Goal: Transaction & Acquisition: Purchase product/service

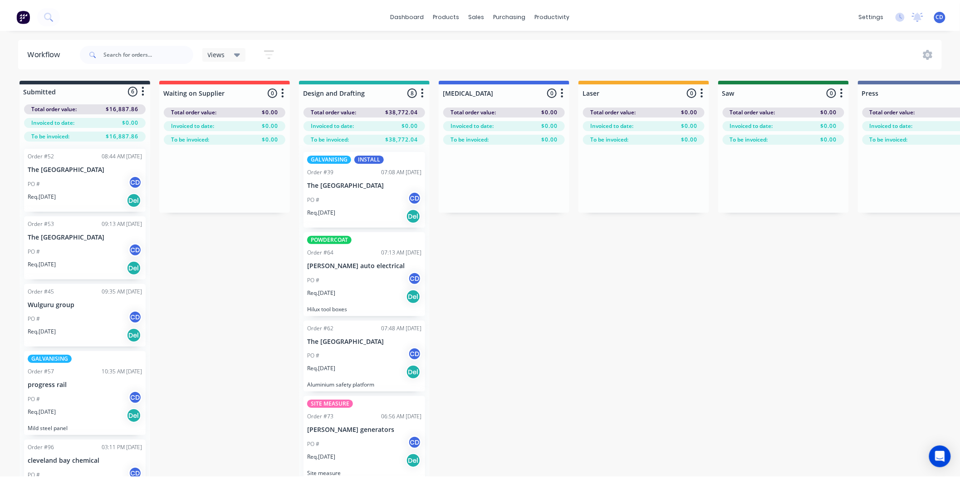
scroll to position [101, 0]
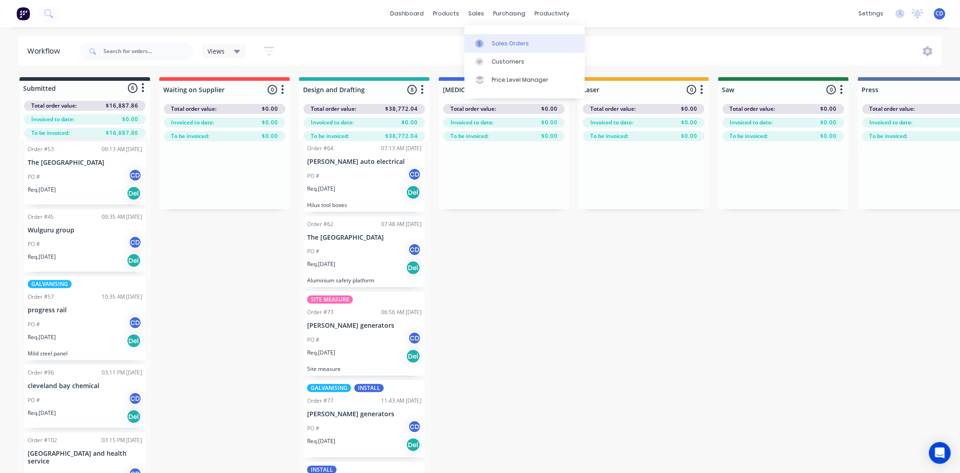
click at [507, 38] on link "Sales Orders" at bounding box center [524, 43] width 120 height 18
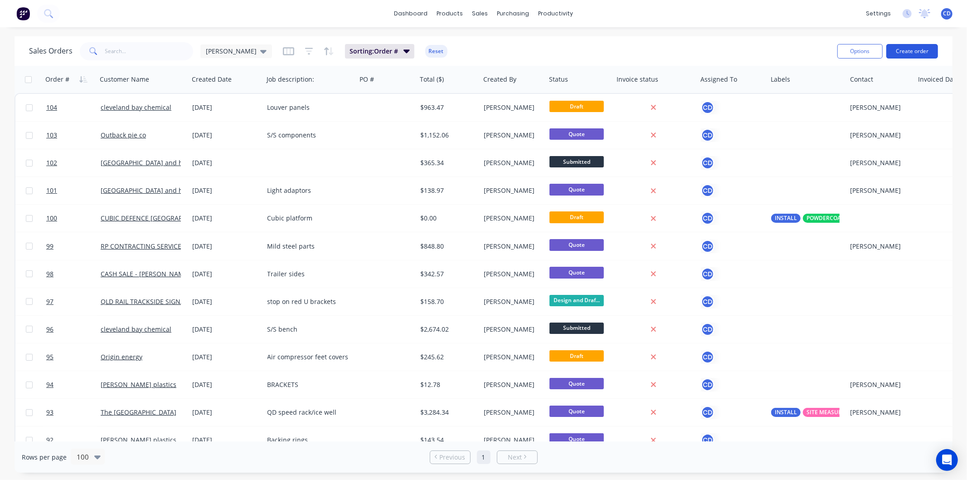
click at [906, 52] on button "Create order" at bounding box center [913, 51] width 52 height 15
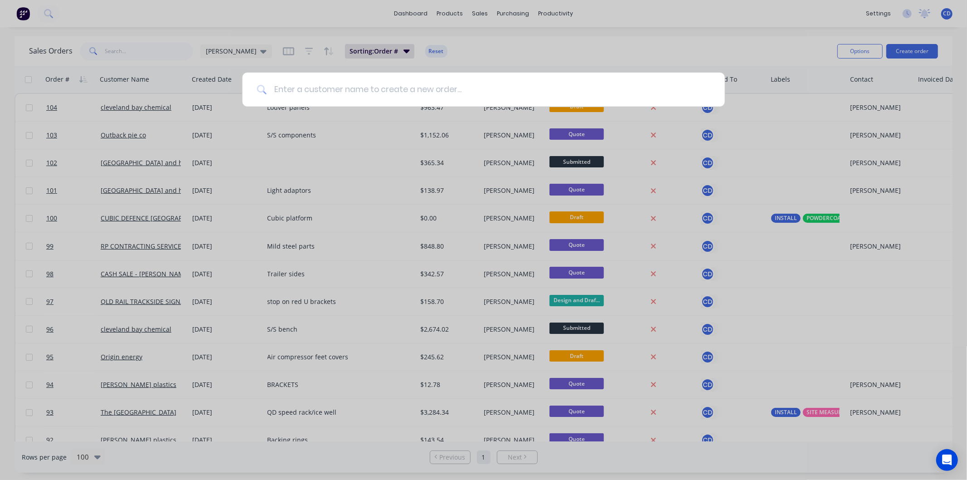
click at [472, 92] on input at bounding box center [489, 90] width 444 height 34
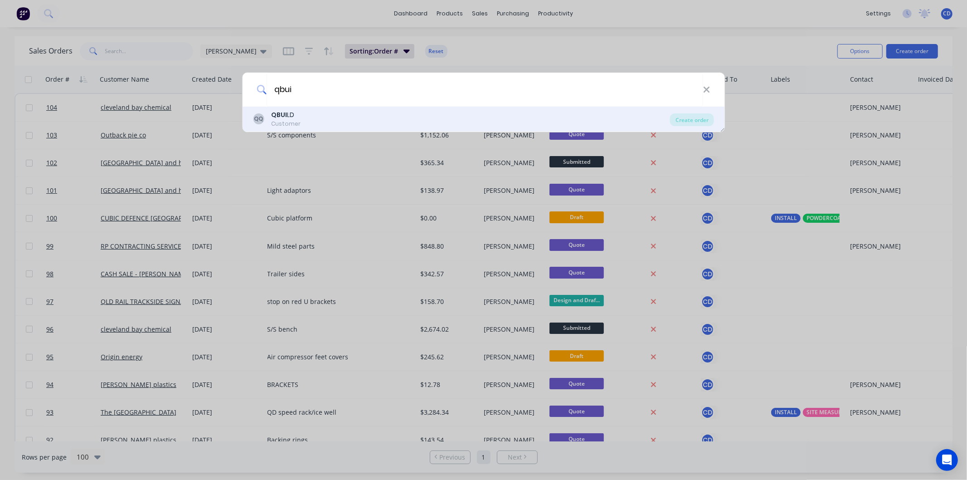
type input "qbui"
click at [307, 120] on div "QQ QBUI LD Customer" at bounding box center [461, 119] width 417 height 18
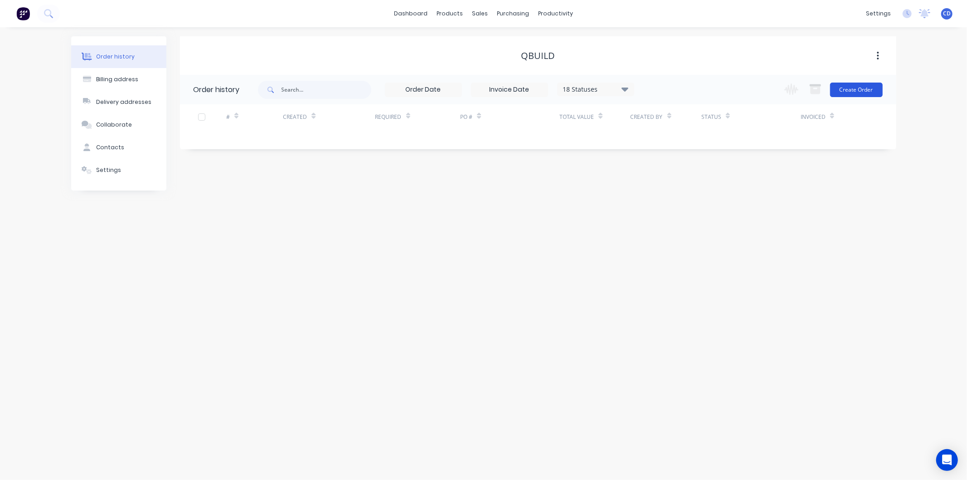
click at [868, 92] on button "Create Order" at bounding box center [856, 90] width 53 height 15
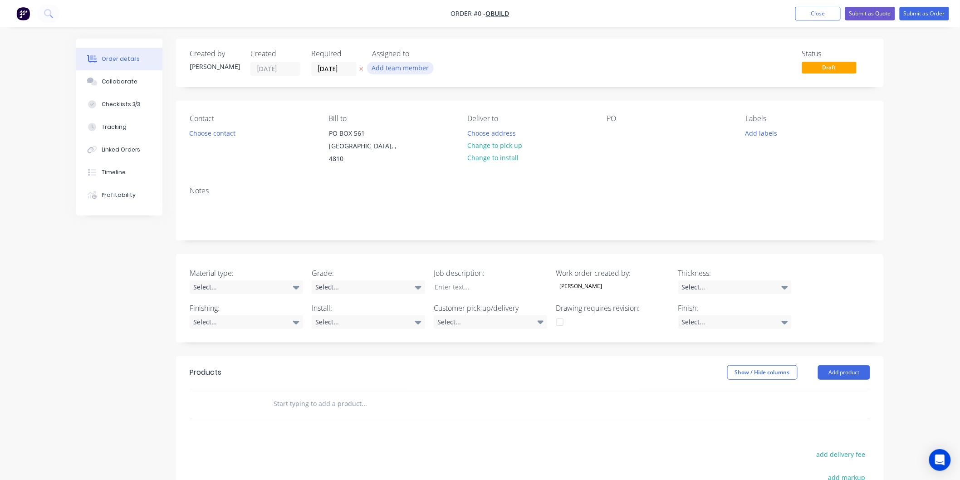
click at [397, 66] on button "Add team member" at bounding box center [400, 68] width 67 height 12
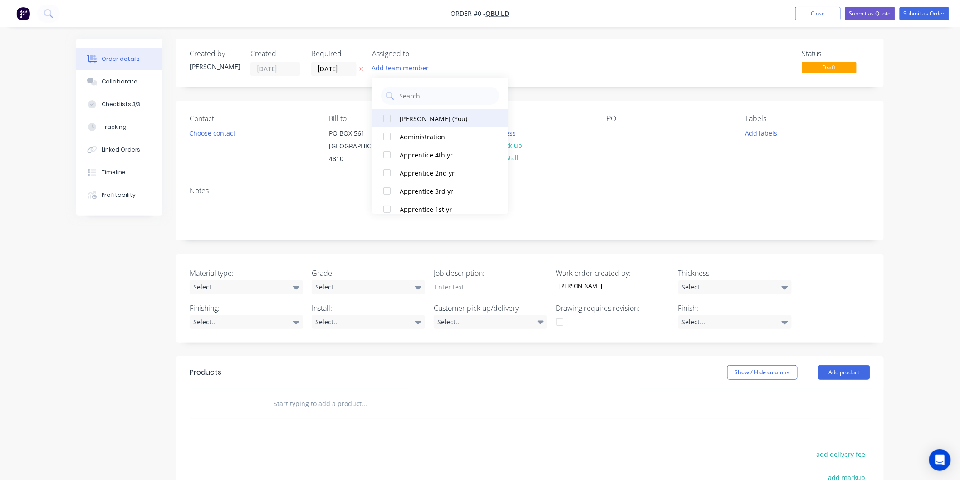
click at [417, 123] on button "[PERSON_NAME] (You)" at bounding box center [440, 118] width 136 height 18
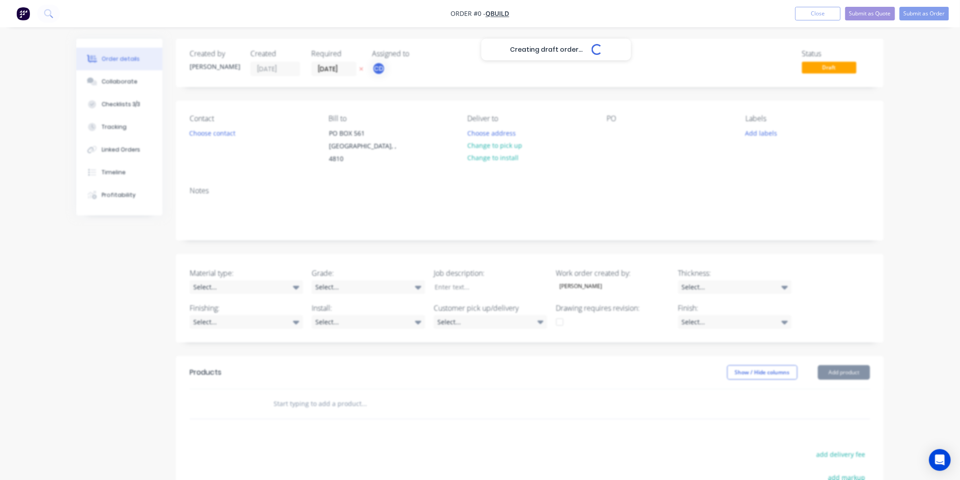
click at [581, 61] on div "Creating draft order... Loading... Order details Collaborate Checklists 3/3 Tra…" at bounding box center [479, 345] width 825 height 612
click at [236, 133] on button "Choose contact" at bounding box center [213, 133] width 56 height 12
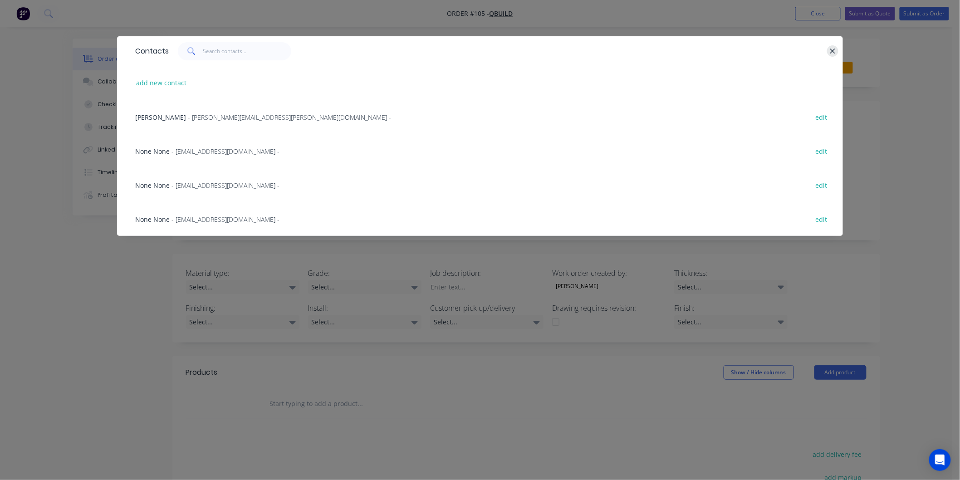
click at [832, 48] on icon "button" at bounding box center [832, 51] width 6 height 8
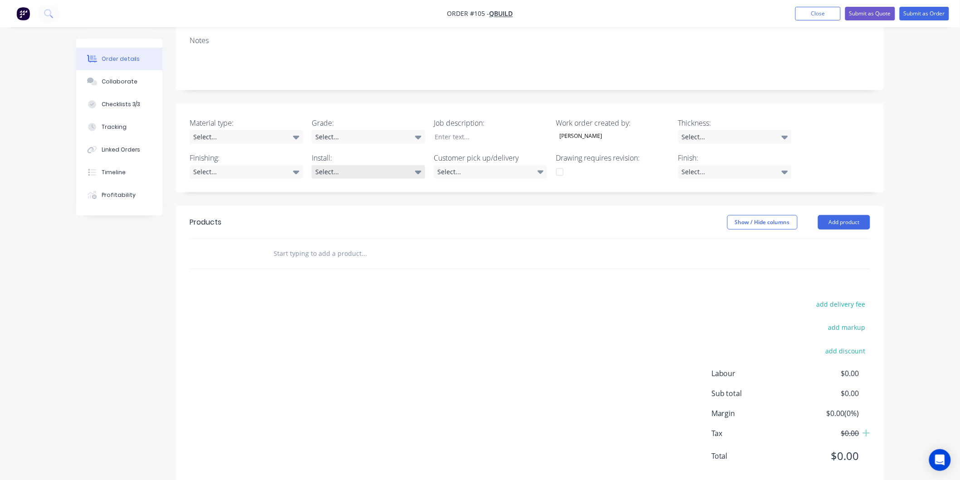
scroll to position [151, 0]
click at [295, 135] on icon at bounding box center [296, 137] width 6 height 4
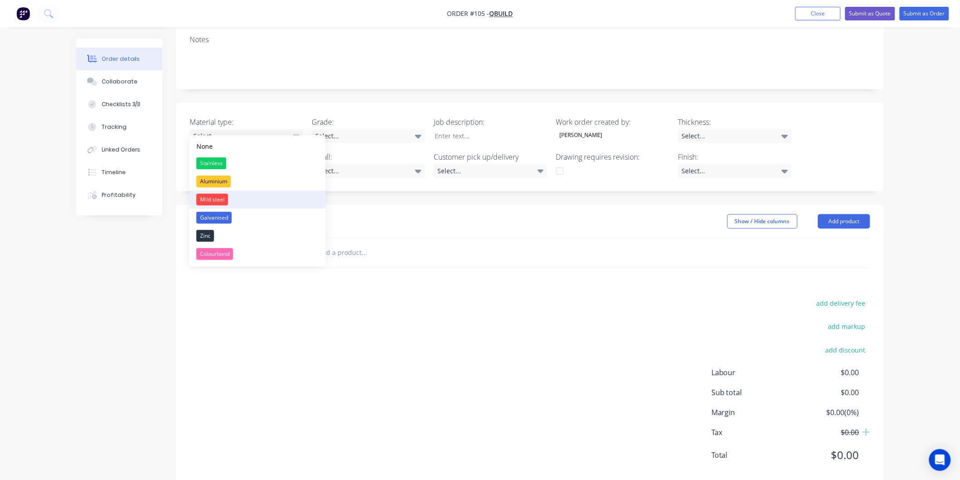
click at [246, 205] on button "Mild steel" at bounding box center [258, 199] width 136 height 18
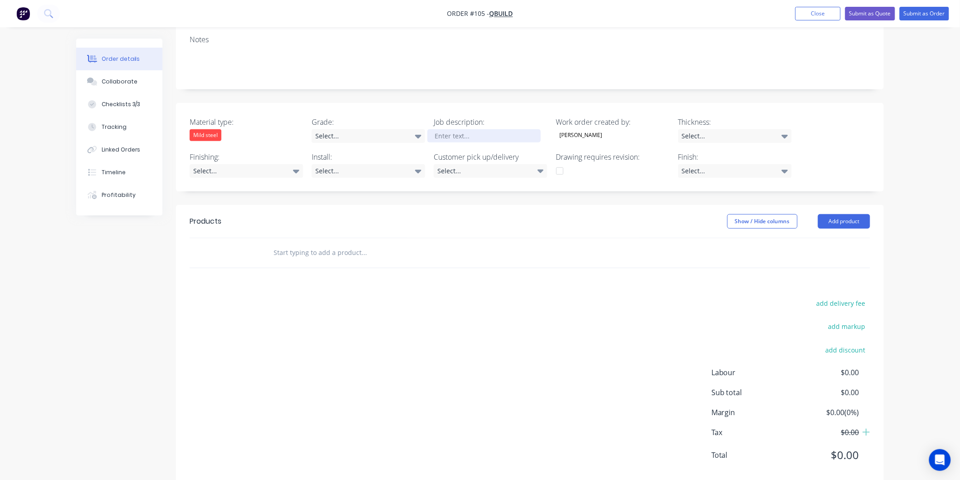
click at [468, 129] on div at bounding box center [483, 135] width 113 height 13
click at [843, 214] on button "Add product" at bounding box center [844, 221] width 52 height 15
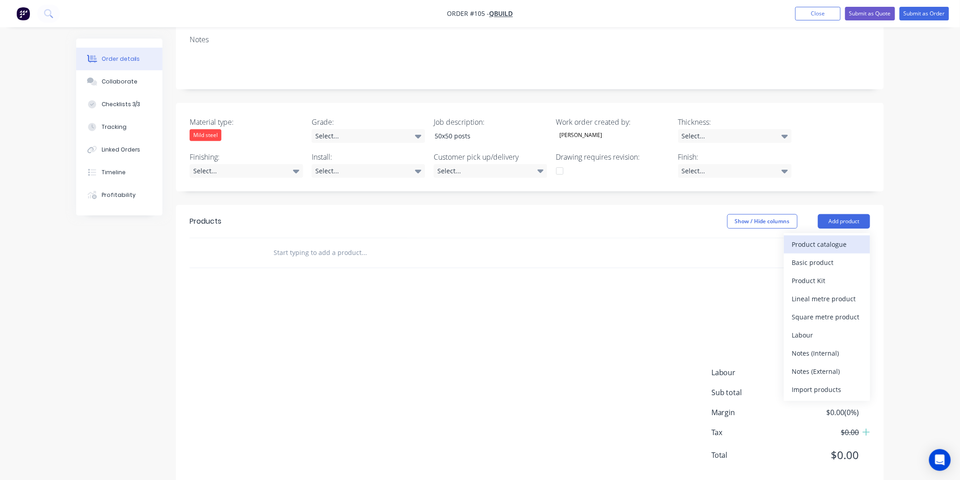
click at [819, 238] on div "Product catalogue" at bounding box center [827, 244] width 70 height 13
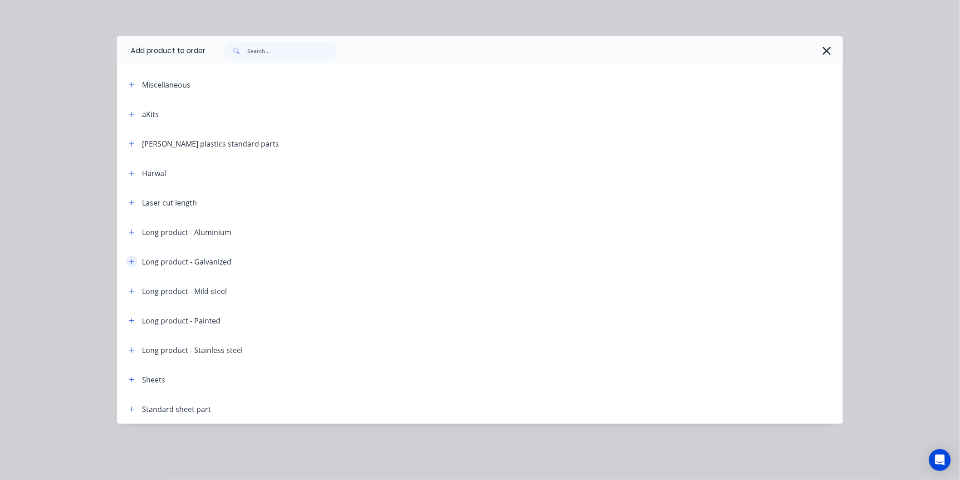
click at [132, 261] on icon "button" at bounding box center [131, 261] width 5 height 5
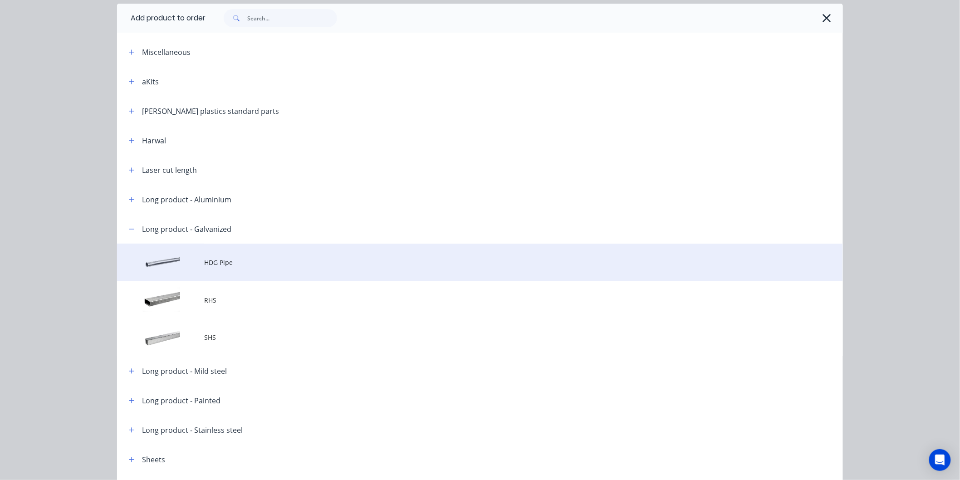
scroll to position [50, 0]
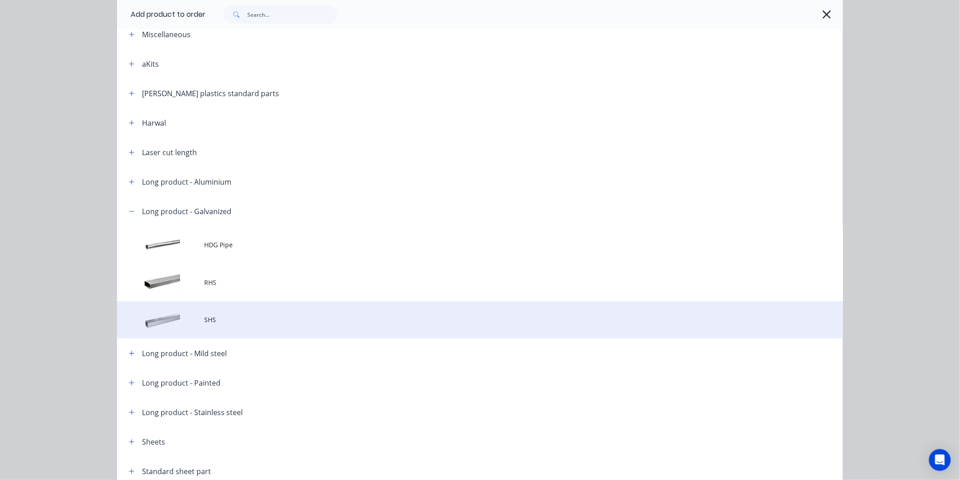
click at [177, 319] on td at bounding box center [160, 320] width 87 height 38
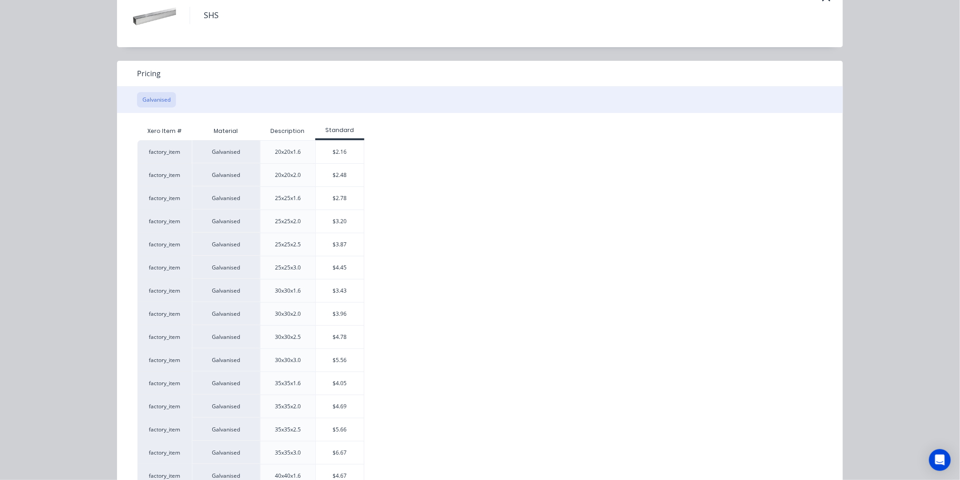
scroll to position [0, 0]
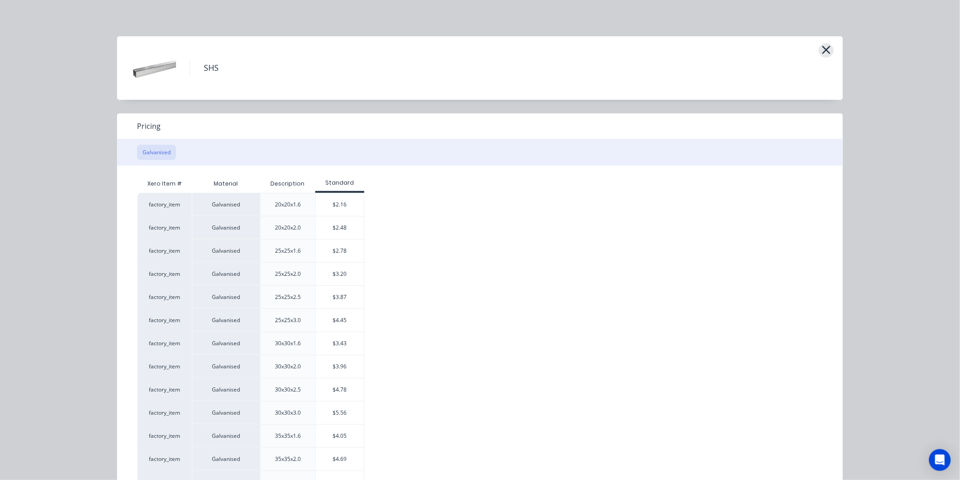
click at [821, 46] on icon "button" at bounding box center [826, 50] width 10 height 13
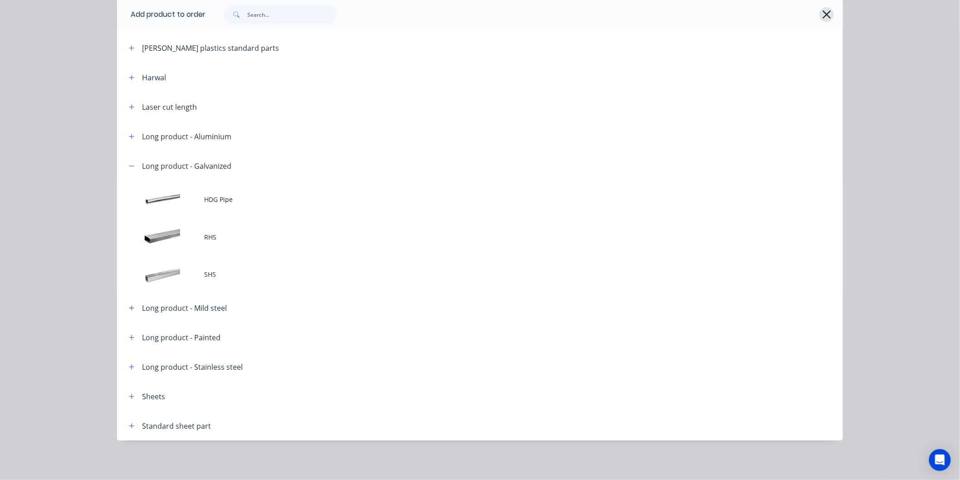
click at [822, 11] on icon "button" at bounding box center [827, 14] width 10 height 13
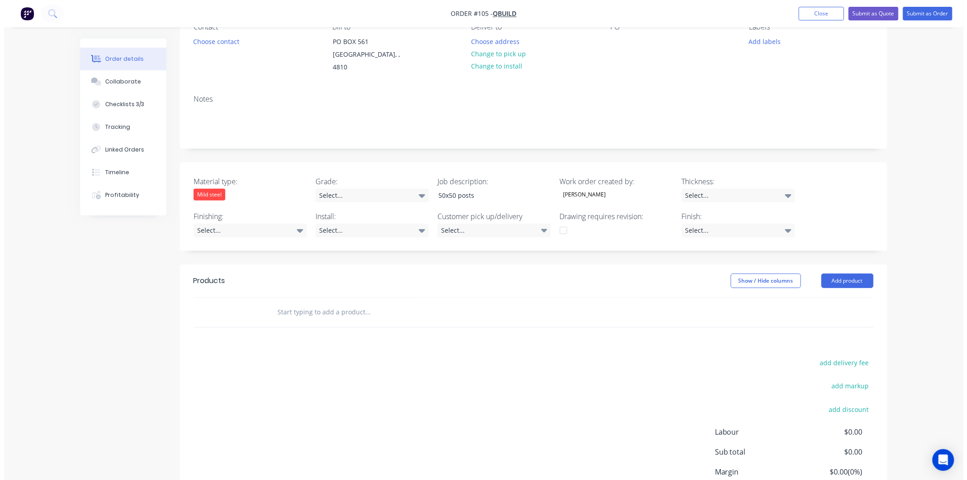
scroll to position [0, 0]
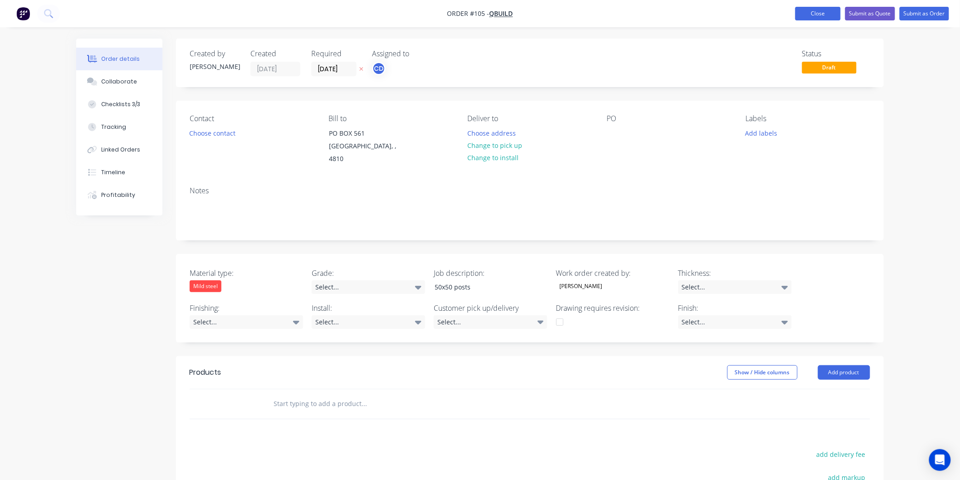
click at [810, 14] on button "Close" at bounding box center [817, 14] width 45 height 14
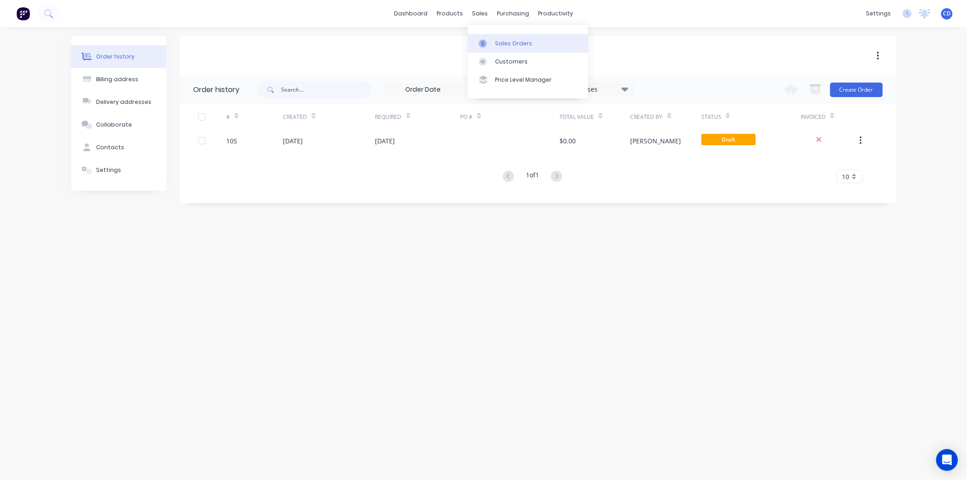
click at [507, 44] on div "Sales Orders" at bounding box center [513, 43] width 37 height 8
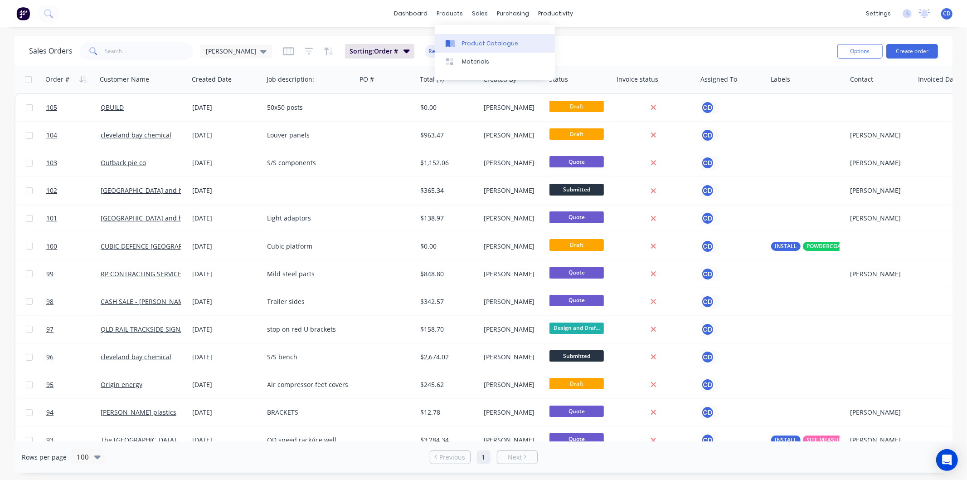
click at [490, 38] on link "Product Catalogue" at bounding box center [495, 43] width 120 height 18
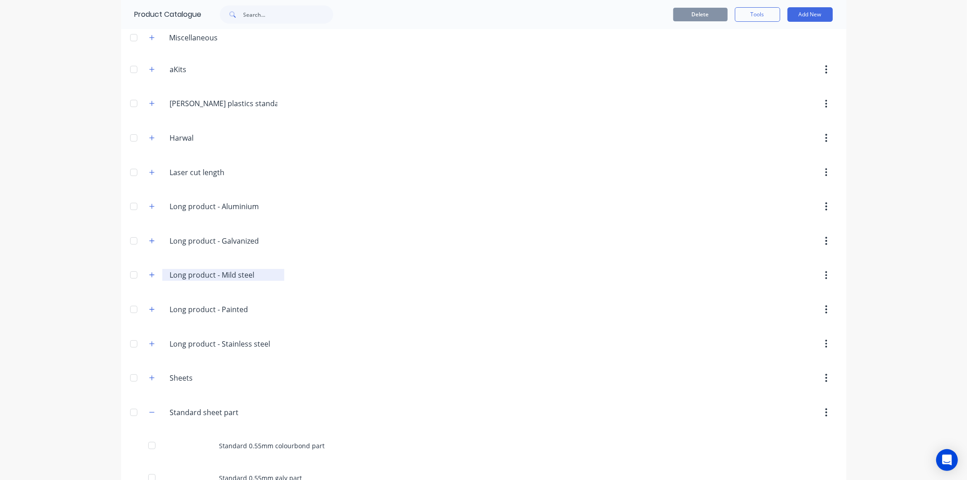
scroll to position [201, 0]
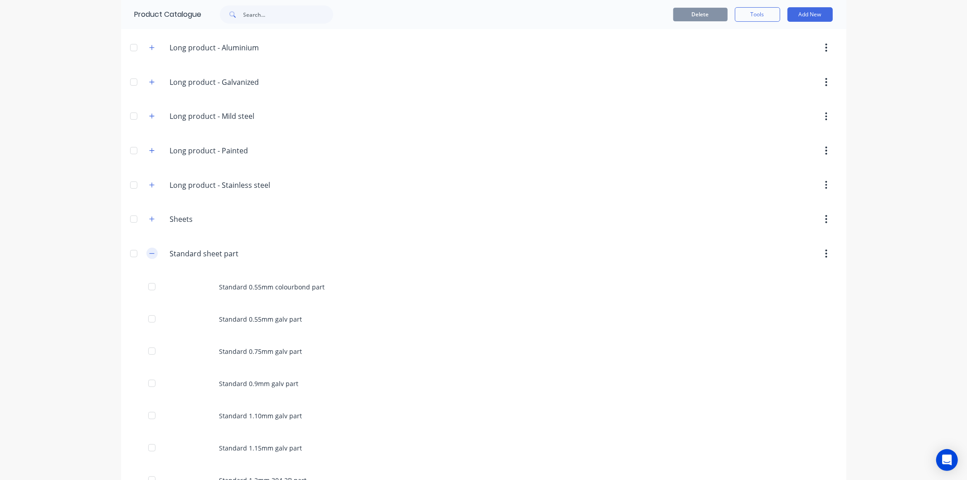
click at [149, 255] on icon "button" at bounding box center [151, 253] width 5 height 6
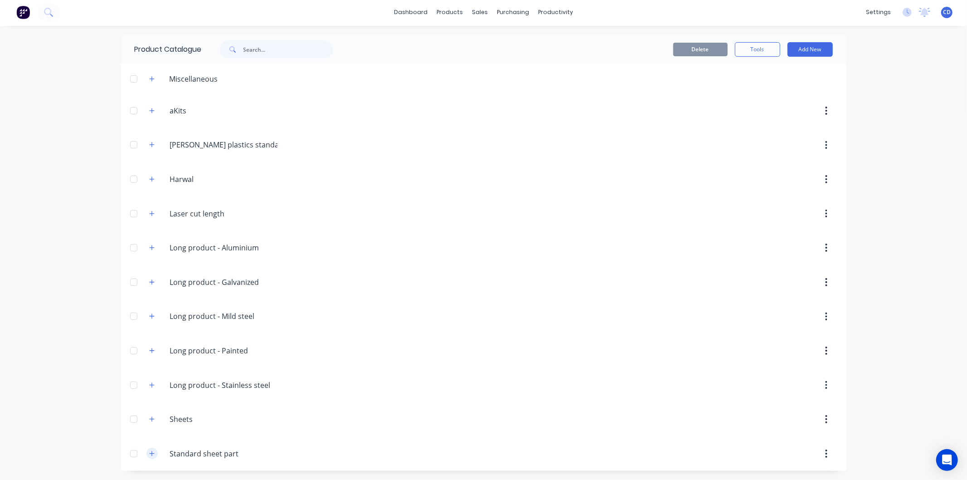
scroll to position [2, 0]
click at [149, 279] on icon "button" at bounding box center [151, 282] width 5 height 6
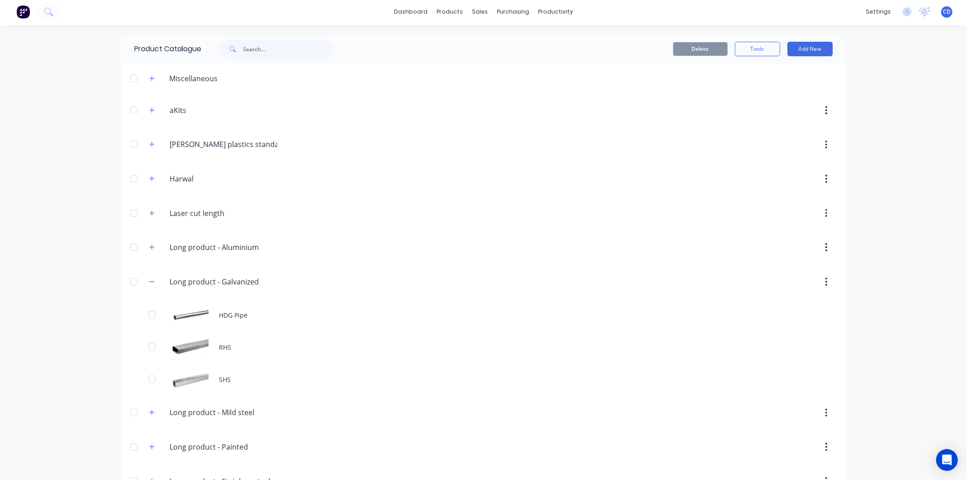
scroll to position [52, 0]
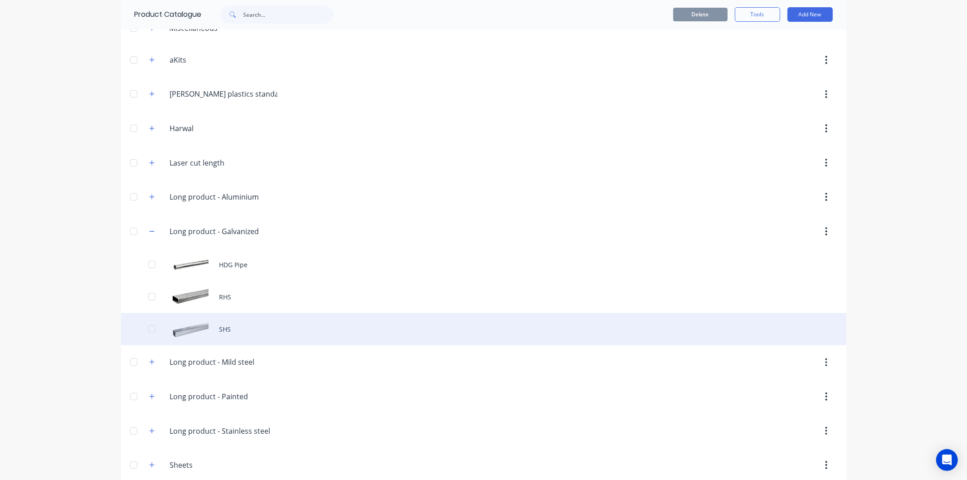
click at [205, 327] on div "SHS" at bounding box center [484, 329] width 726 height 32
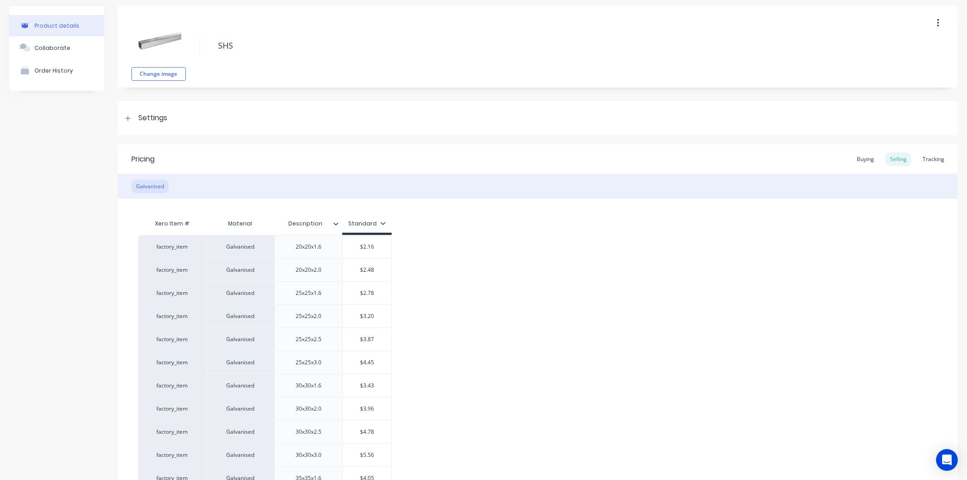
scroll to position [50, 0]
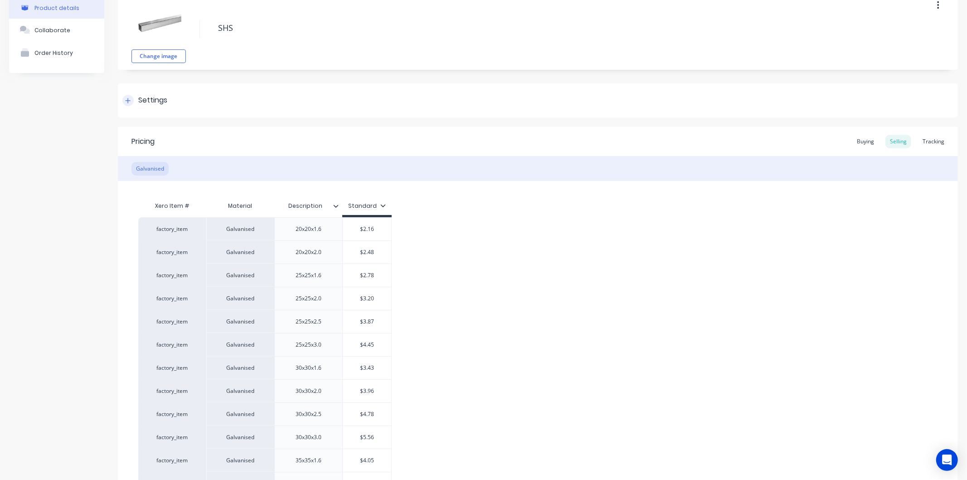
click at [129, 99] on icon at bounding box center [127, 101] width 5 height 6
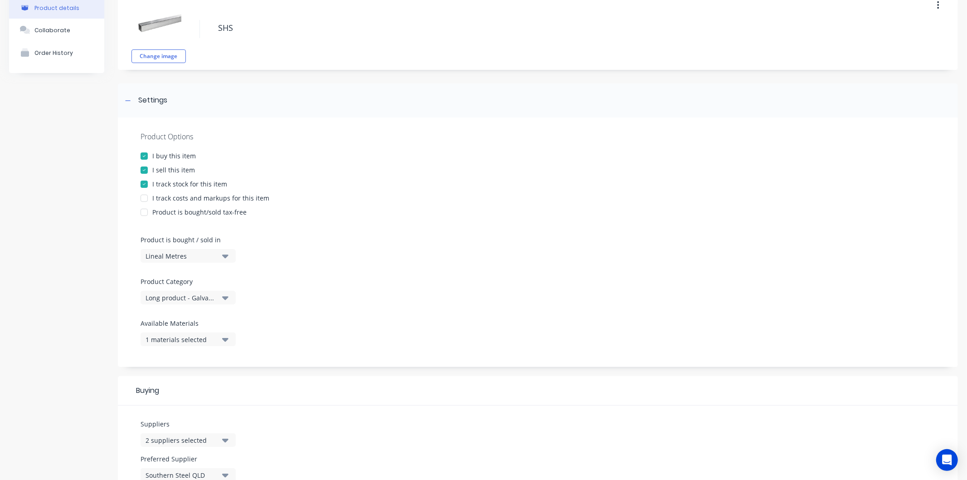
click at [143, 197] on div at bounding box center [144, 198] width 18 height 18
type textarea "x"
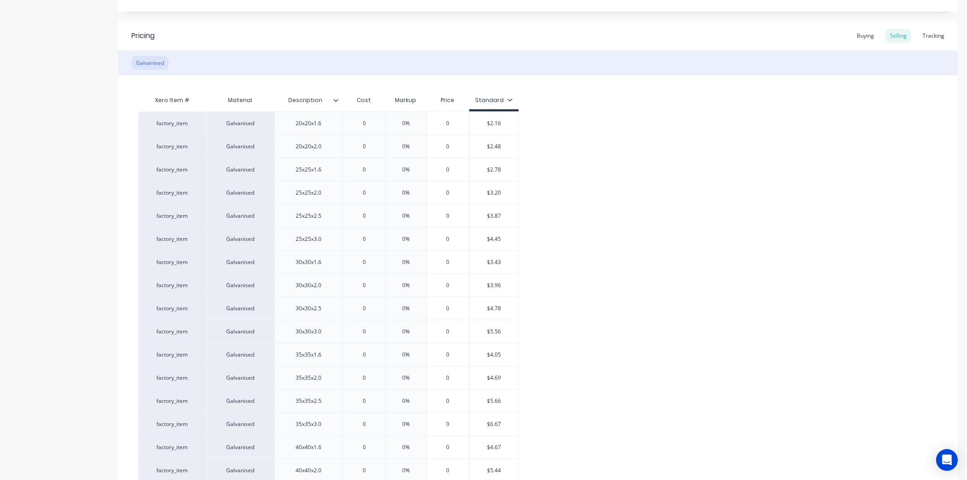
scroll to position [554, 0]
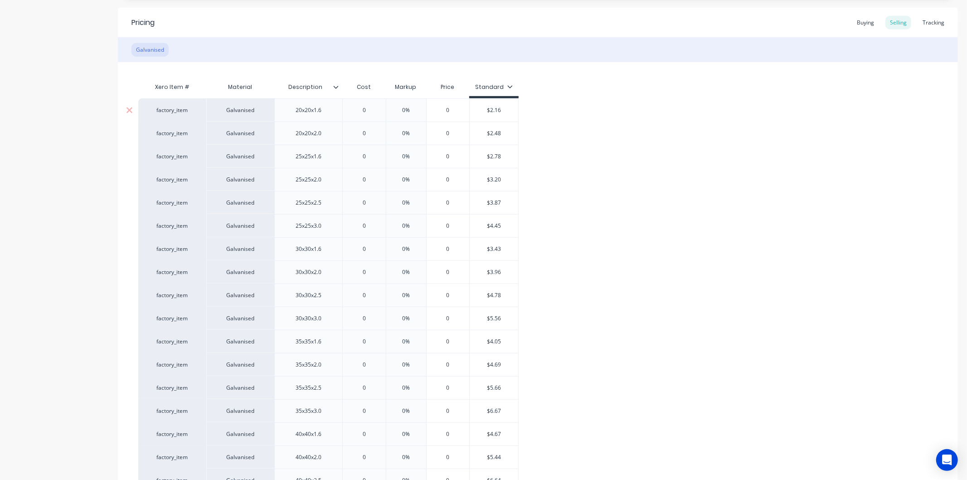
click at [366, 107] on input "0" at bounding box center [364, 110] width 45 height 8
type input "02"
type textarea "x"
type input "020"
type textarea "x"
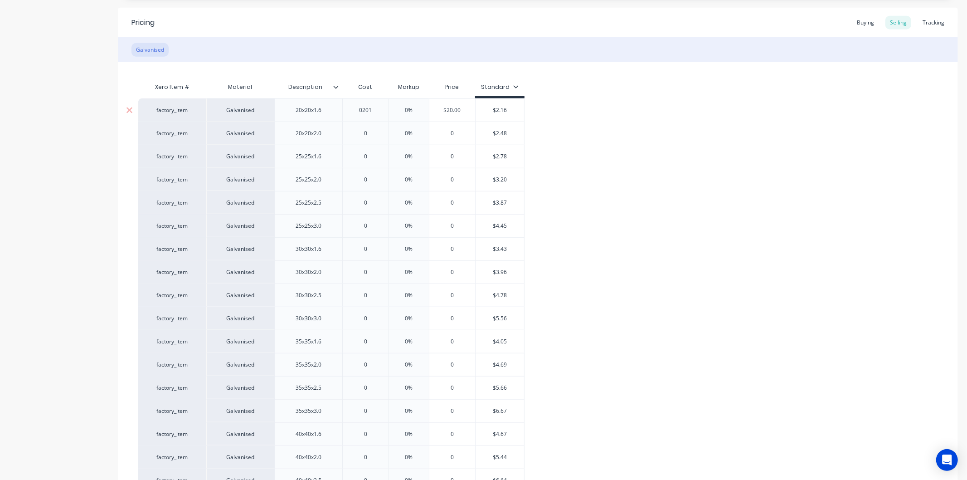
type input "02016"
type textarea "x"
type input "0201"
type textarea "x"
type input "02"
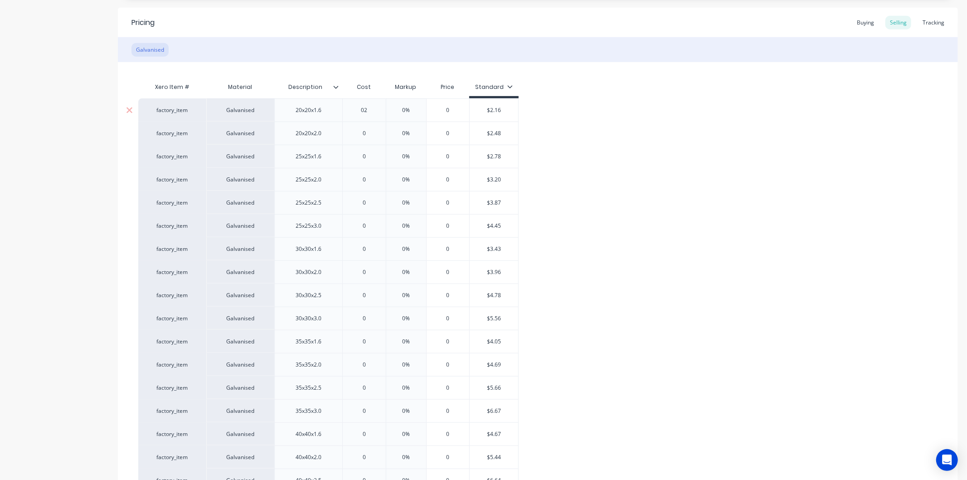
type textarea "x"
type input "0"
type textarea "x"
type input "2."
type textarea "x"
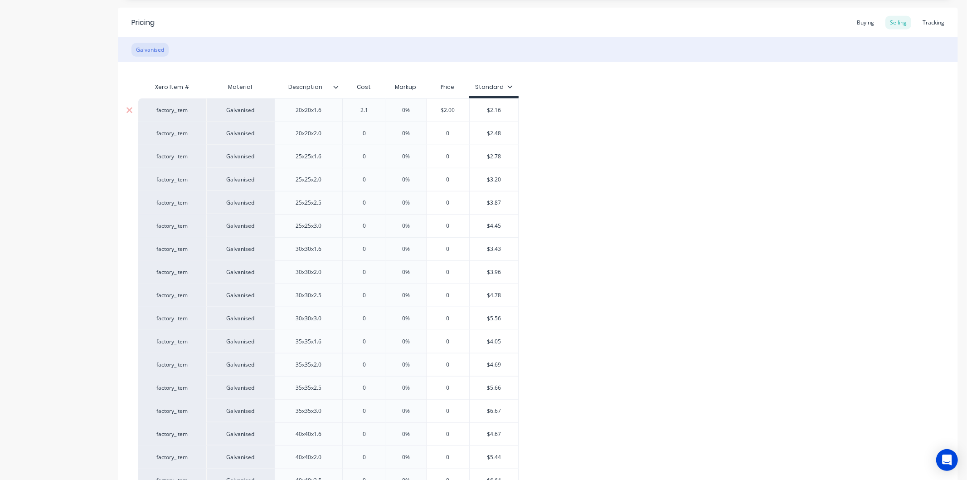
type input "2.16"
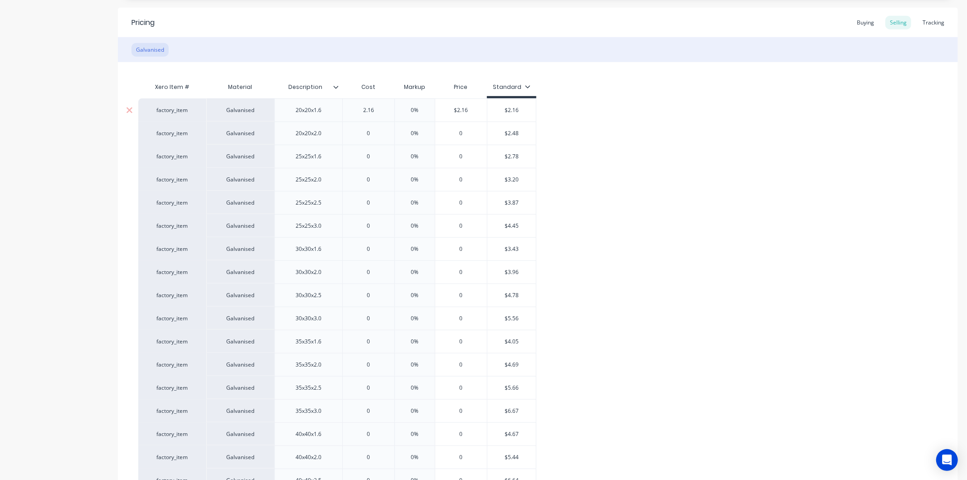
type textarea "x"
type input "2.16"
type input "0%"
click at [420, 109] on input "0%" at bounding box center [414, 110] width 45 height 8
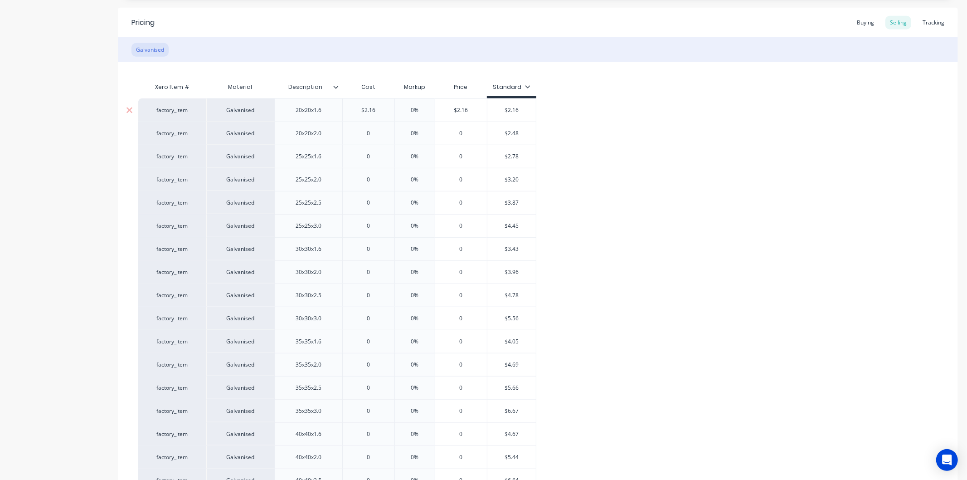
click at [420, 109] on input "0%" at bounding box center [414, 110] width 45 height 8
type textarea "x"
type input "0%30"
type textarea "x"
type input "0"
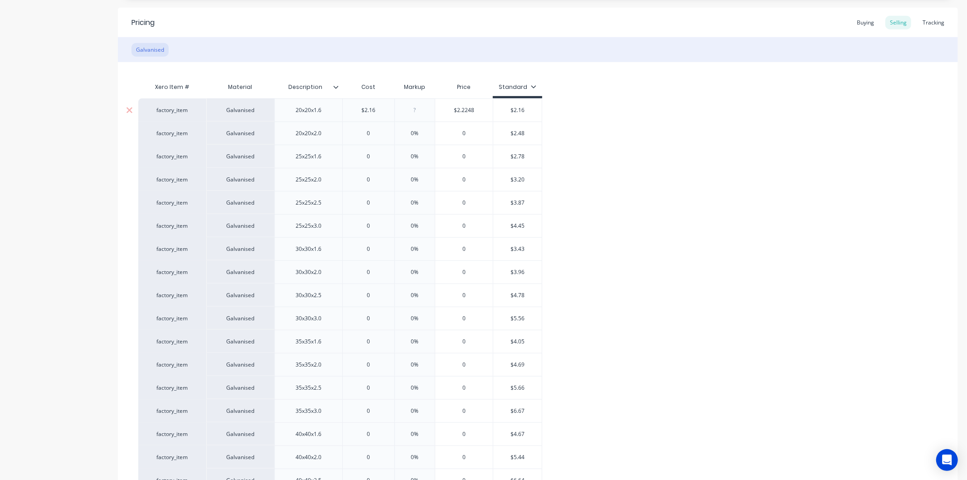
type textarea "x"
click at [416, 114] on div "0%" at bounding box center [414, 110] width 45 height 23
click at [420, 109] on input "text" at bounding box center [414, 110] width 45 height 8
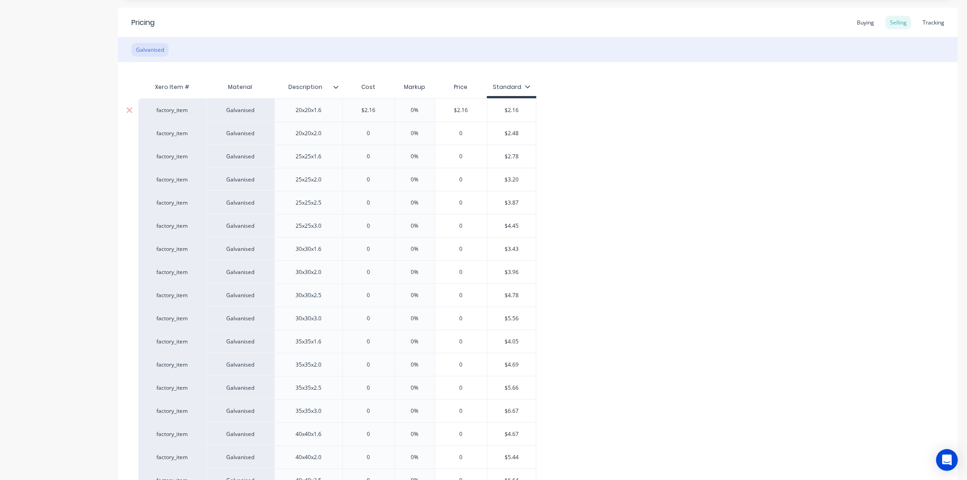
click at [420, 109] on input "text" at bounding box center [414, 110] width 45 height 8
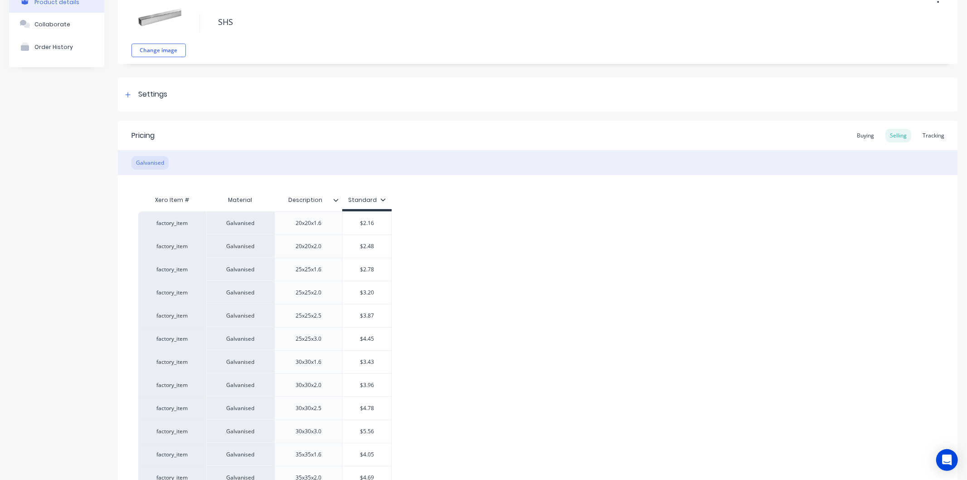
scroll to position [101, 0]
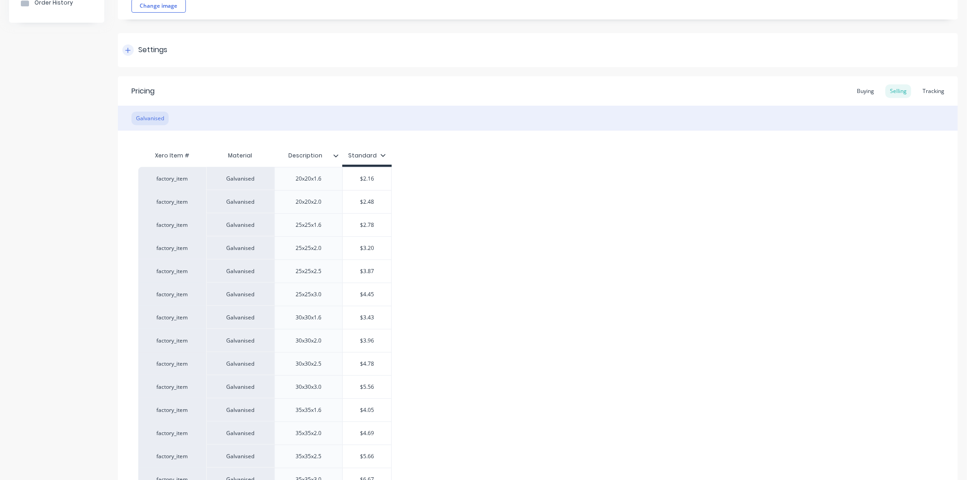
click at [129, 50] on icon at bounding box center [128, 50] width 5 height 5
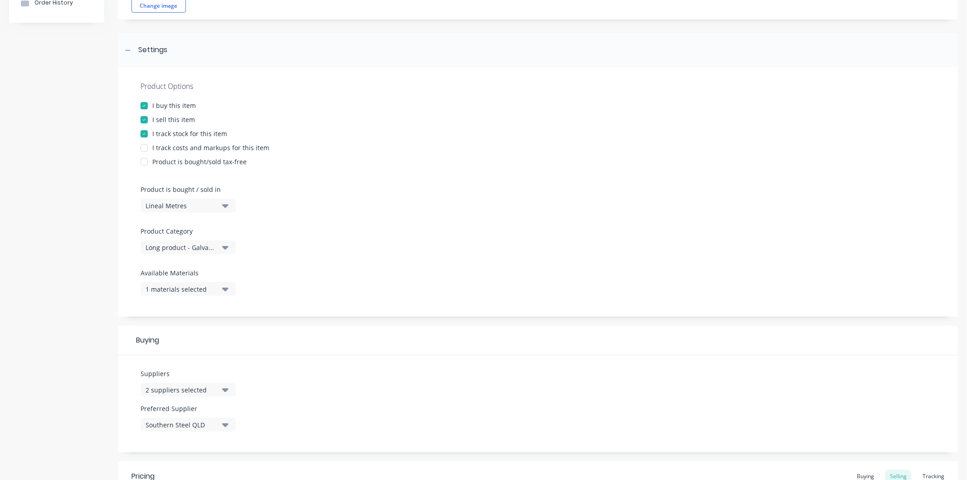
click at [146, 148] on div at bounding box center [144, 148] width 18 height 18
type textarea "x"
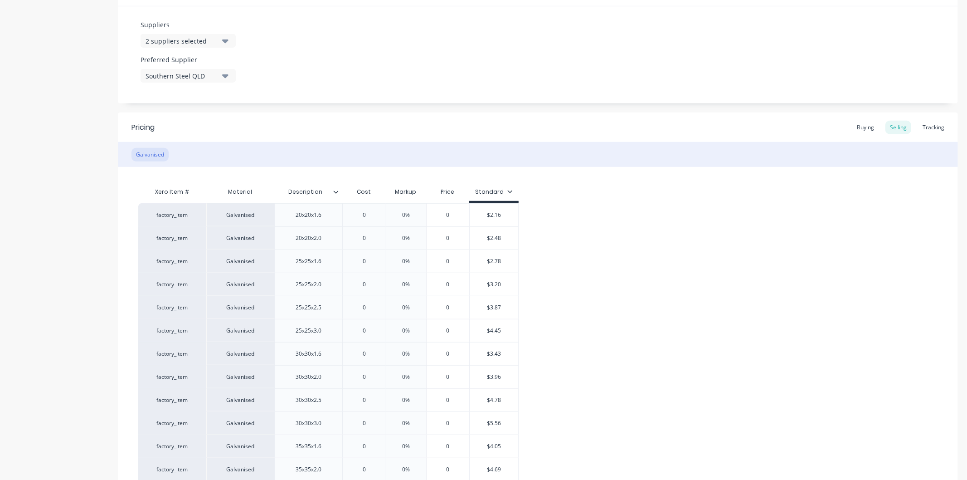
scroll to position [504, 0]
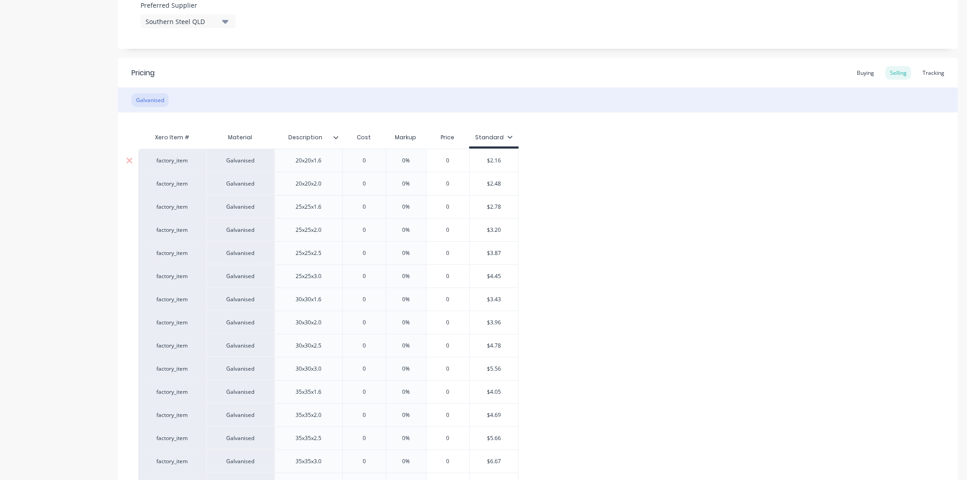
click at [372, 162] on input "0" at bounding box center [364, 160] width 45 height 8
type input "2"
type textarea "x"
type input "2.1"
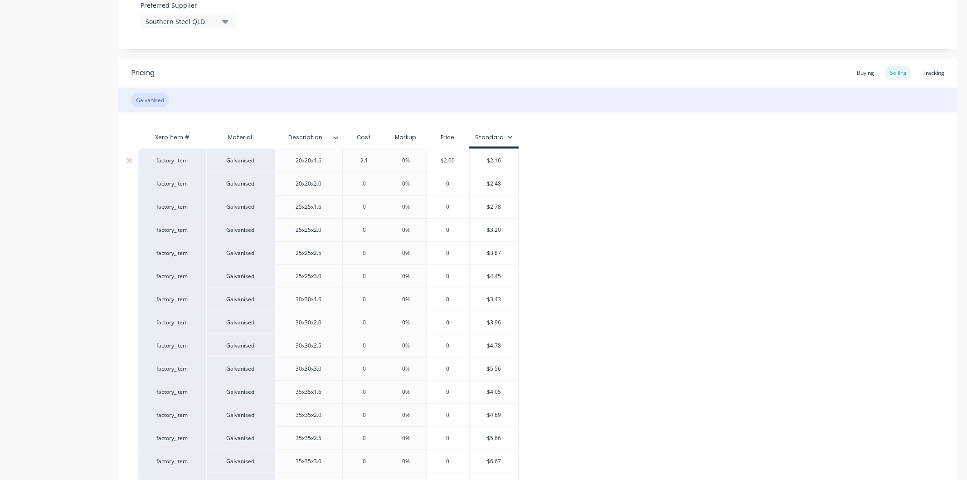
type textarea "x"
type input "2.16"
type input "0%"
click at [422, 157] on input "0%" at bounding box center [414, 160] width 45 height 8
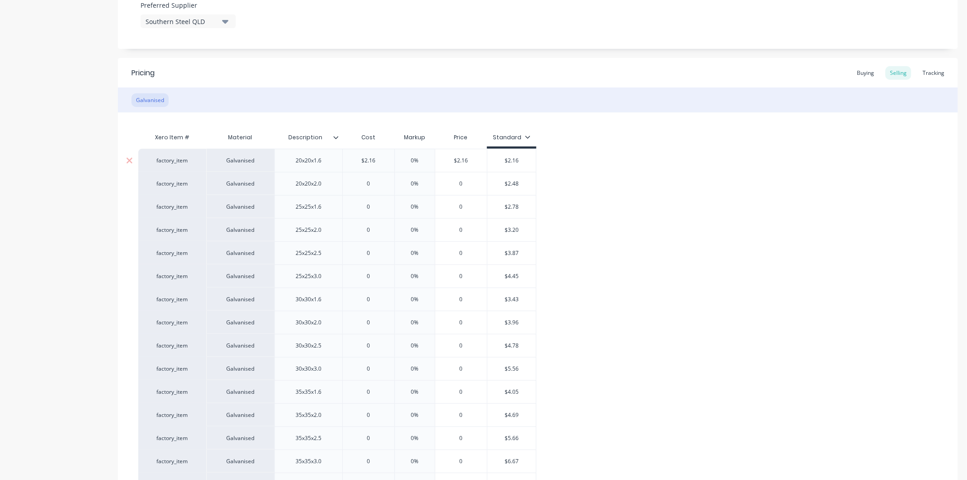
click at [422, 157] on input "0%" at bounding box center [414, 160] width 45 height 8
type textarea "x"
type input "30"
type textarea "x"
type input "30"
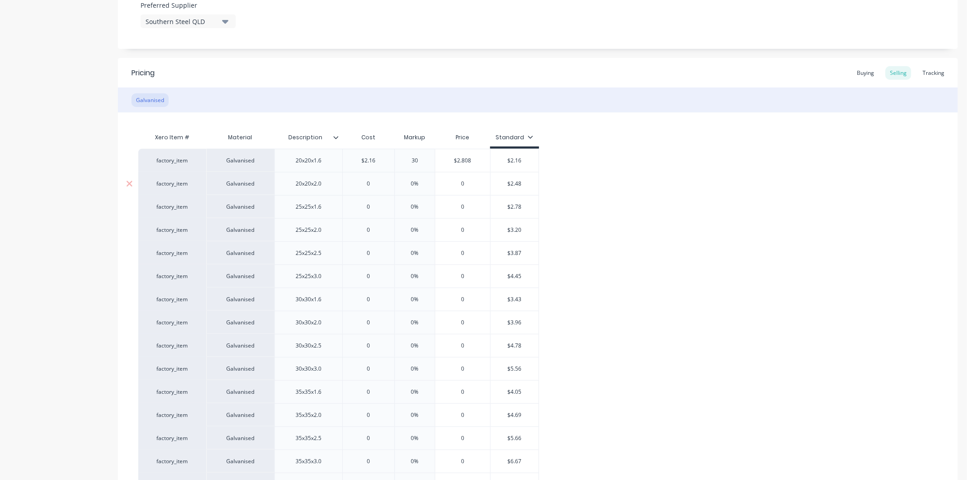
click at [375, 184] on input "0" at bounding box center [369, 184] width 52 height 8
type input "2"
type textarea "x"
type input "2."
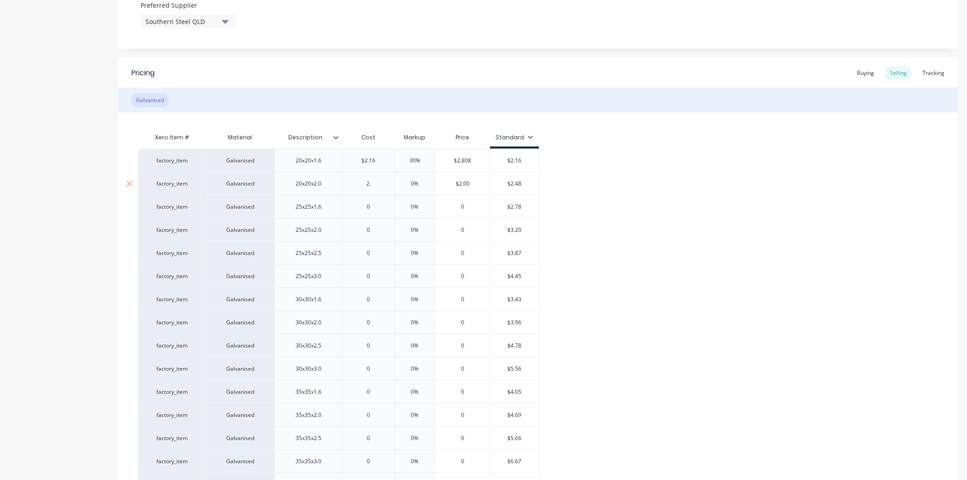
type textarea "x"
type input "2.4"
type textarea "x"
click at [419, 179] on div "0%" at bounding box center [414, 183] width 45 height 23
type input "2.48"
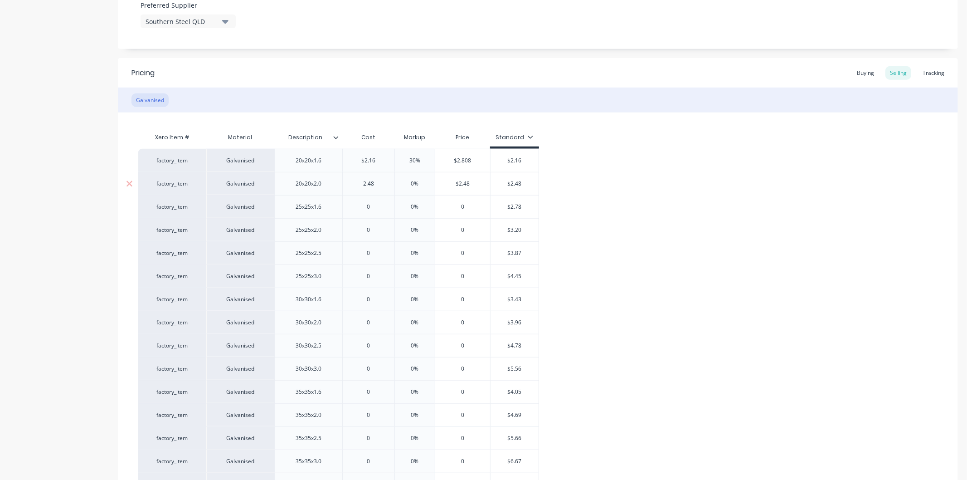
type input "0%"
click at [419, 178] on div "0%" at bounding box center [414, 183] width 45 height 23
click at [420, 182] on input "0%" at bounding box center [414, 184] width 45 height 8
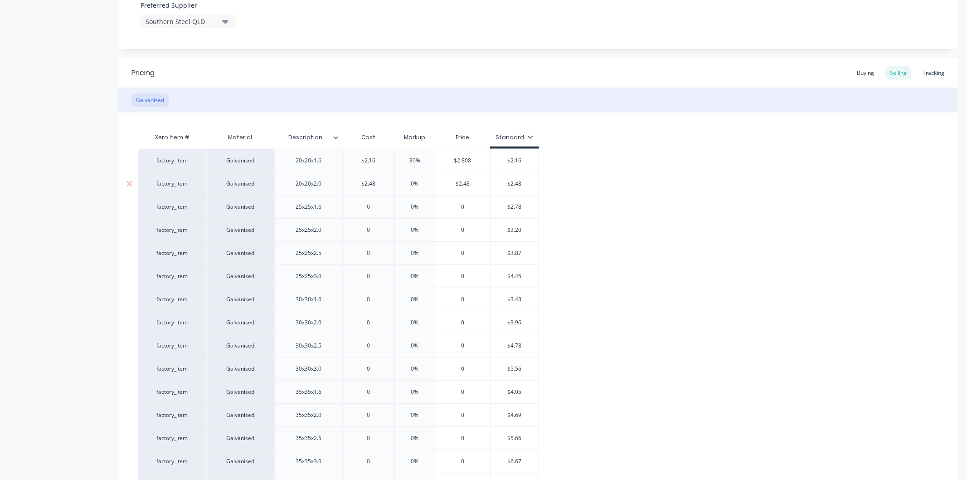
click at [420, 182] on input "0%" at bounding box center [414, 184] width 45 height 8
drag, startPoint x: 420, startPoint y: 182, endPoint x: 393, endPoint y: 184, distance: 26.4
click at [393, 184] on input "0%" at bounding box center [414, 184] width 45 height 8
type input "0%"
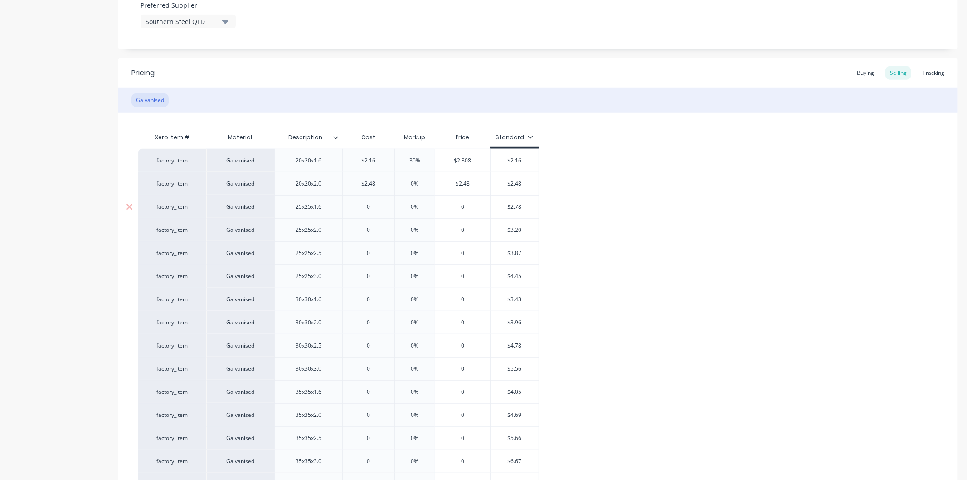
click at [422, 206] on input "0%" at bounding box center [414, 207] width 45 height 8
click at [420, 180] on input "0%" at bounding box center [414, 184] width 45 height 8
type textarea "x"
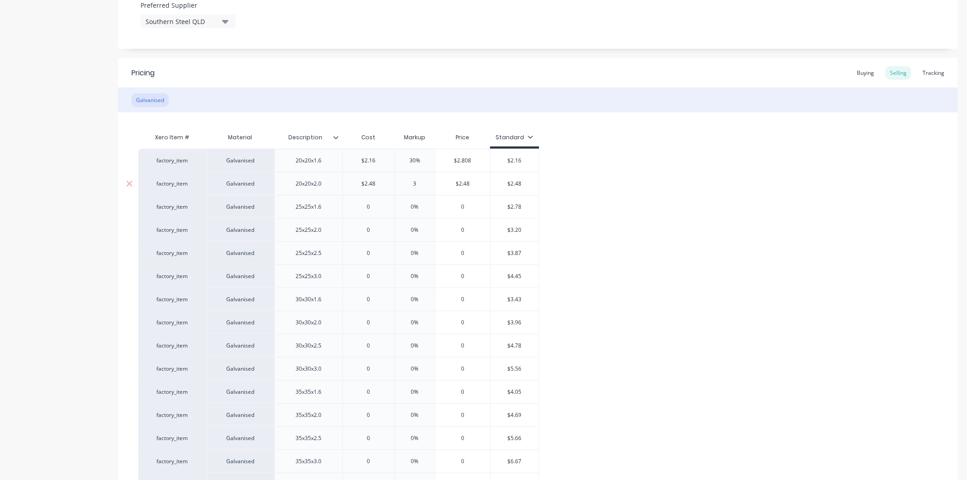
type input "30"
type textarea "x"
type input "30"
click at [375, 203] on input "0" at bounding box center [369, 207] width 52 height 8
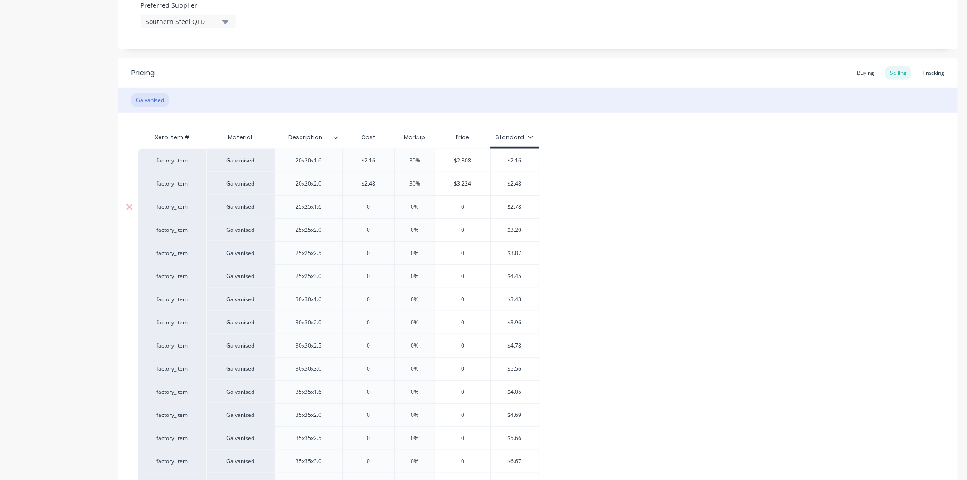
type input "2"
type textarea "x"
type input "2.7"
type textarea "x"
type input "2.78"
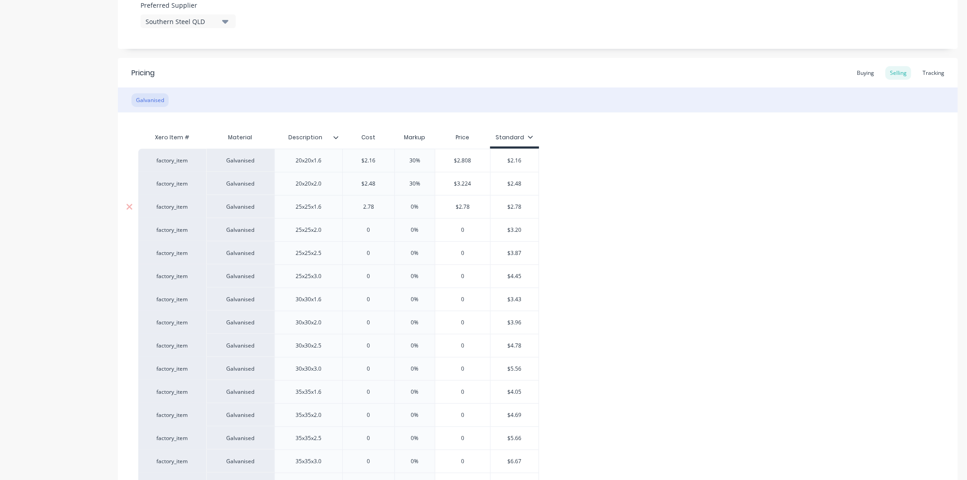
click at [425, 206] on input "0%" at bounding box center [414, 207] width 45 height 8
type input "3"
type textarea "x"
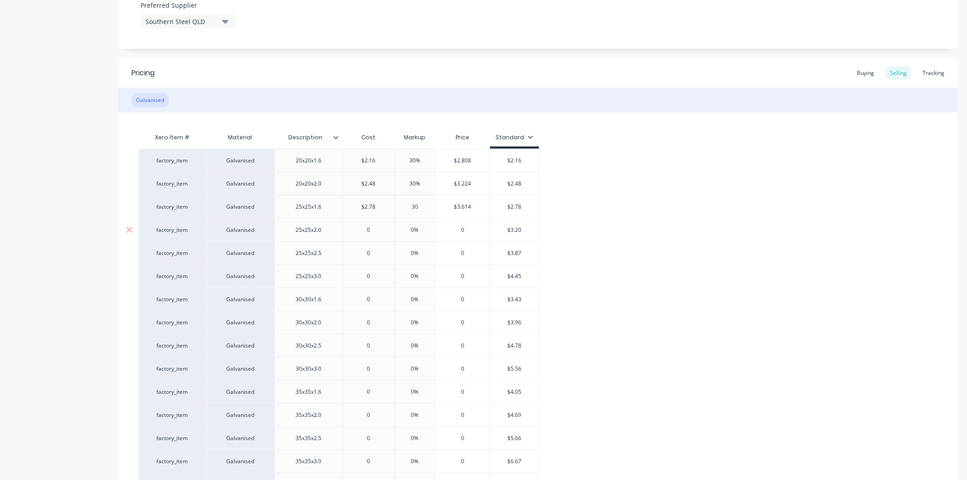
type input "30"
type input "0"
click at [374, 230] on input "0" at bounding box center [369, 230] width 52 height 8
type textarea "x"
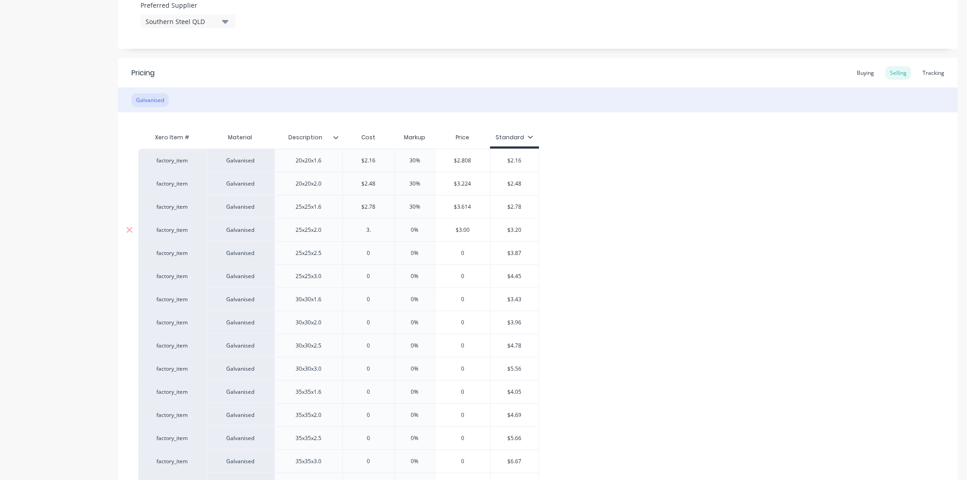
type input "3.2"
type textarea "x"
type input "3.22"
type textarea "x"
type input "3.22"
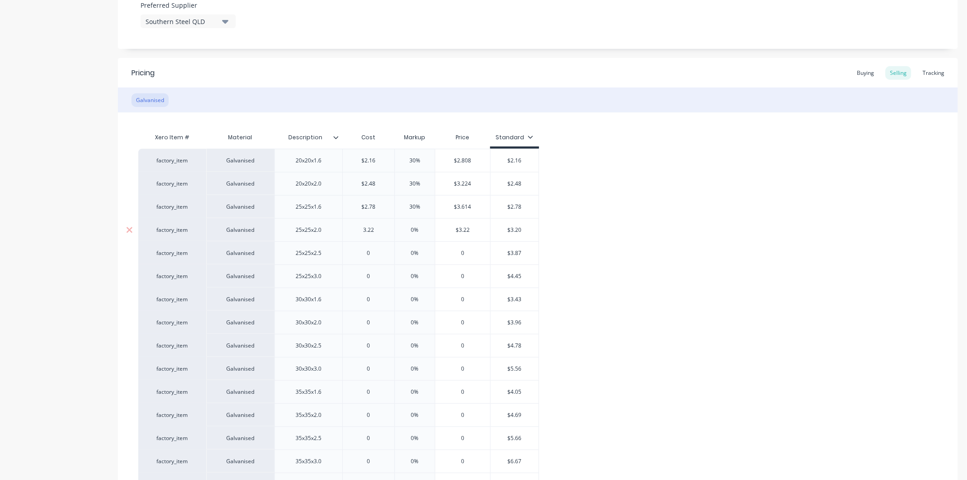
type textarea "x"
type input "3.20"
type input "0%"
click at [422, 229] on input "0%" at bounding box center [414, 230] width 45 height 8
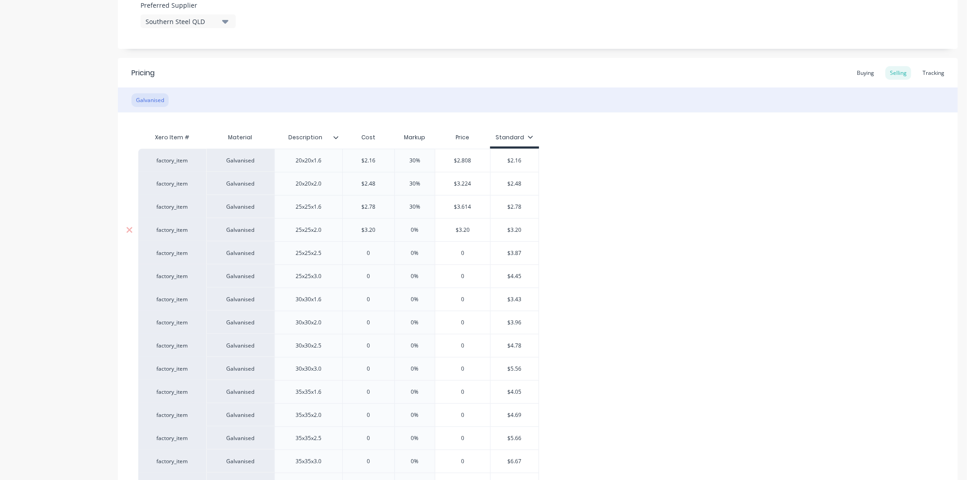
click at [422, 229] on input "0%" at bounding box center [414, 230] width 45 height 8
type textarea "x"
type input "30"
type textarea "x"
type input "30"
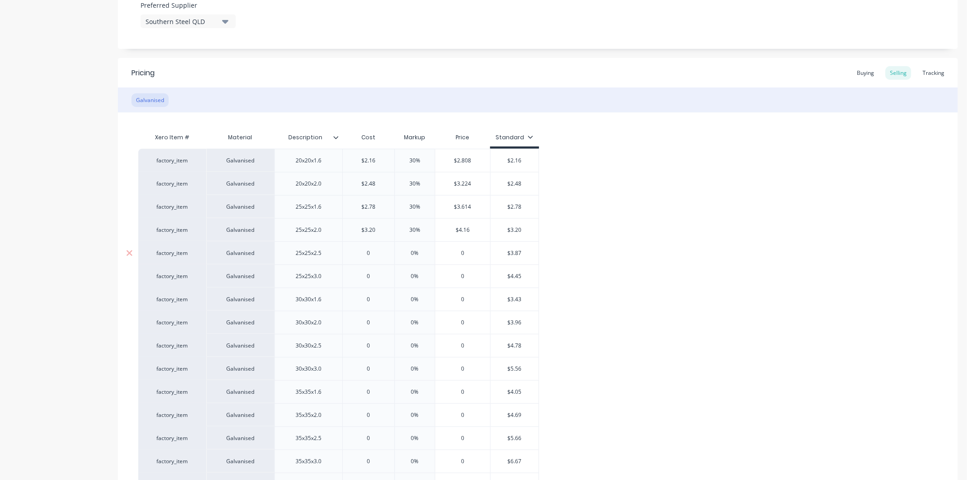
click at [379, 251] on input "0" at bounding box center [369, 253] width 52 height 8
type input "3"
type textarea "x"
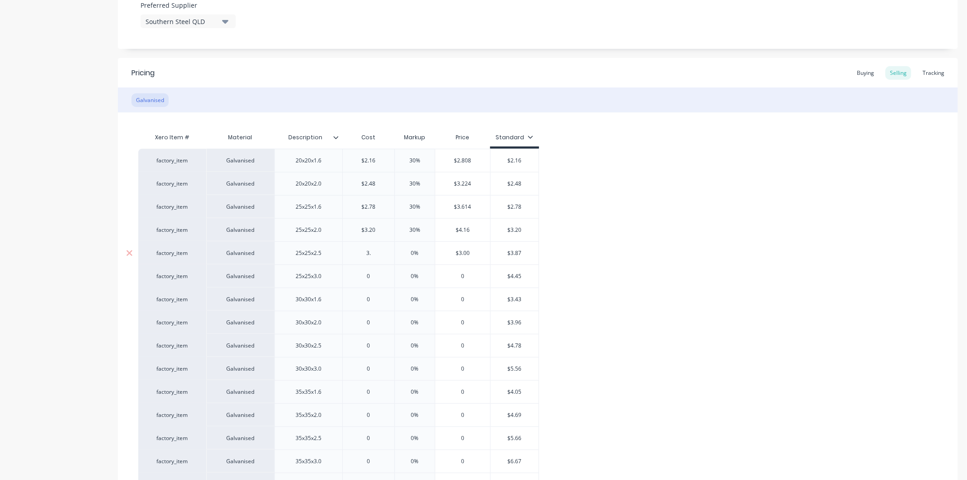
type input "3.8"
type textarea "x"
type input "3.87"
click at [421, 250] on input "0%" at bounding box center [414, 253] width 45 height 8
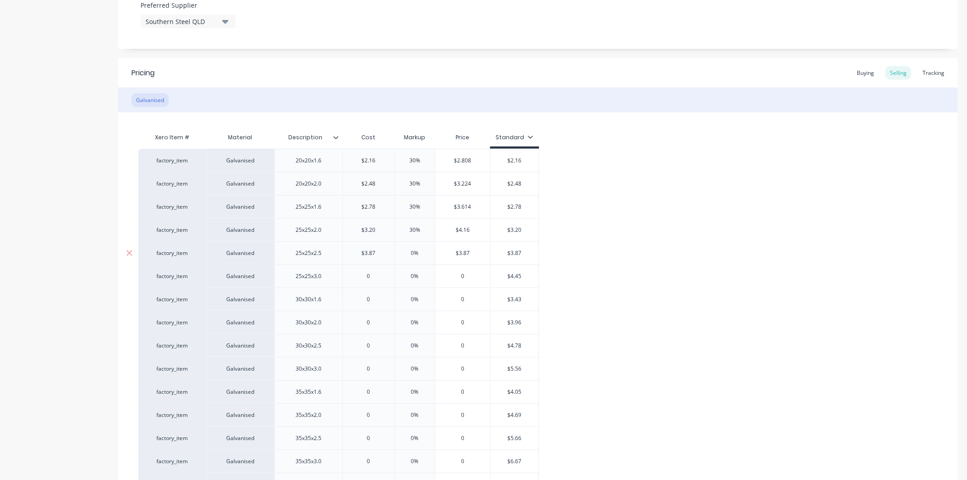
click at [421, 250] on input "0%" at bounding box center [414, 253] width 45 height 8
type input "3"
type textarea "x"
type input "30"
type input "0"
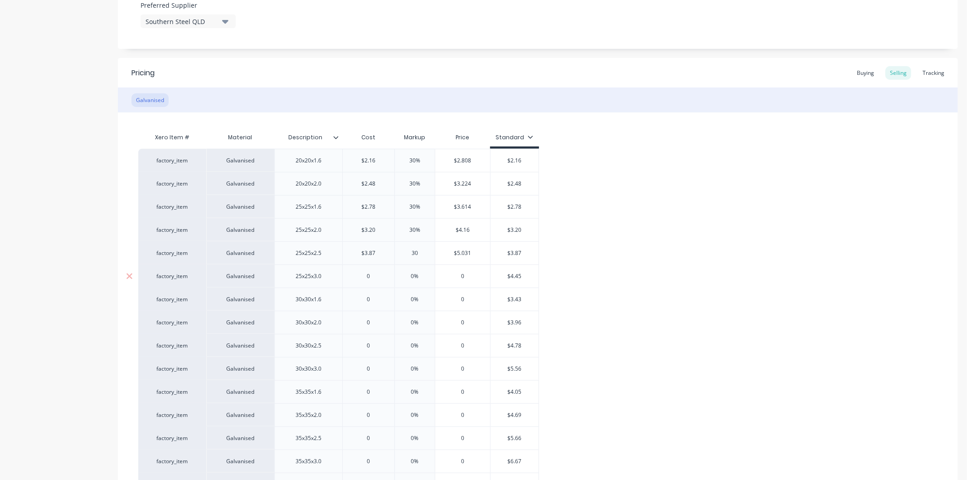
click at [372, 275] on input "0" at bounding box center [369, 276] width 52 height 8
type textarea "x"
type input "4.4"
type textarea "x"
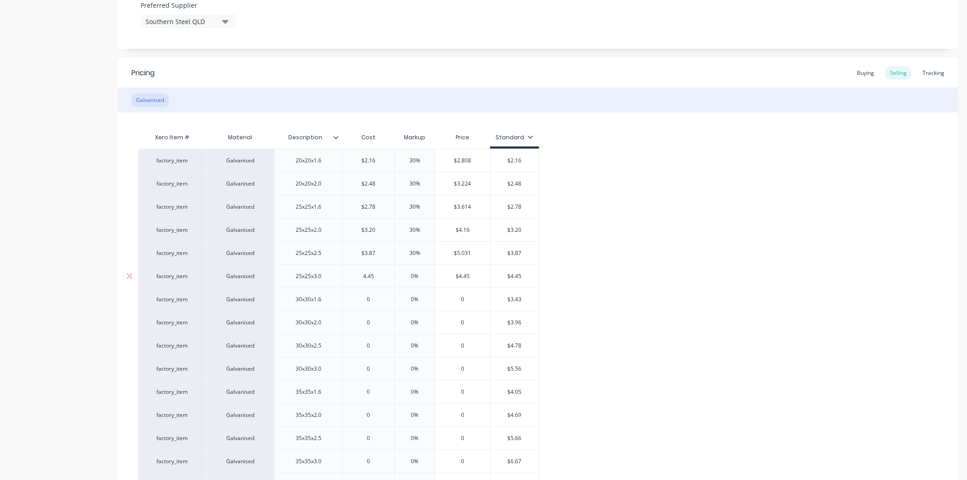
type input "4.45"
click at [420, 275] on input "0%" at bounding box center [414, 276] width 45 height 8
type input "3"
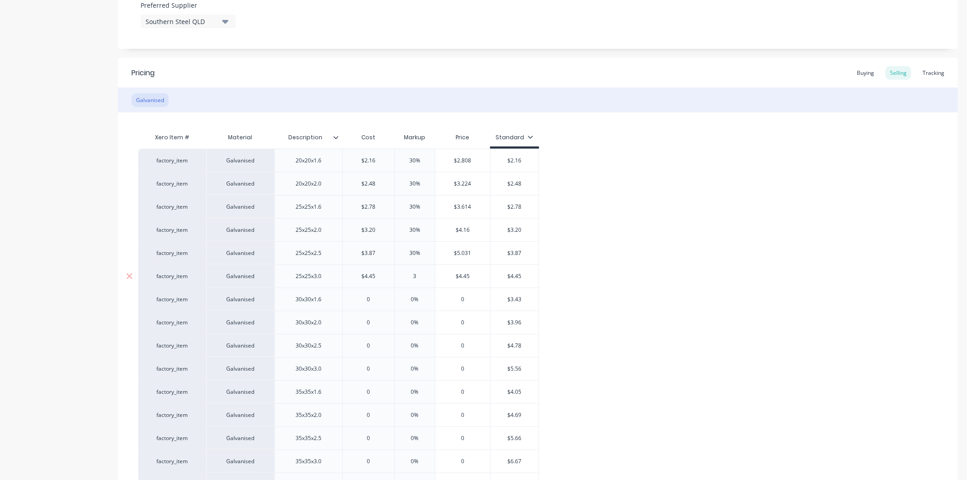
type textarea "x"
type input "30"
click at [376, 297] on input "0" at bounding box center [369, 299] width 52 height 8
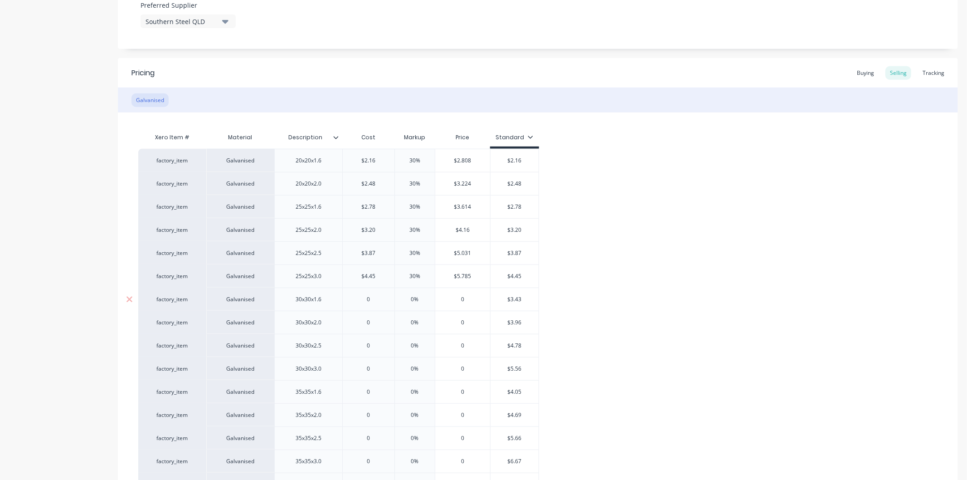
type input "3"
type textarea "x"
type input "3."
type textarea "x"
type input "3.43"
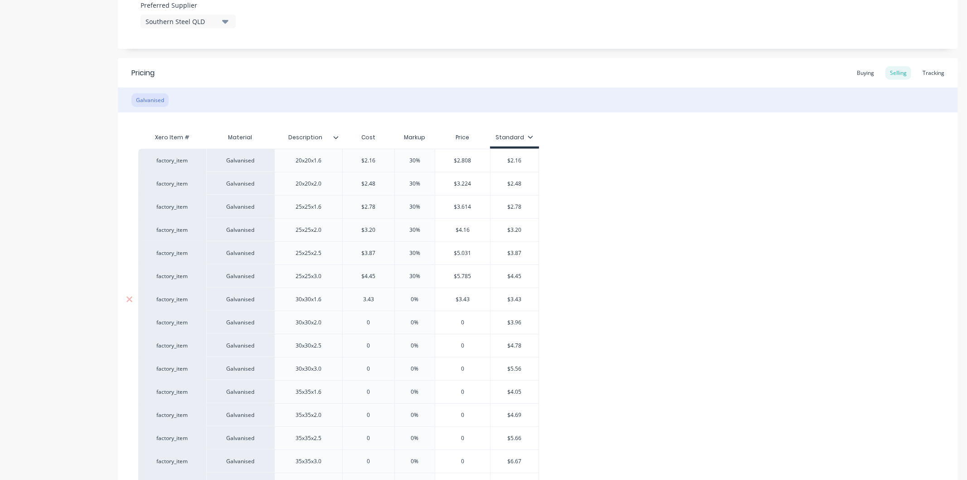
type textarea "x"
type input "3.43"
click at [423, 298] on input "0%" at bounding box center [414, 299] width 45 height 8
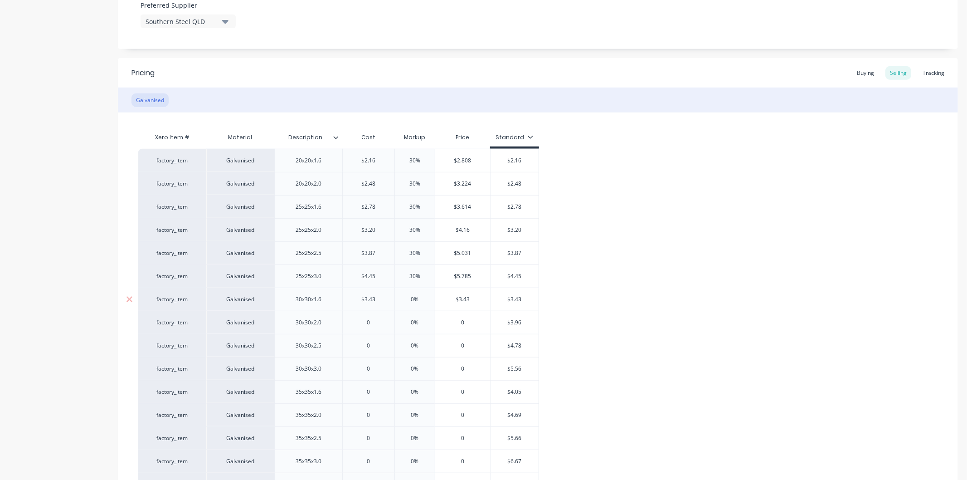
type input "3"
type textarea "x"
type input "30"
click at [370, 322] on input "0" at bounding box center [369, 322] width 52 height 8
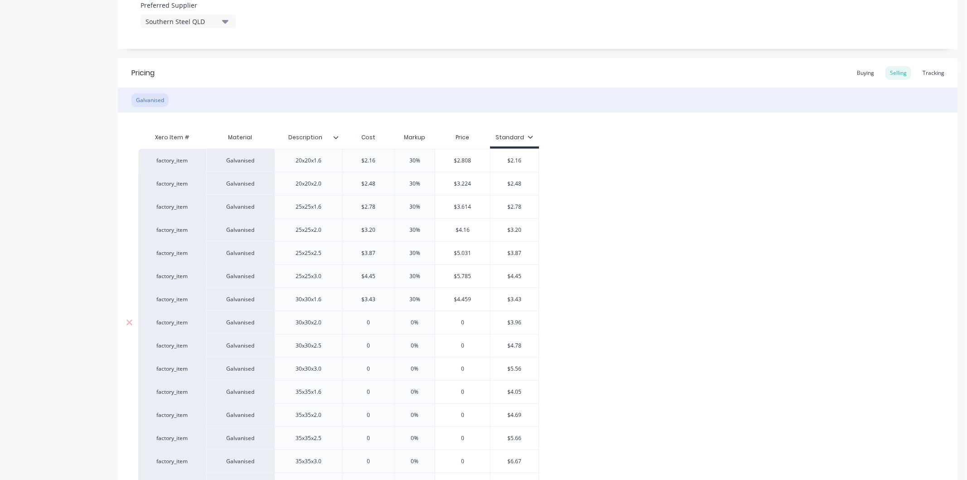
type input "3"
type textarea "x"
type input "3."
type textarea "x"
type input "3.96"
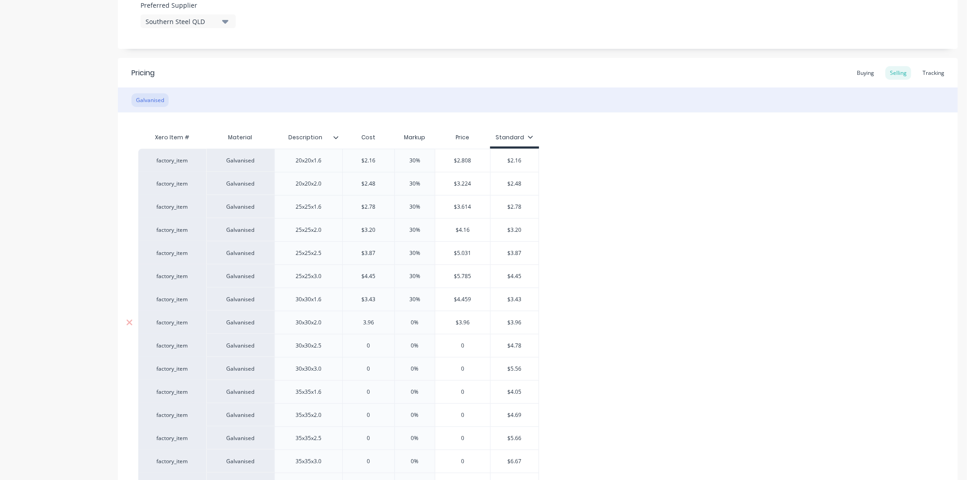
type textarea "x"
type input "3.96"
click at [422, 320] on input "0%" at bounding box center [414, 322] width 45 height 8
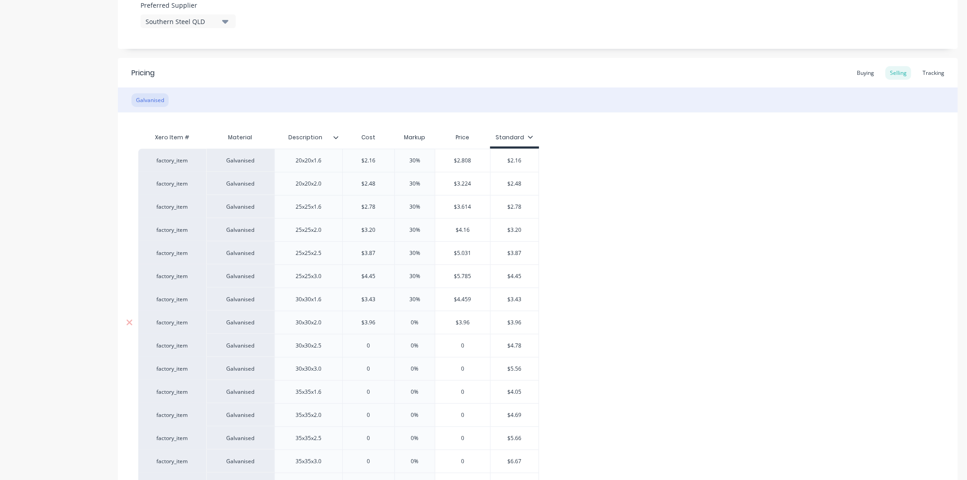
type input "0"
type textarea "x"
type input "0"
type textarea "x"
type input "30"
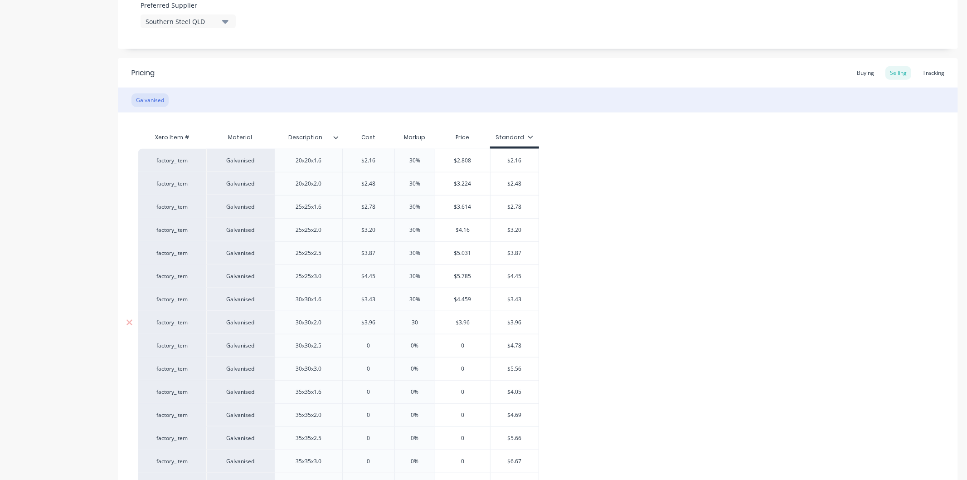
type textarea "x"
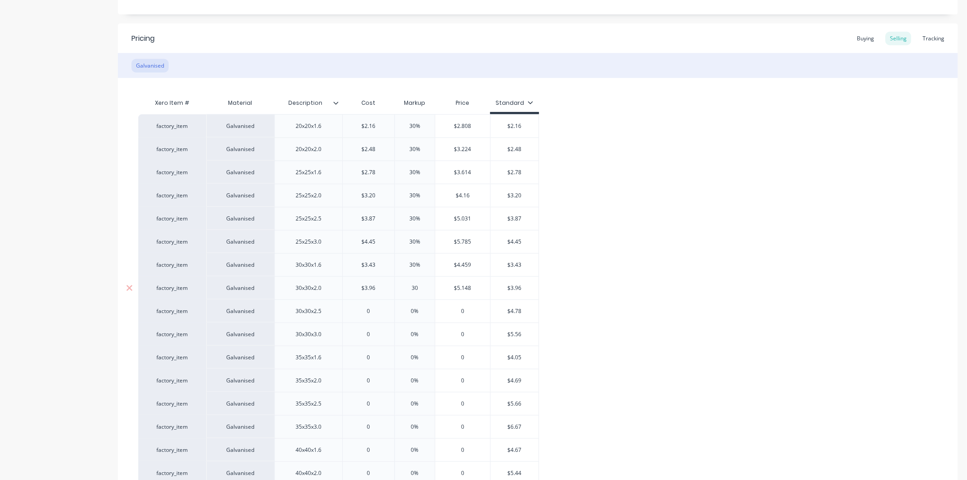
scroll to position [605, 0]
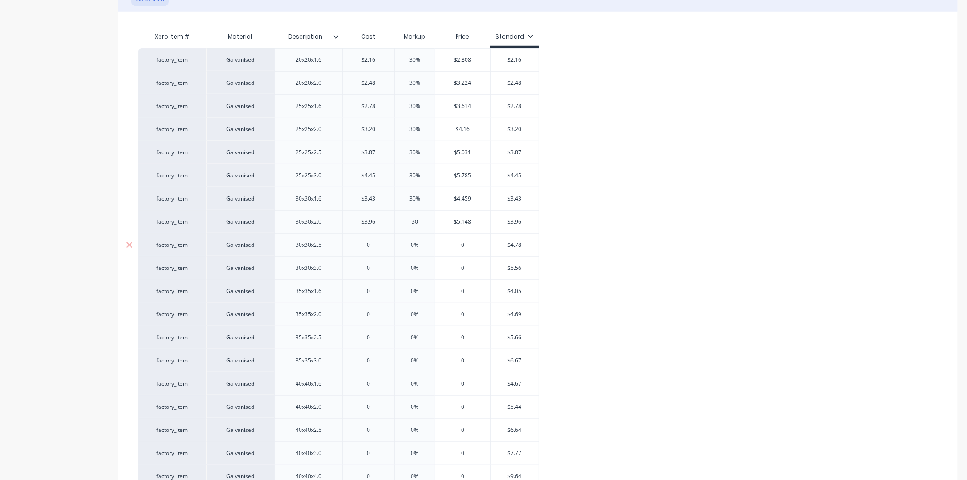
type input "30"
click at [378, 245] on input "0" at bounding box center [369, 245] width 52 height 8
type input "4"
type textarea "x"
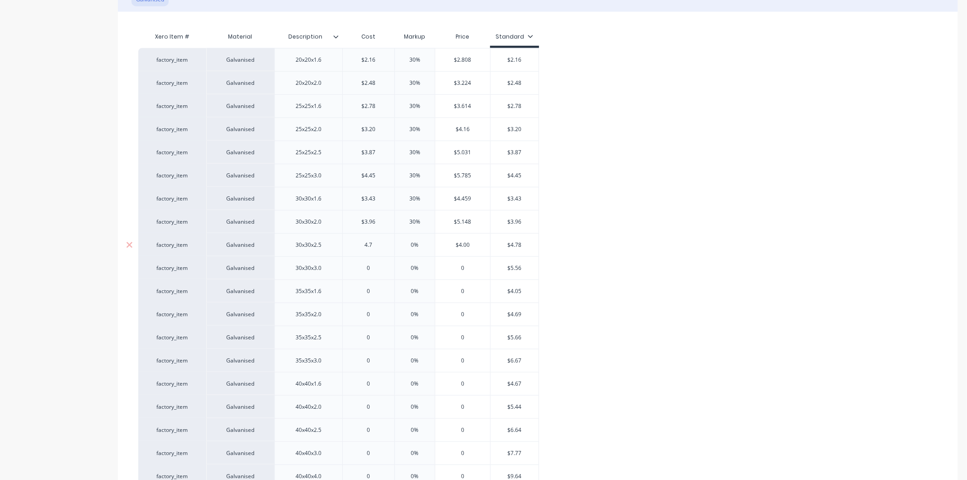
type input "4.78"
type textarea "x"
type input "4.78"
click at [416, 243] on input "0%" at bounding box center [414, 245] width 45 height 8
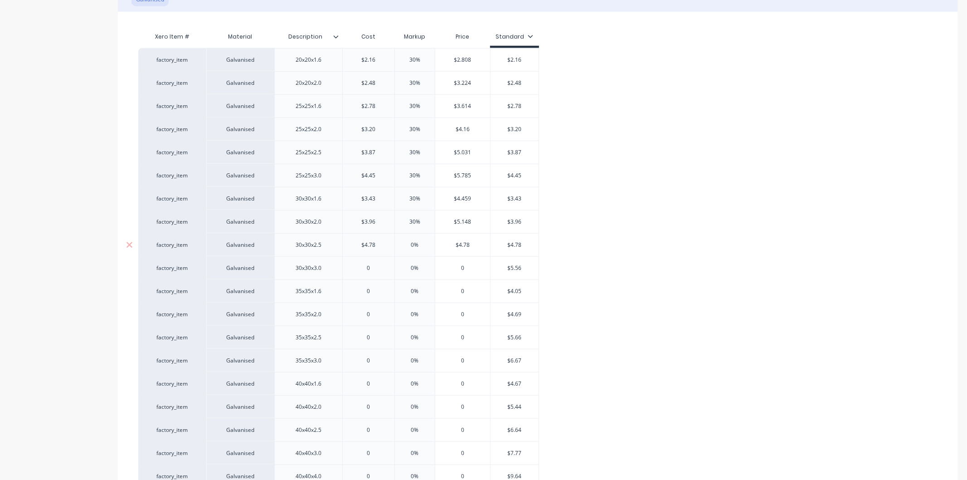
click at [416, 243] on input "0%" at bounding box center [414, 245] width 45 height 8
type input "3"
type textarea "x"
type input "30"
type input "0"
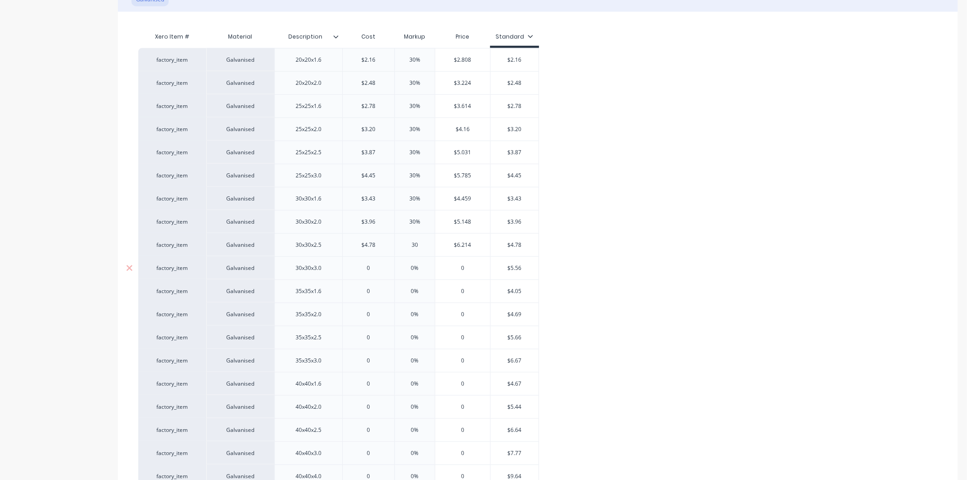
click at [375, 268] on input "0" at bounding box center [369, 268] width 52 height 8
type textarea "x"
type input "5.5"
type textarea "x"
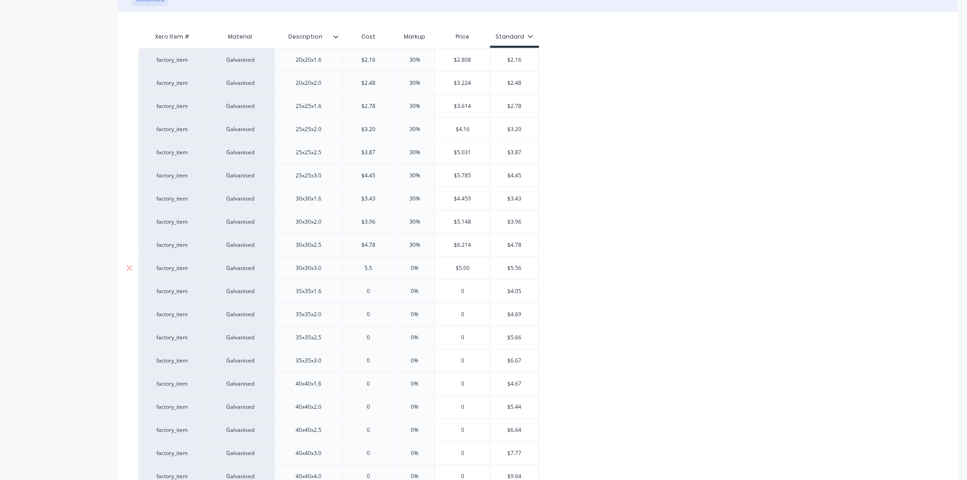
type input "5.56"
type textarea "x"
type input "5.56"
click at [419, 268] on input "0%" at bounding box center [414, 268] width 45 height 8
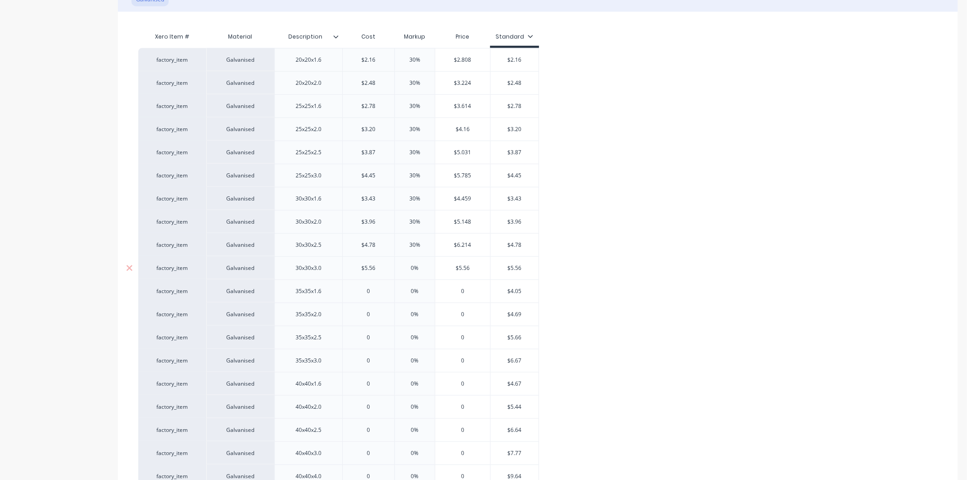
click at [419, 268] on input "0%" at bounding box center [414, 268] width 45 height 8
type input "3"
type textarea "x"
type input "30"
type input "0"
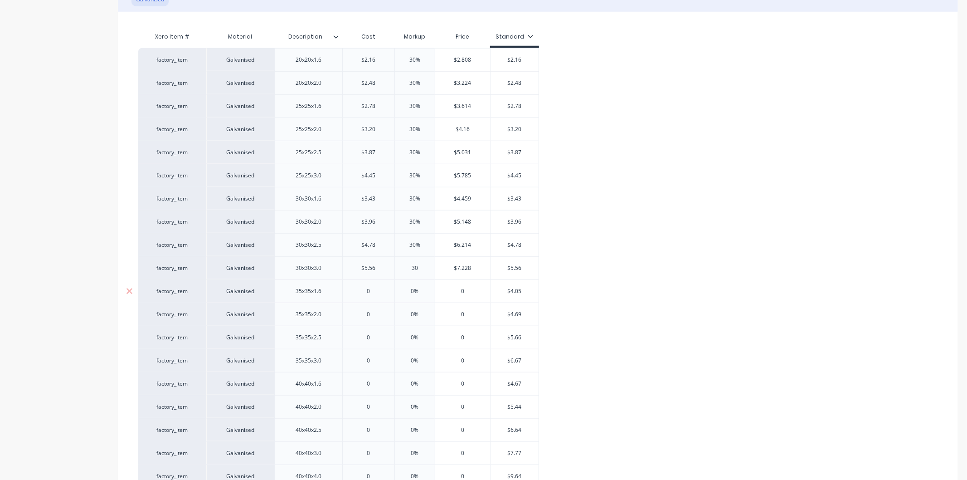
click at [377, 292] on input "0" at bounding box center [369, 291] width 52 height 8
type textarea "x"
type input "4.05"
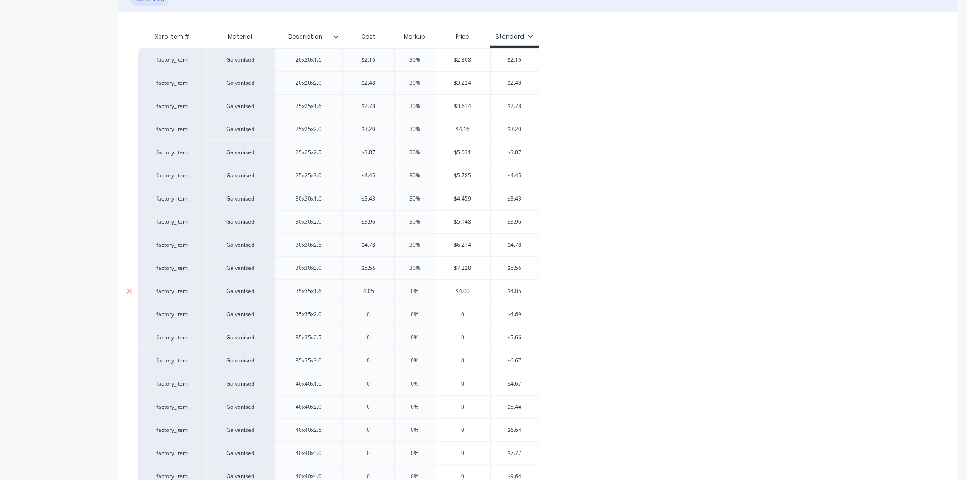
type textarea "x"
type input "4.05"
click at [421, 291] on input "0%" at bounding box center [414, 291] width 45 height 8
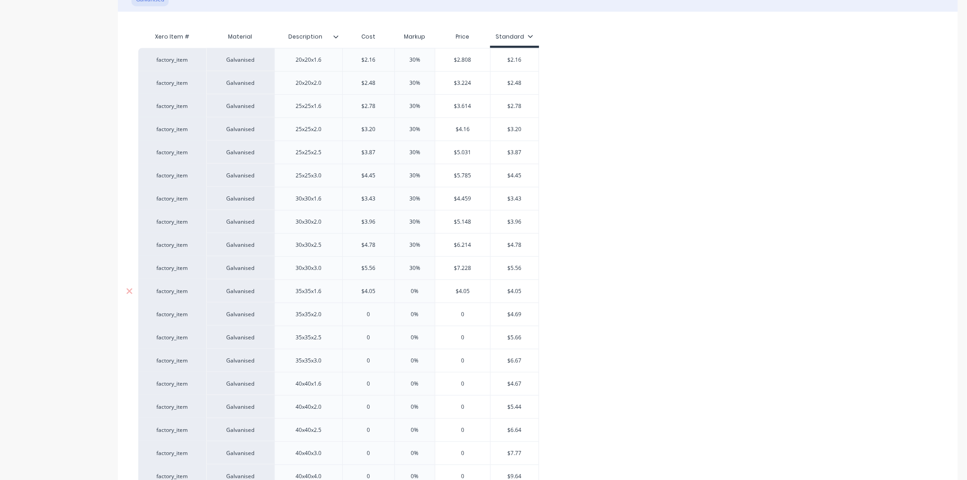
type input "3"
type textarea "x"
type input "30"
type input "0"
click at [372, 313] on input "0" at bounding box center [369, 314] width 52 height 8
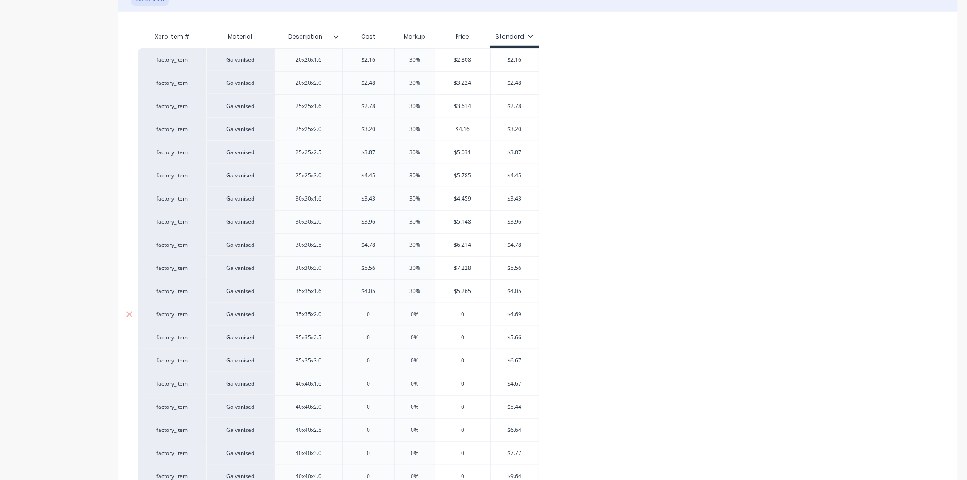
click at [372, 313] on input "0" at bounding box center [369, 314] width 52 height 8
type textarea "x"
type input "4."
type textarea "x"
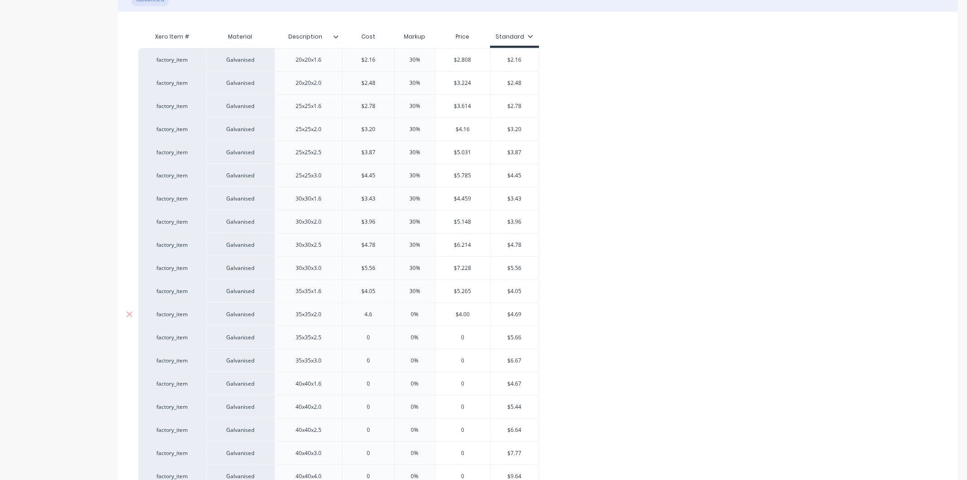
type input "4.69"
type textarea "x"
type input "4.69"
click at [423, 314] on input "0%" at bounding box center [414, 314] width 45 height 8
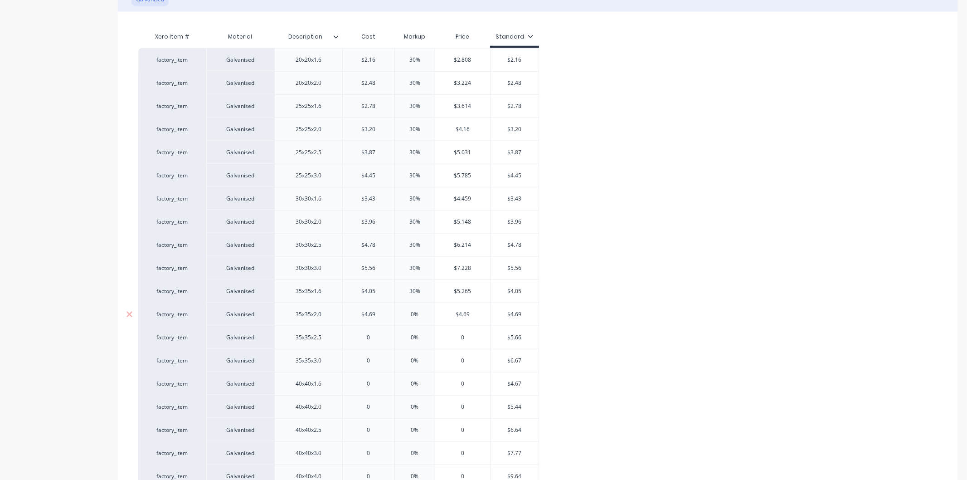
click at [423, 314] on input "0%" at bounding box center [414, 314] width 45 height 8
type input "3"
type textarea "x"
type input "30"
click at [369, 336] on input "0" at bounding box center [369, 337] width 52 height 8
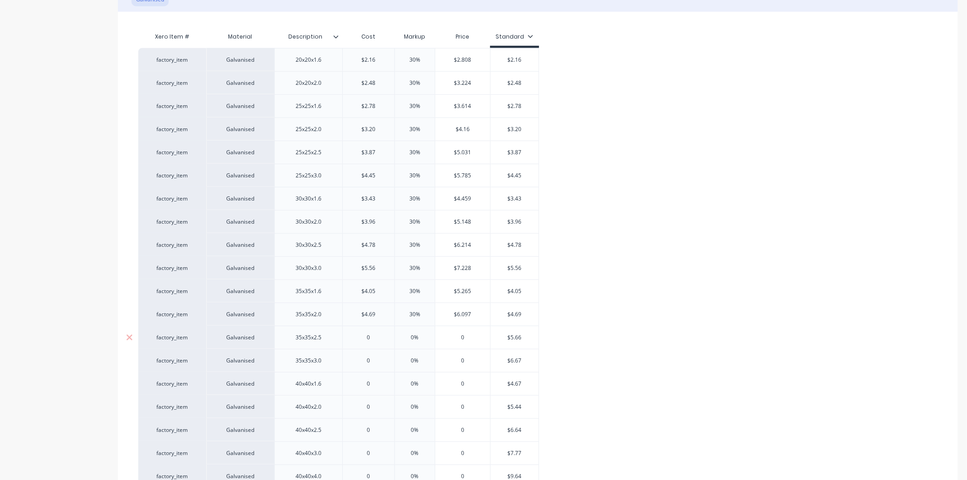
click at [369, 336] on input "0" at bounding box center [369, 337] width 52 height 8
type input "5"
type textarea "x"
type input "5.6"
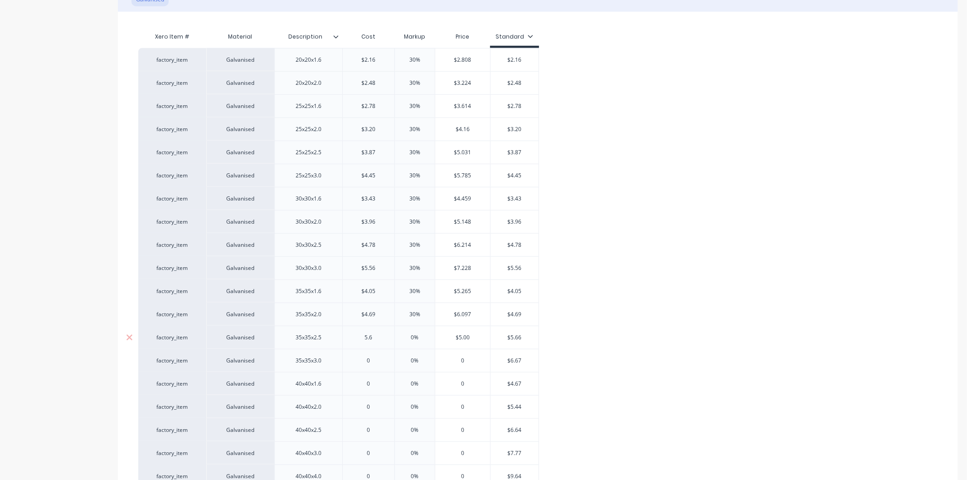
type textarea "x"
type input "5.66"
type textarea "x"
type input "5.66"
type input "0%"
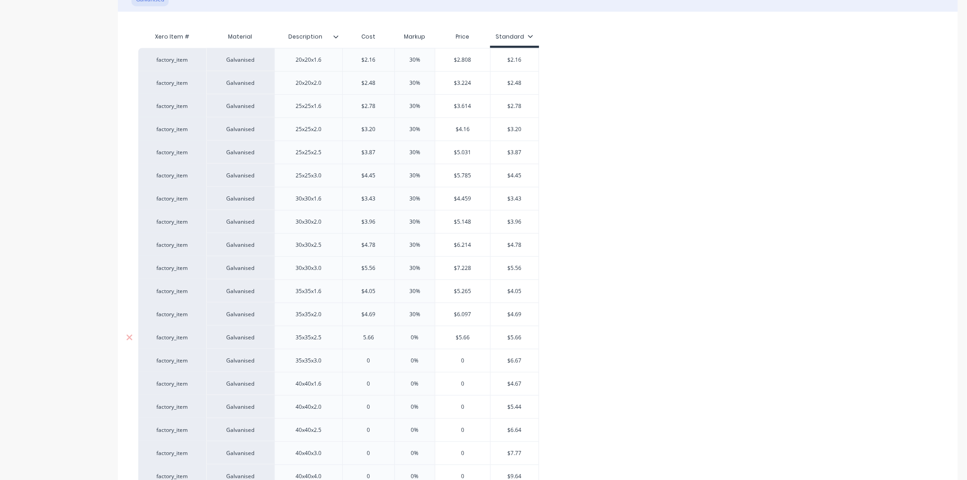
click at [425, 337] on input "0%" at bounding box center [414, 337] width 45 height 8
type textarea "x"
type input "30"
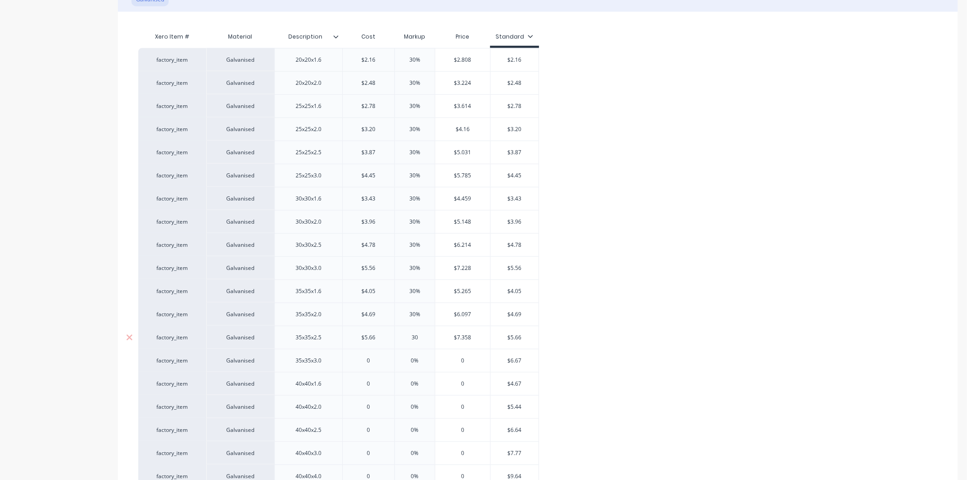
type textarea "x"
type input "30"
click at [373, 361] on input "0" at bounding box center [369, 360] width 52 height 8
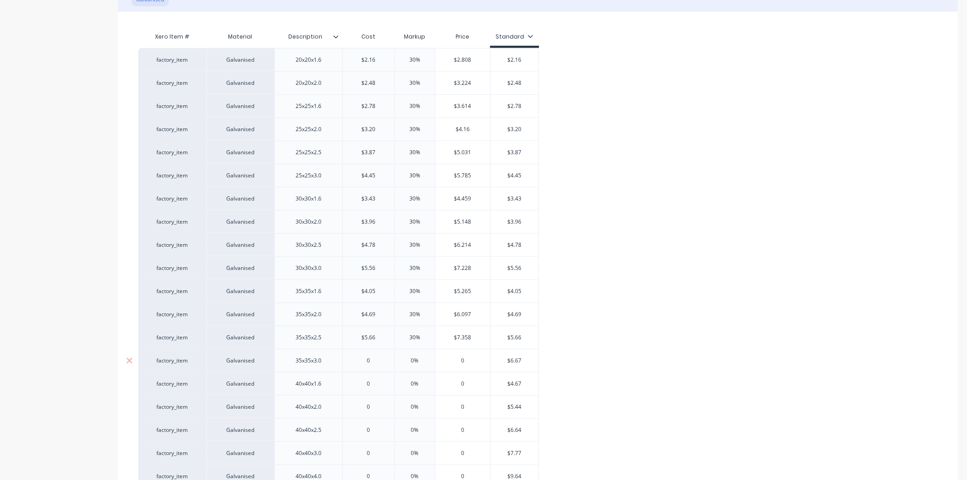
type input "6"
type textarea "x"
type input "6."
type textarea "x"
type input "6.67"
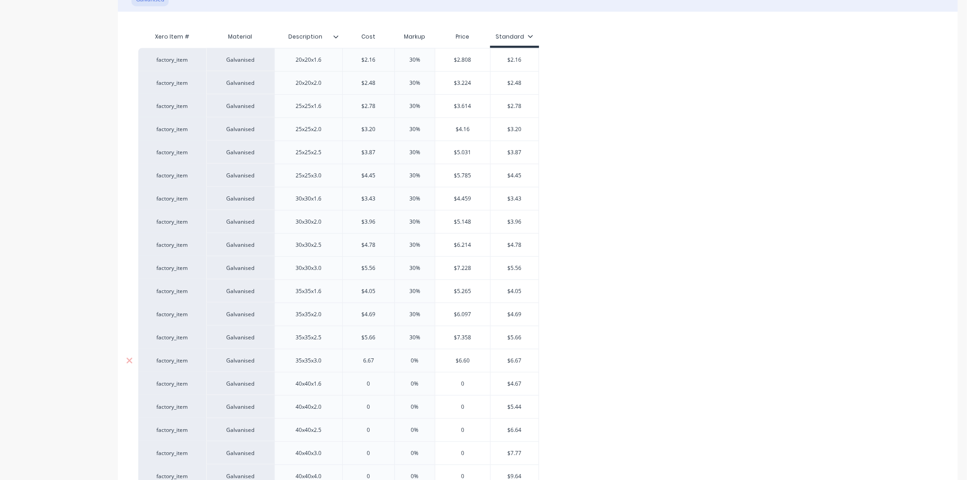
type textarea "x"
type input "6.67"
click at [429, 360] on input "0%" at bounding box center [414, 360] width 45 height 8
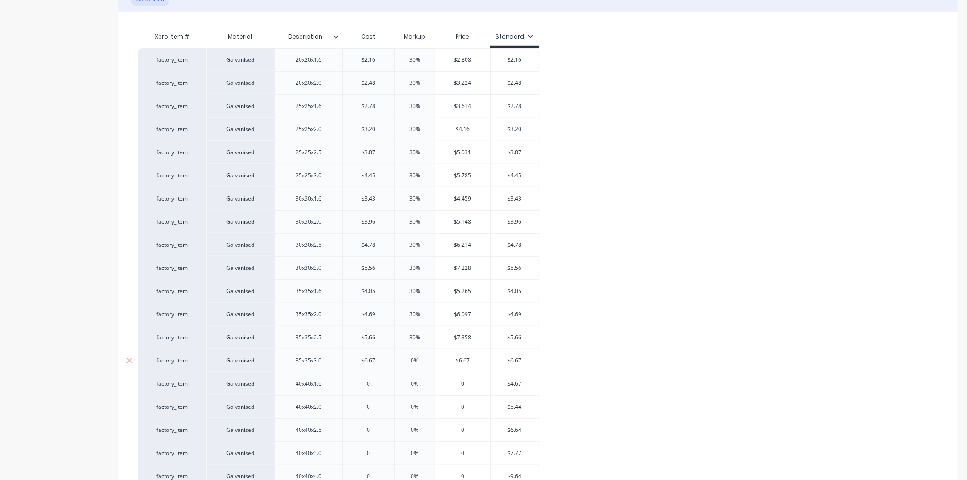
type input "3"
type textarea "x"
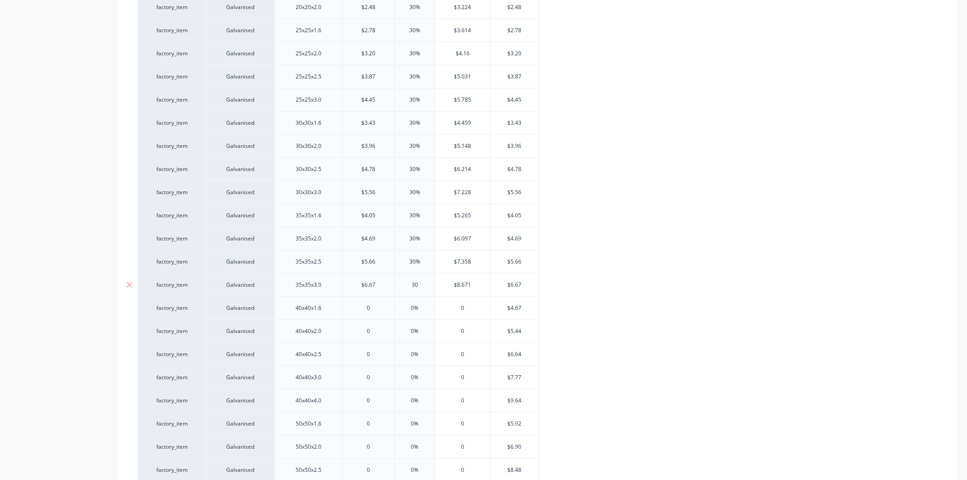
scroll to position [756, 0]
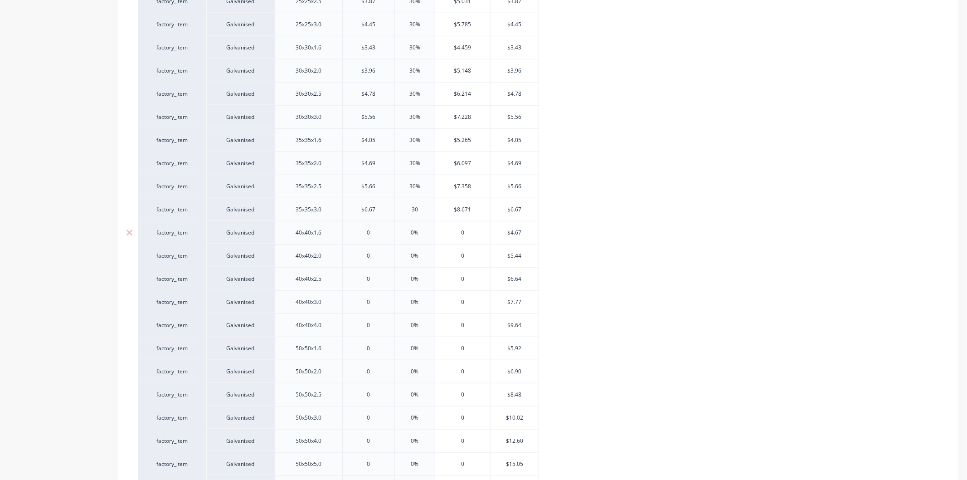
click at [379, 238] on div "0" at bounding box center [369, 232] width 52 height 23
type input "30"
type input "0"
click at [379, 238] on div "0" at bounding box center [369, 232] width 52 height 23
type input "0%"
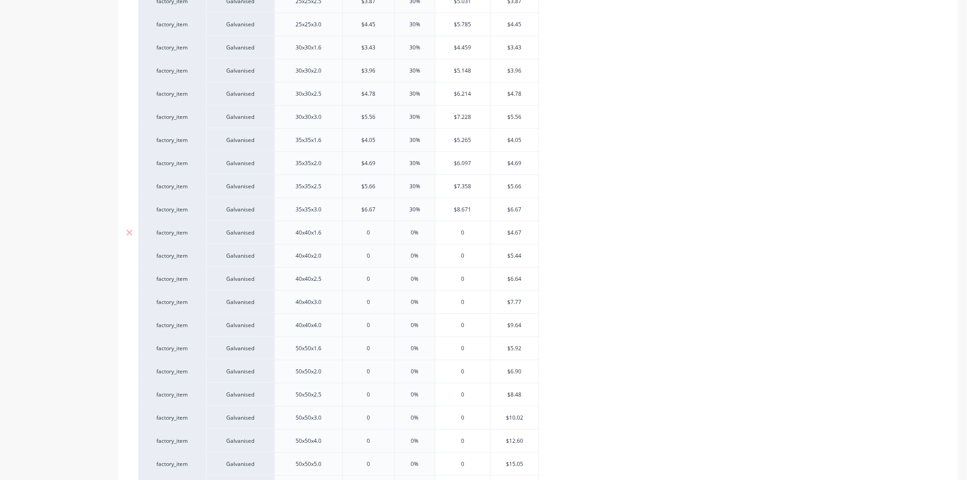
click at [423, 232] on input "0%" at bounding box center [414, 233] width 45 height 8
click at [378, 230] on input "0" at bounding box center [369, 233] width 52 height 8
type textarea "x"
type input "4.6"
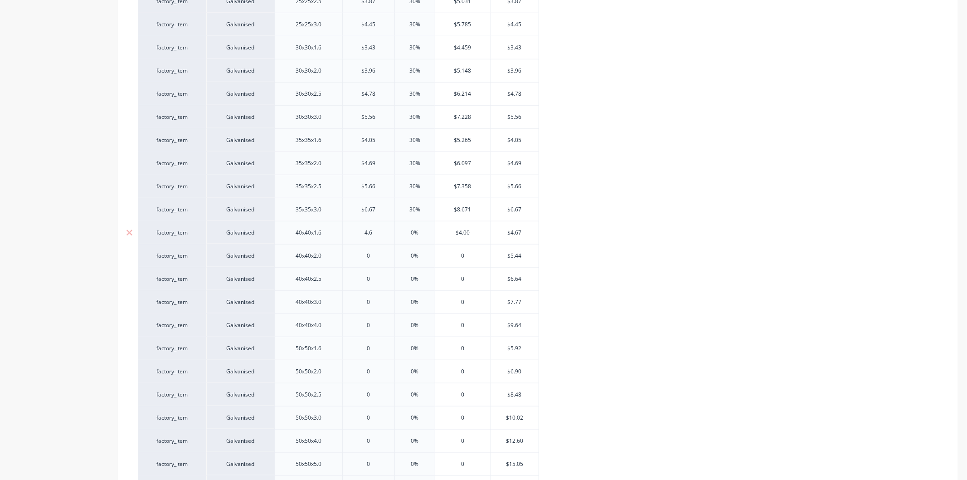
type textarea "x"
type input "4.67"
type textarea "x"
type input "4.67"
click at [423, 229] on input "0%" at bounding box center [414, 233] width 45 height 8
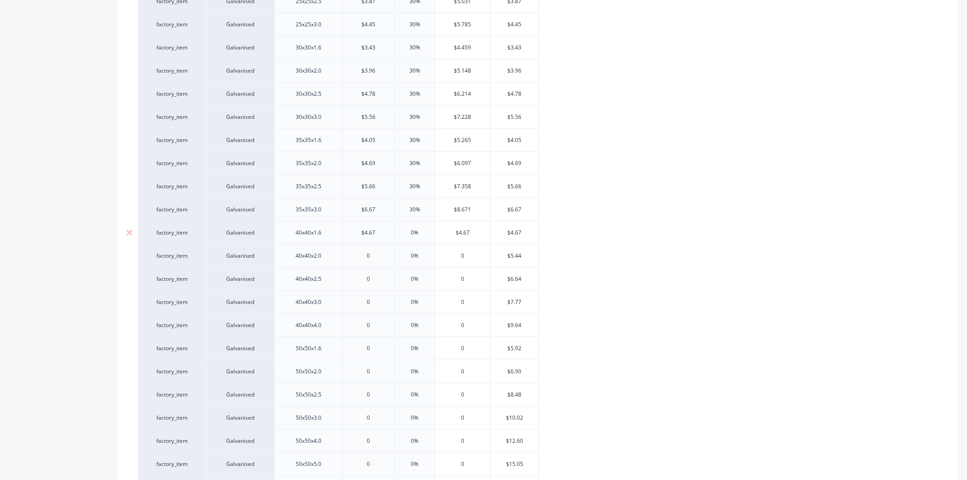
click at [423, 229] on input "0%" at bounding box center [414, 233] width 45 height 8
type input "3"
type textarea "x"
type input "30"
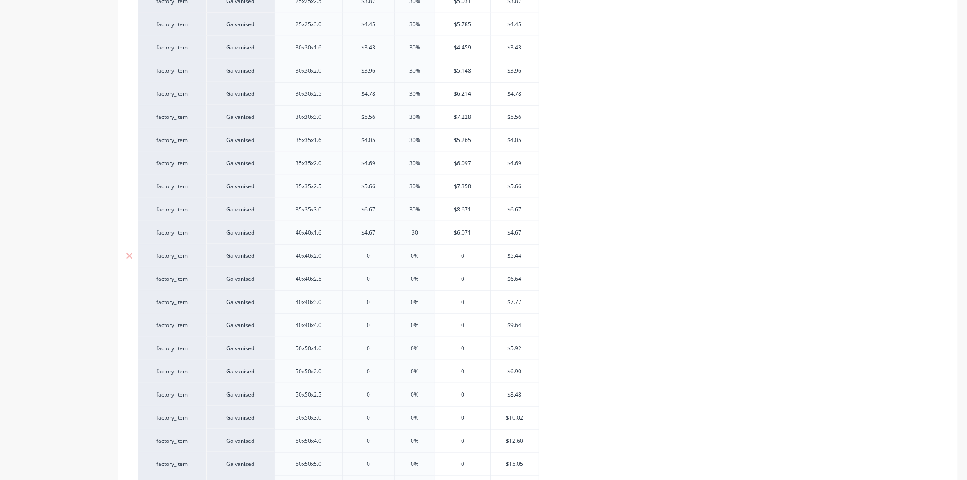
type input "0"
click at [376, 254] on input "0" at bounding box center [369, 256] width 52 height 8
type textarea "x"
type input "5.4"
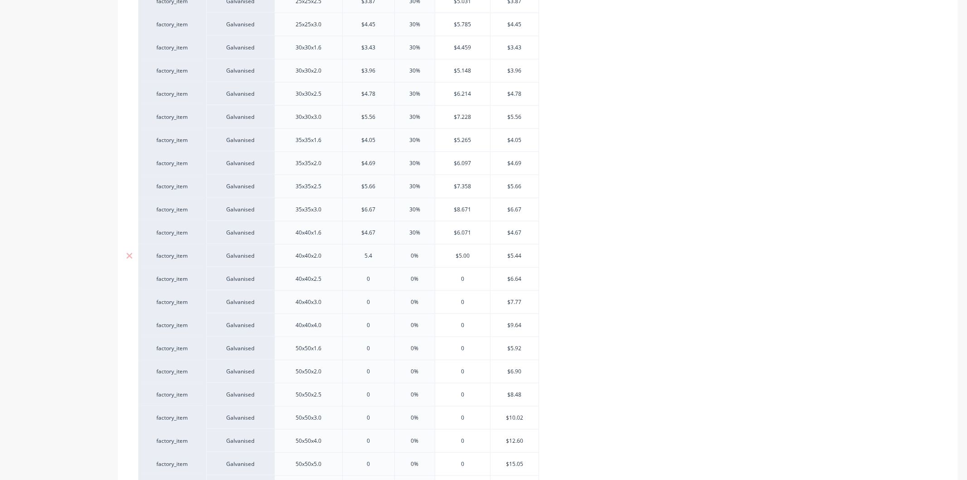
type textarea "x"
type input "5.44"
type textarea "x"
type input "5.44"
click at [423, 255] on input "0%" at bounding box center [414, 256] width 45 height 8
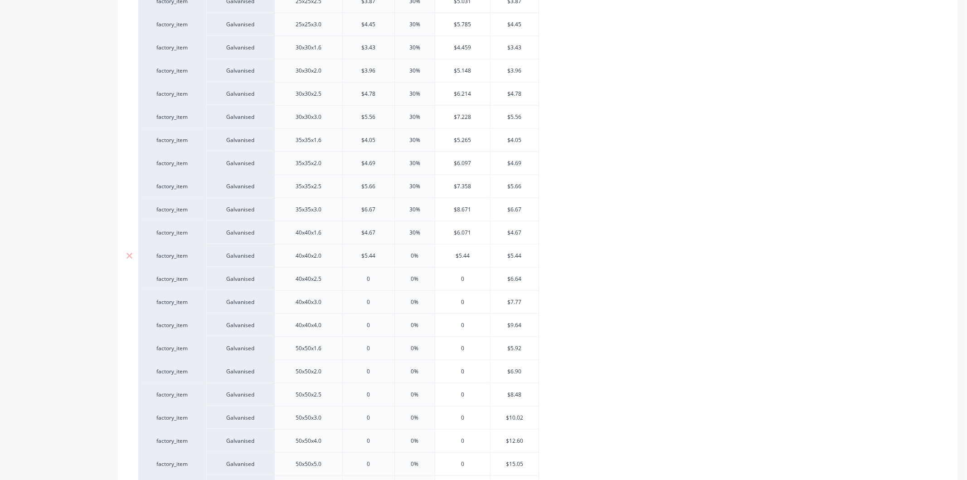
click at [423, 255] on input "0%" at bounding box center [414, 256] width 45 height 8
type input "30"
type textarea "x"
type input "30"
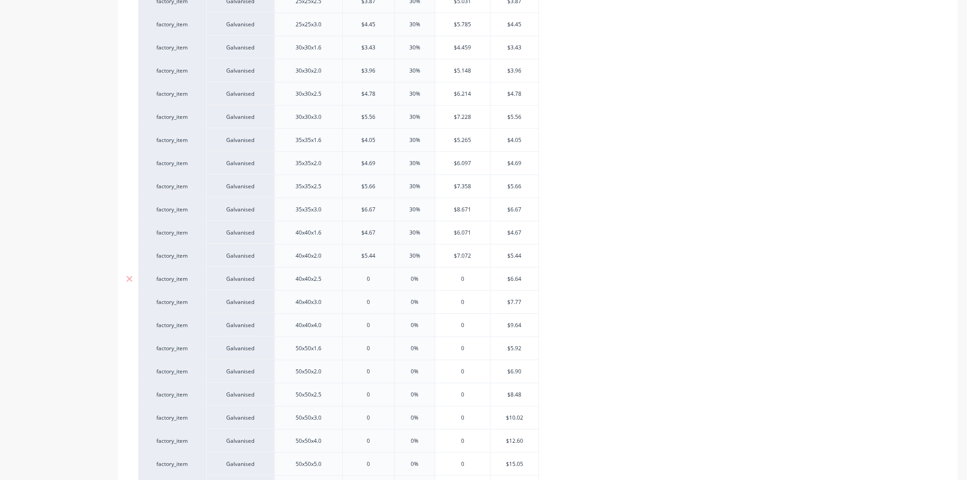
click at [380, 277] on input "0" at bounding box center [369, 279] width 52 height 8
type input "6"
type textarea "x"
type input "6.6"
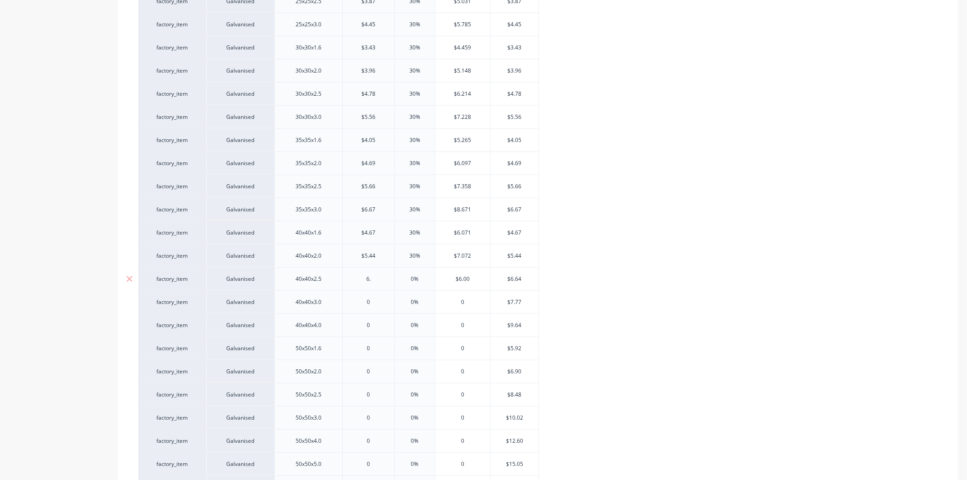
type textarea "x"
type input "6.64"
type textarea "x"
type input "6.64"
type input "0%"
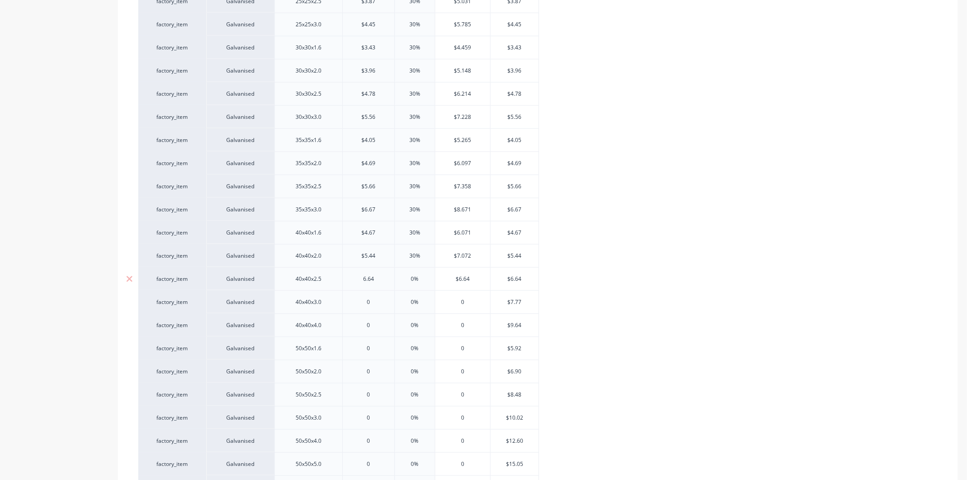
click at [423, 277] on input "0%" at bounding box center [414, 279] width 45 height 8
type textarea "x"
type input "30"
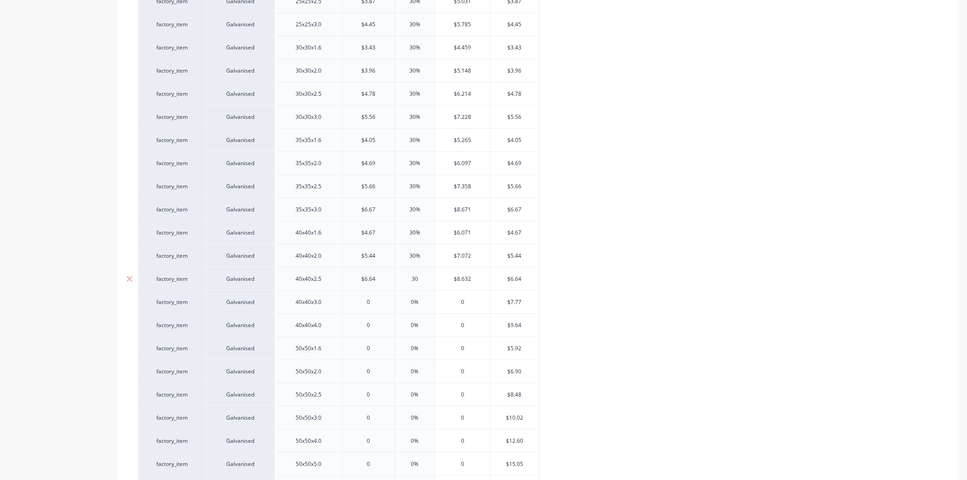
type textarea "x"
type input "30"
type input "0"
click at [370, 303] on input "0" at bounding box center [369, 302] width 52 height 8
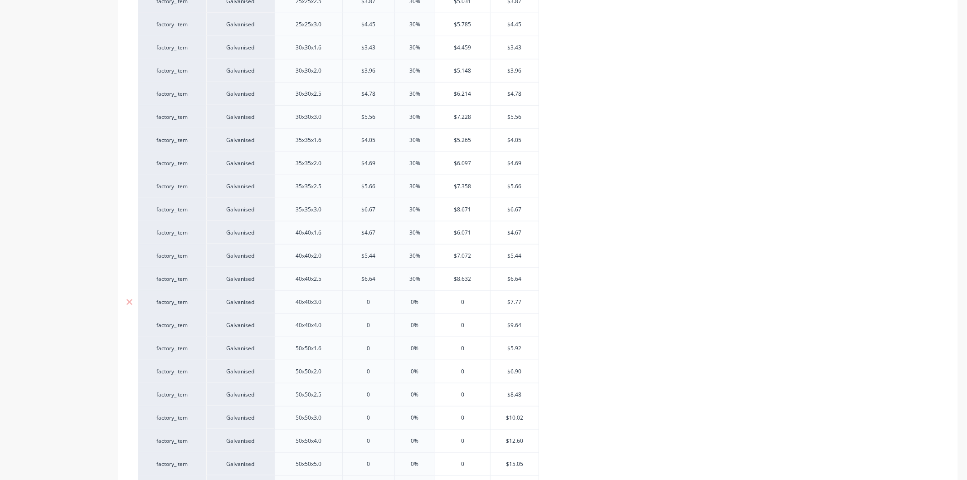
type textarea "x"
type input "7.7"
type textarea "x"
type input "7.77"
type textarea "x"
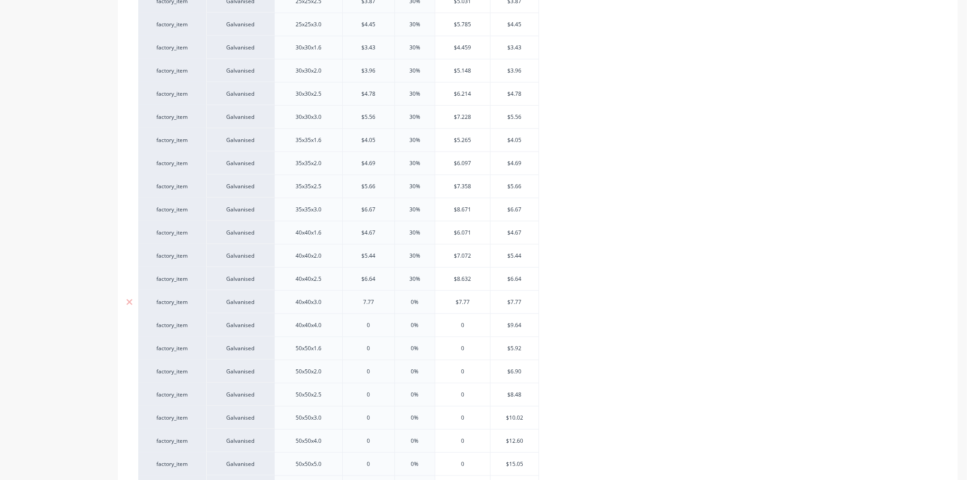
type input "7.77"
type input "0%"
click at [422, 302] on input "0%" at bounding box center [414, 302] width 45 height 8
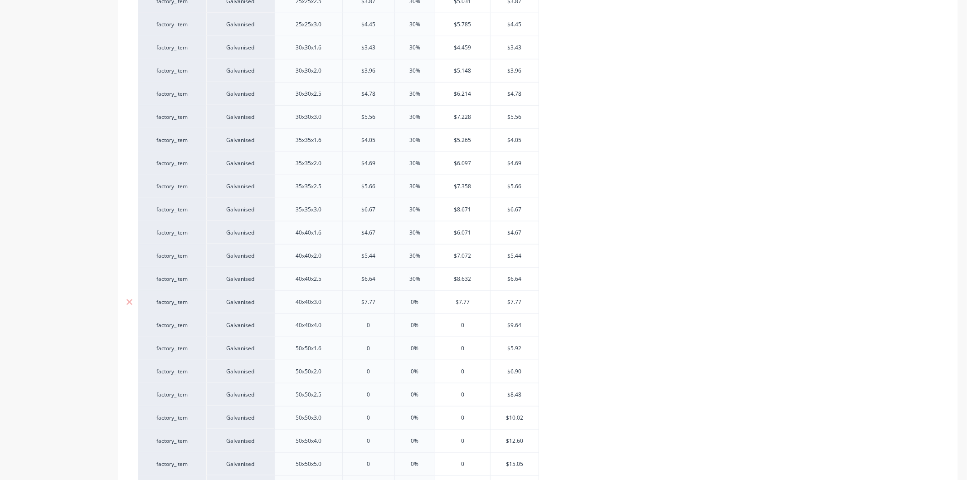
type textarea "x"
type input "30"
type textarea "x"
type input "30"
click at [376, 324] on input "0" at bounding box center [369, 325] width 52 height 8
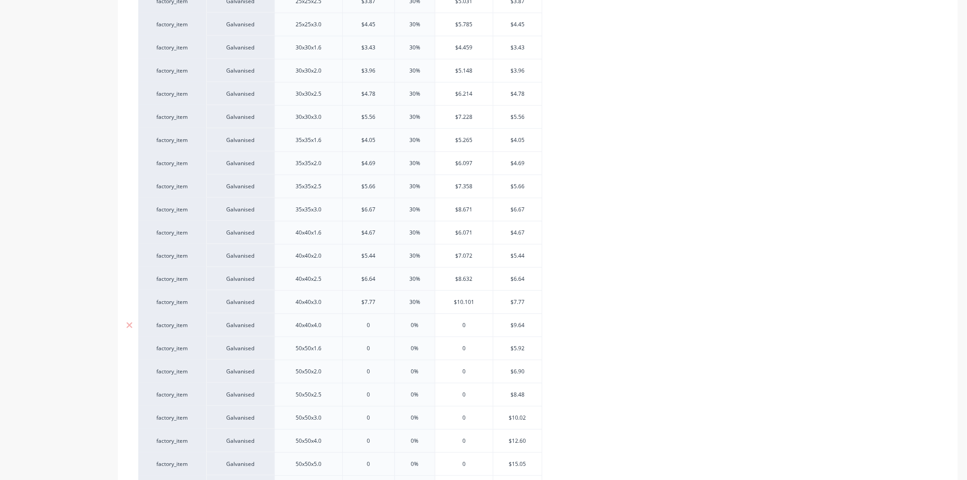
click at [376, 324] on input "0" at bounding box center [369, 325] width 52 height 8
type input "9"
type textarea "x"
type input "9."
type textarea "x"
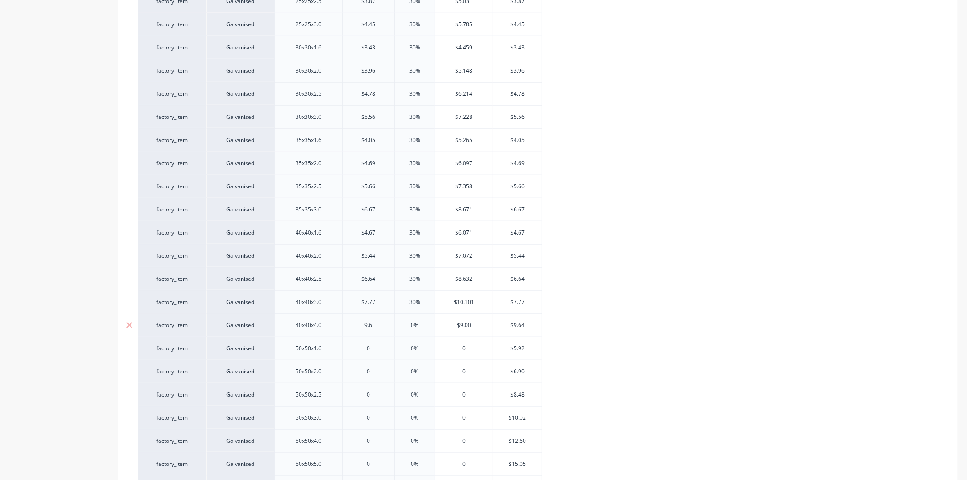
type input "9.64"
type textarea "x"
type input "9.64"
type input "0%"
click at [424, 325] on input "0%" at bounding box center [414, 325] width 45 height 8
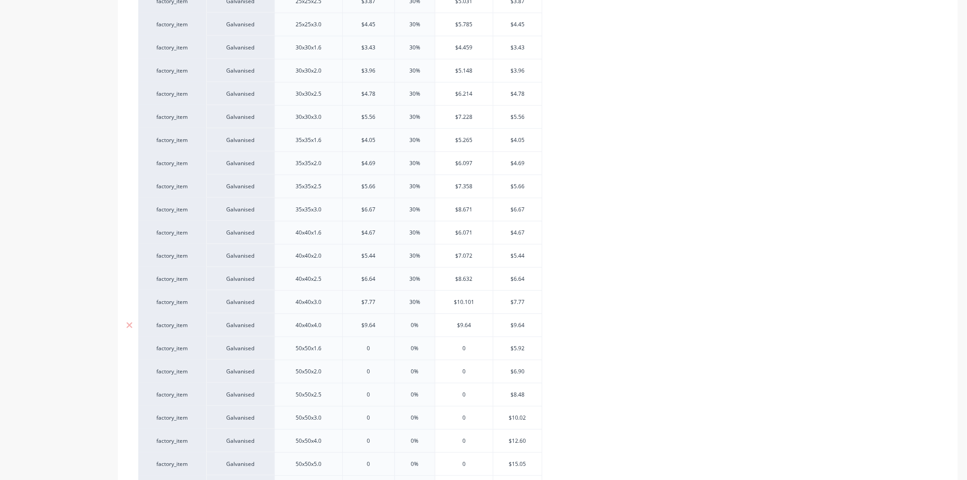
click at [424, 325] on input "0%" at bounding box center [414, 325] width 45 height 8
type textarea "x"
type input "30"
type textarea "x"
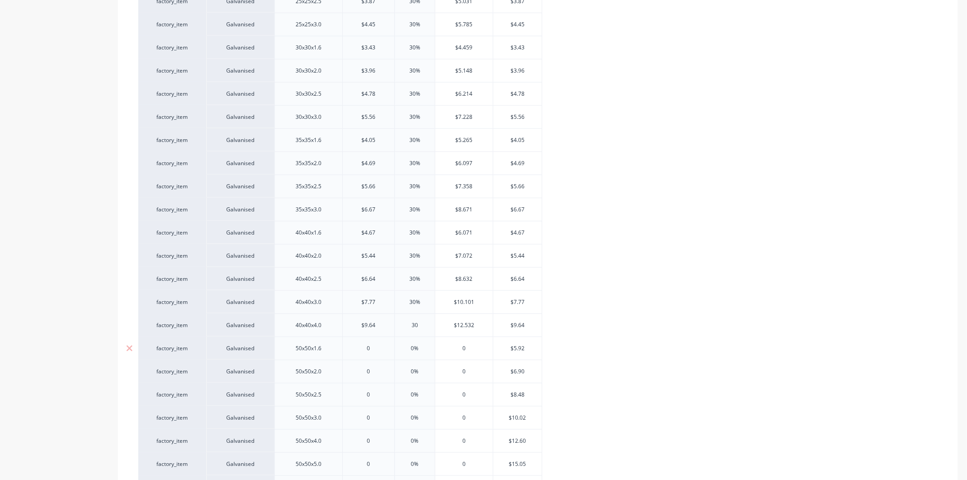
click at [373, 346] on input "0" at bounding box center [369, 348] width 52 height 8
click at [422, 348] on input "0%" at bounding box center [414, 348] width 45 height 8
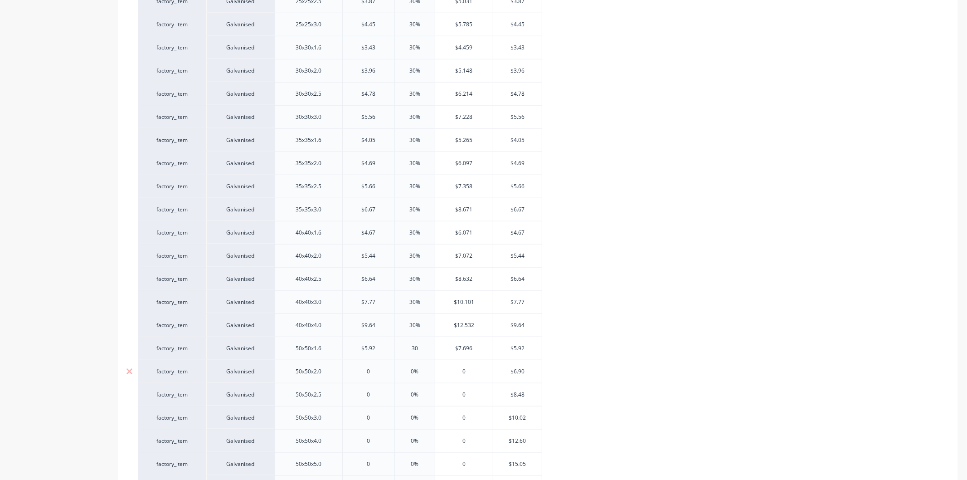
click at [375, 370] on input "0" at bounding box center [369, 371] width 52 height 8
click at [425, 372] on input "0%" at bounding box center [414, 371] width 45 height 8
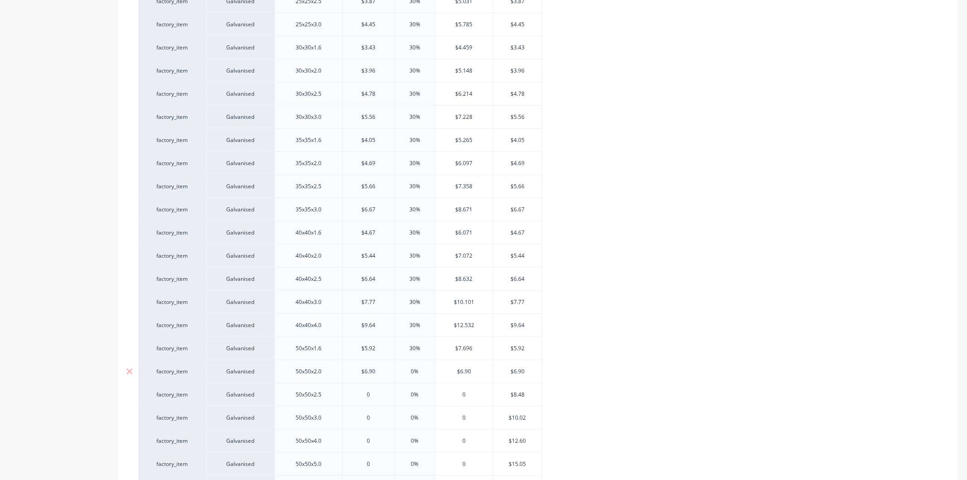
click at [425, 372] on input "0%" at bounding box center [414, 371] width 45 height 8
click at [373, 396] on input "0" at bounding box center [369, 394] width 52 height 8
click at [418, 391] on input "0%" at bounding box center [414, 394] width 45 height 8
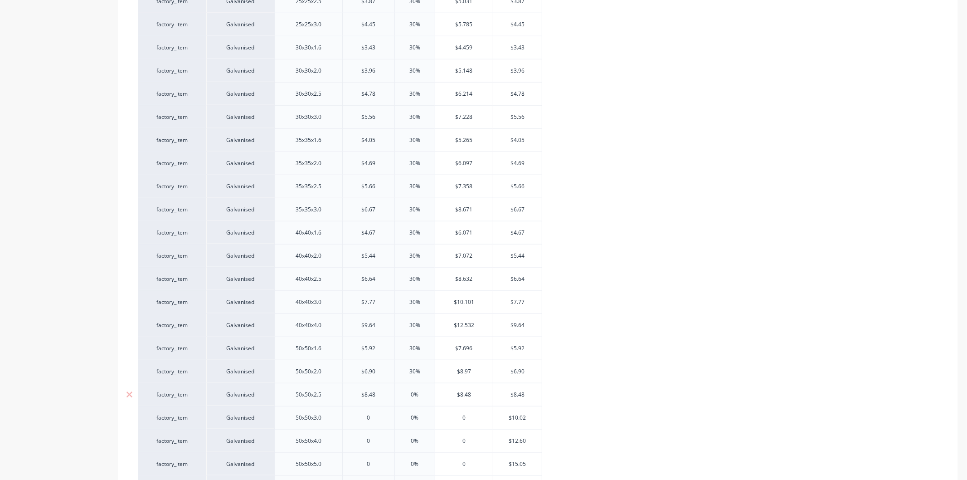
click at [418, 391] on input "0%" at bounding box center [414, 394] width 45 height 8
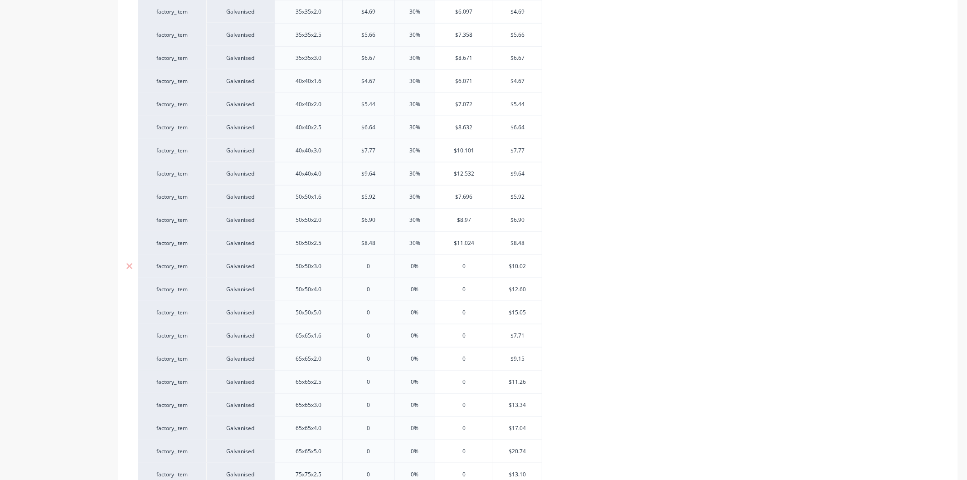
click at [377, 268] on input "0" at bounding box center [369, 266] width 52 height 8
click at [428, 265] on input "0%" at bounding box center [417, 266] width 45 height 8
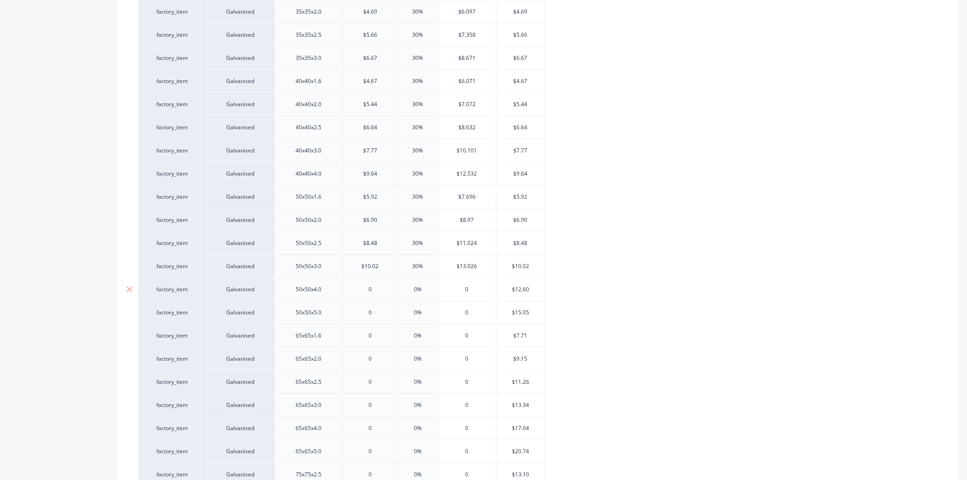
click at [383, 287] on input "0" at bounding box center [370, 289] width 55 height 8
click at [420, 286] on div "0%" at bounding box center [417, 289] width 45 height 23
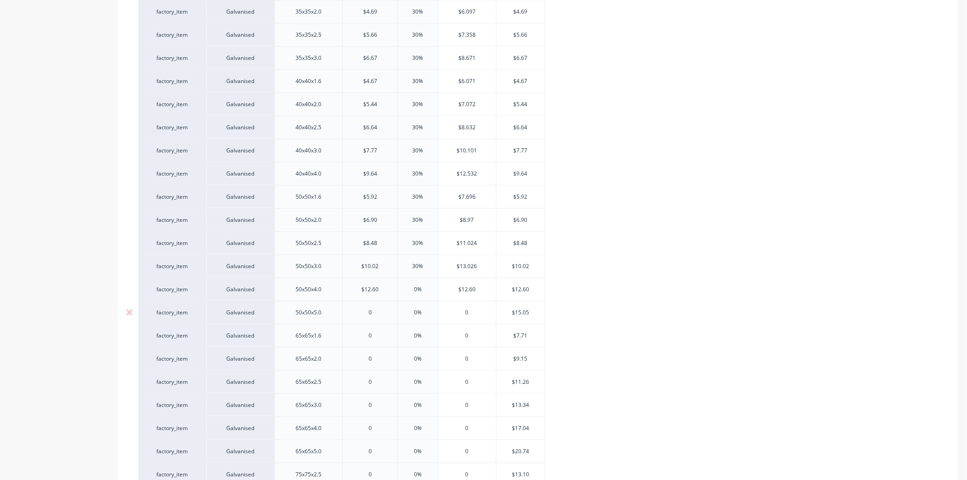
click at [426, 314] on input "0%" at bounding box center [417, 312] width 45 height 8
click at [425, 291] on input "0%" at bounding box center [417, 289] width 45 height 8
click at [380, 312] on input "0" at bounding box center [370, 312] width 55 height 8
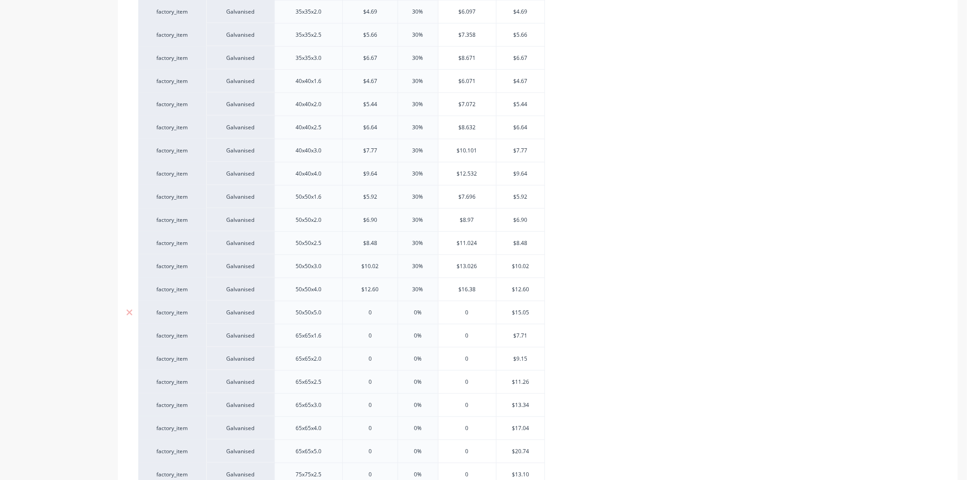
click at [380, 312] on input "0" at bounding box center [370, 312] width 55 height 8
click at [424, 311] on input "0%" at bounding box center [417, 312] width 45 height 8
click at [373, 335] on input "0" at bounding box center [370, 336] width 55 height 8
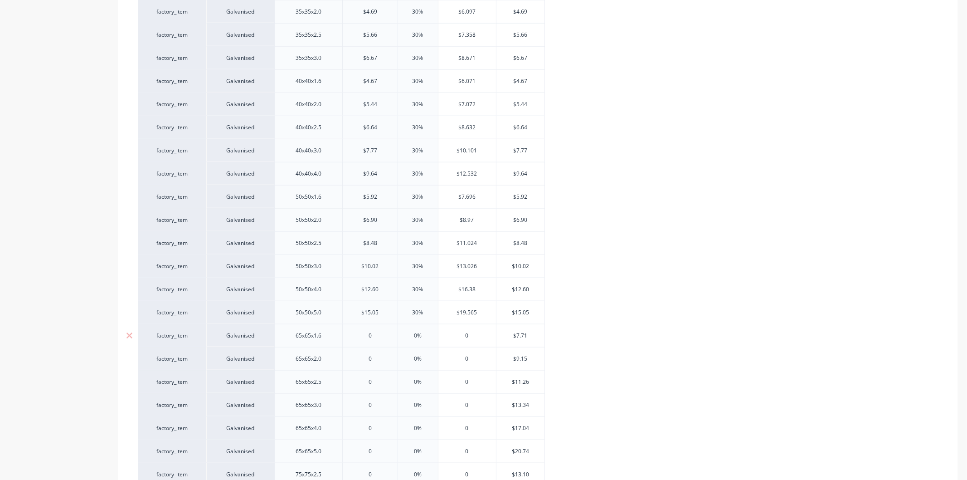
click at [373, 335] on input "0" at bounding box center [370, 336] width 55 height 8
click at [424, 330] on div "0%" at bounding box center [417, 335] width 45 height 23
click at [425, 330] on div "0%" at bounding box center [417, 335] width 45 height 23
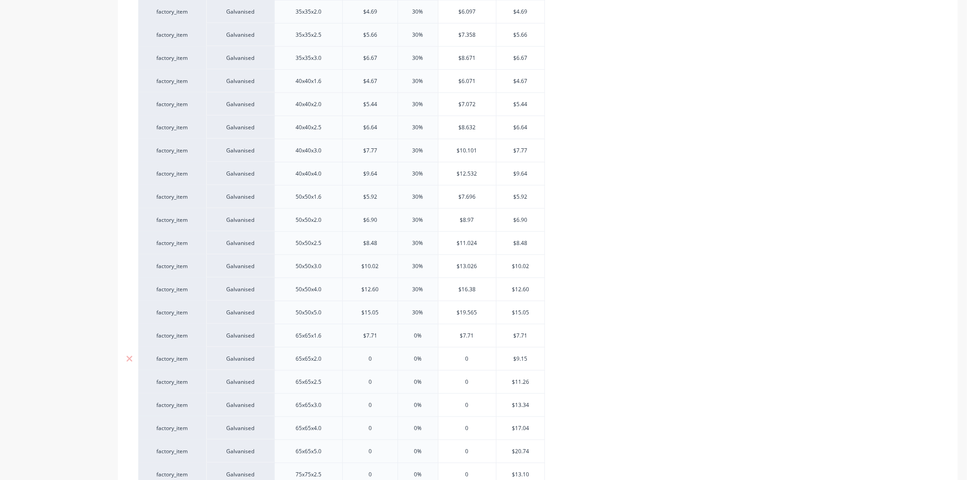
click at [424, 356] on input "0%" at bounding box center [417, 359] width 45 height 8
click at [423, 338] on input "0%" at bounding box center [417, 336] width 45 height 8
click at [375, 359] on input "0" at bounding box center [370, 359] width 55 height 8
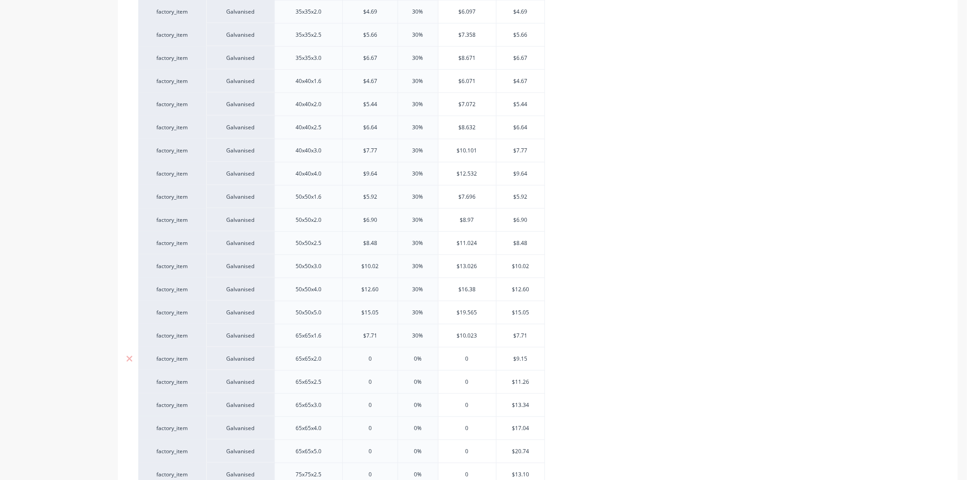
click at [375, 359] on input "0" at bounding box center [370, 359] width 55 height 8
click at [424, 361] on input "0%" at bounding box center [417, 359] width 45 height 8
click at [373, 383] on input "0" at bounding box center [370, 382] width 55 height 8
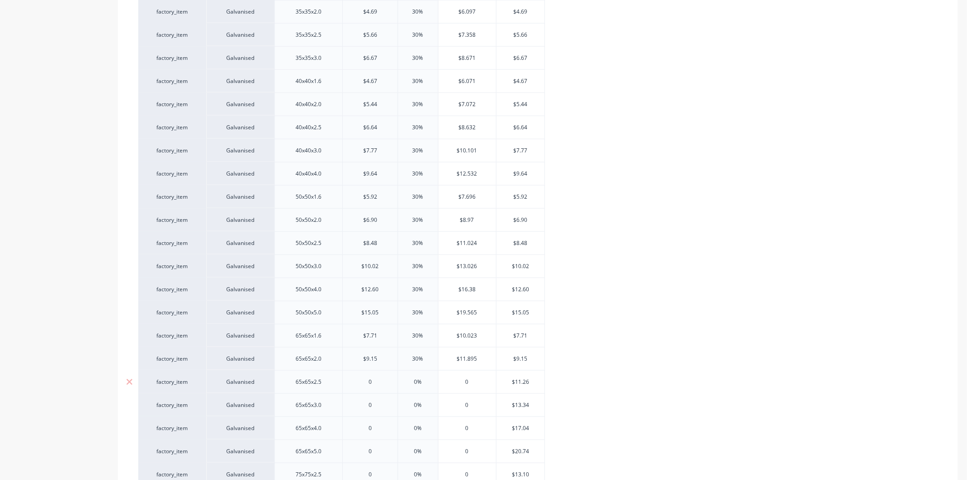
click at [373, 383] on input "0" at bounding box center [370, 382] width 55 height 8
click at [424, 381] on input "0%" at bounding box center [417, 382] width 45 height 8
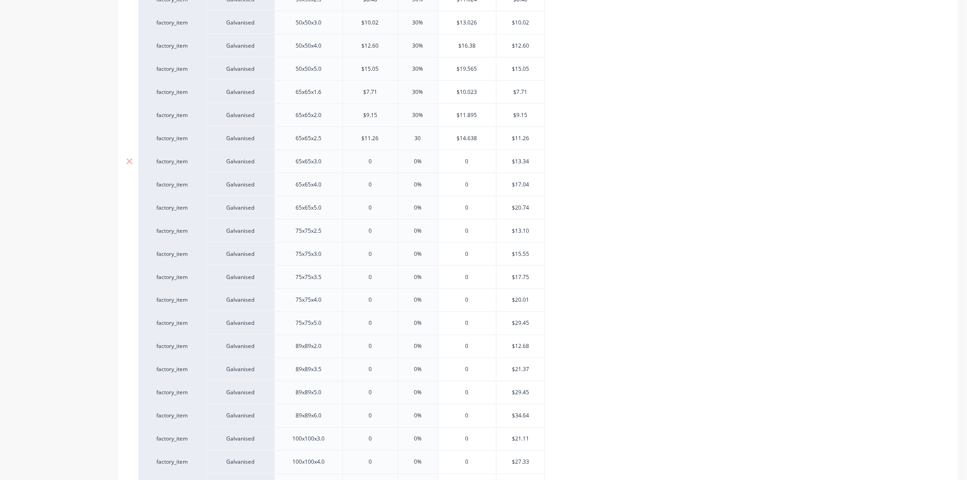
scroll to position [1077, 0]
click at [378, 235] on input "0" at bounding box center [370, 235] width 55 height 8
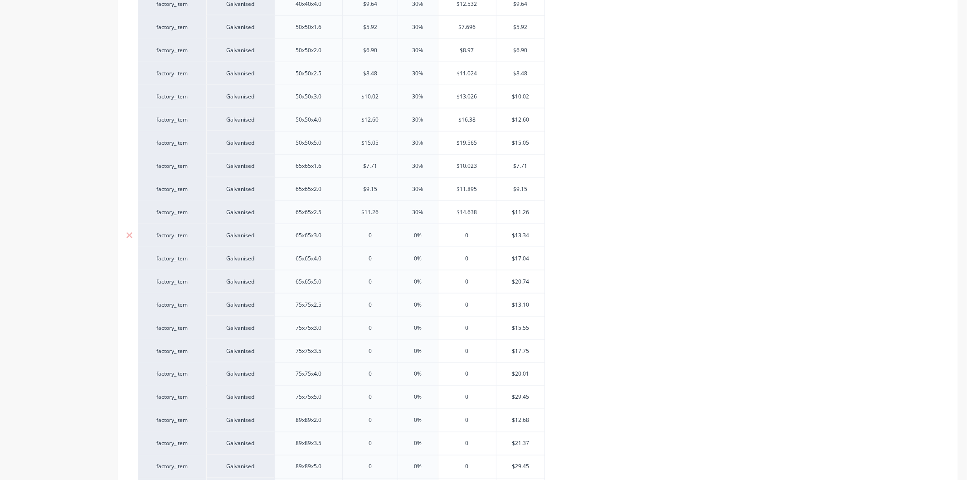
click at [378, 235] on input "0" at bounding box center [370, 235] width 55 height 8
click at [425, 236] on input "0%" at bounding box center [417, 235] width 45 height 8
click at [379, 261] on input "0" at bounding box center [370, 258] width 55 height 8
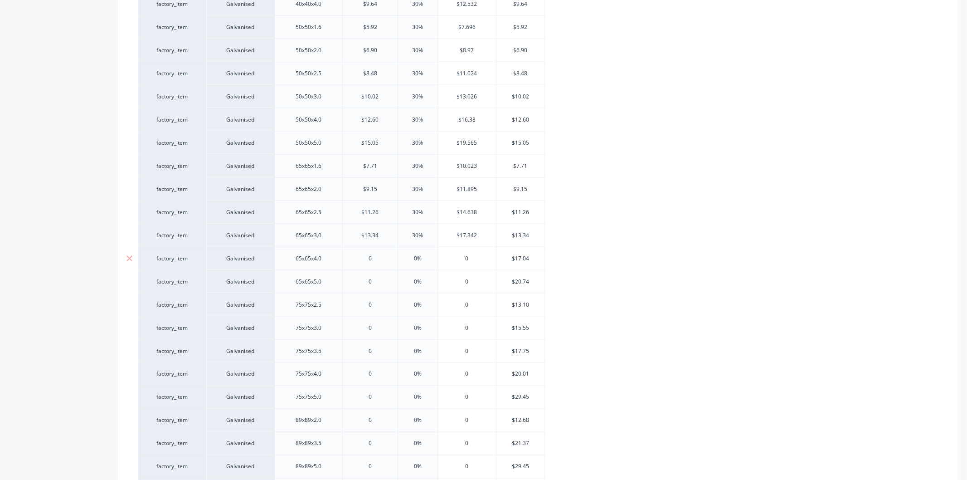
click at [379, 261] on input "0" at bounding box center [370, 258] width 55 height 8
click at [427, 256] on input "0%" at bounding box center [417, 258] width 45 height 8
click at [384, 282] on input "0" at bounding box center [370, 282] width 55 height 8
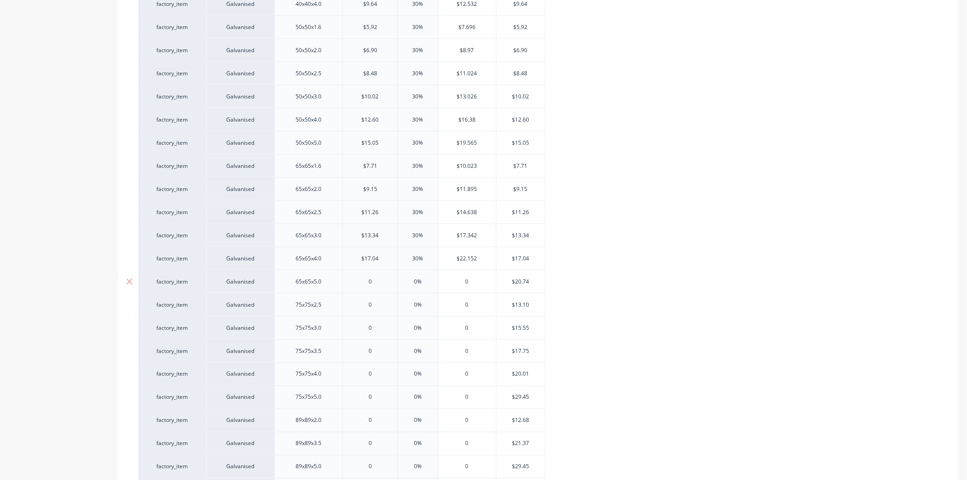
click at [384, 282] on input "0" at bounding box center [370, 282] width 55 height 8
click at [427, 279] on input "0%" at bounding box center [417, 282] width 45 height 8
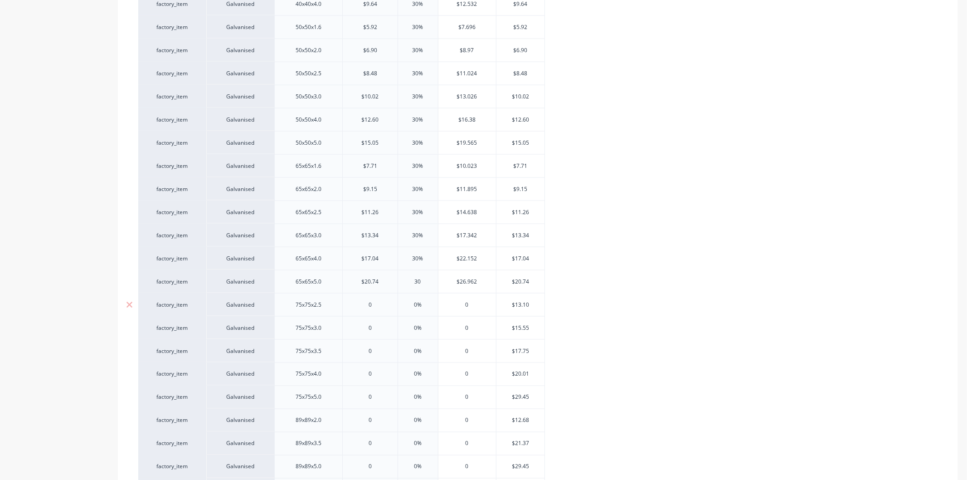
click at [377, 303] on input "0" at bounding box center [370, 305] width 55 height 8
click at [423, 305] on input "0%" at bounding box center [417, 305] width 45 height 8
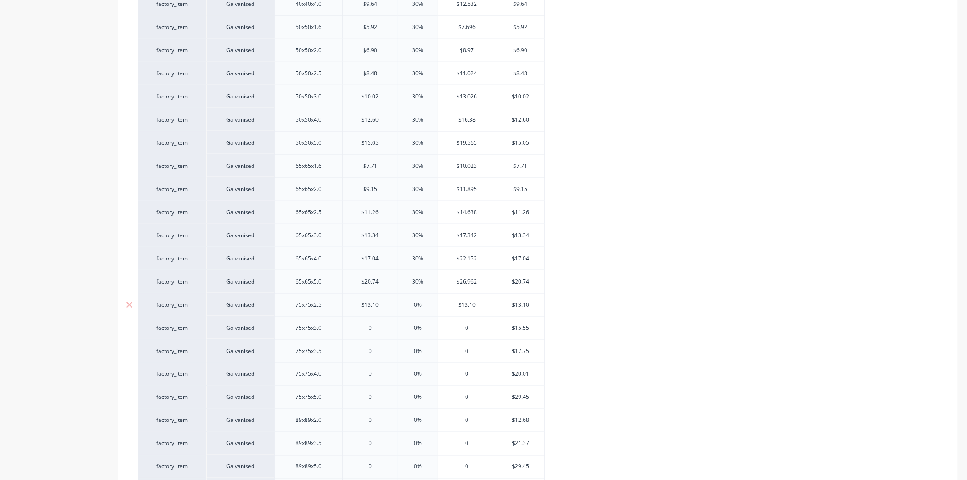
click at [423, 305] on input "0%" at bounding box center [417, 305] width 45 height 8
click at [379, 329] on input "0" at bounding box center [370, 328] width 55 height 8
click at [430, 328] on input "0%" at bounding box center [417, 328] width 45 height 8
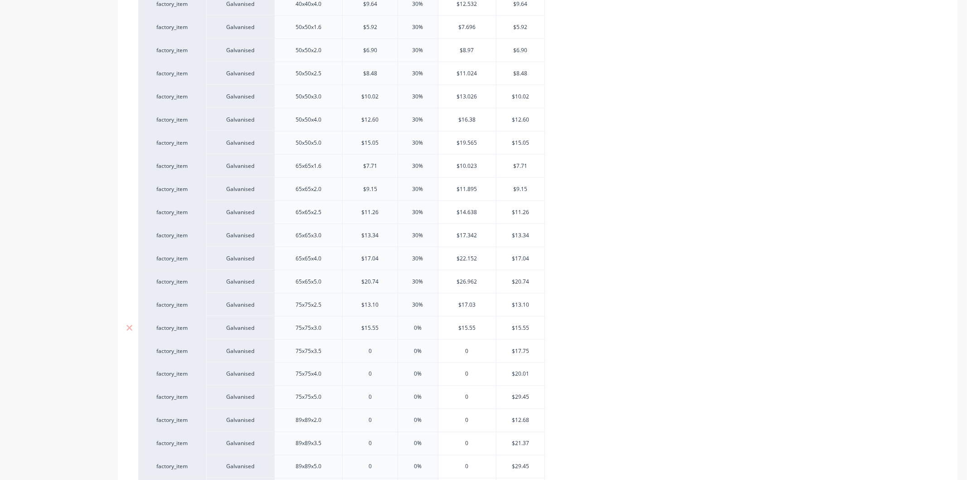
click at [430, 328] on input "0%" at bounding box center [417, 328] width 45 height 8
click at [381, 348] on input "0" at bounding box center [370, 351] width 55 height 8
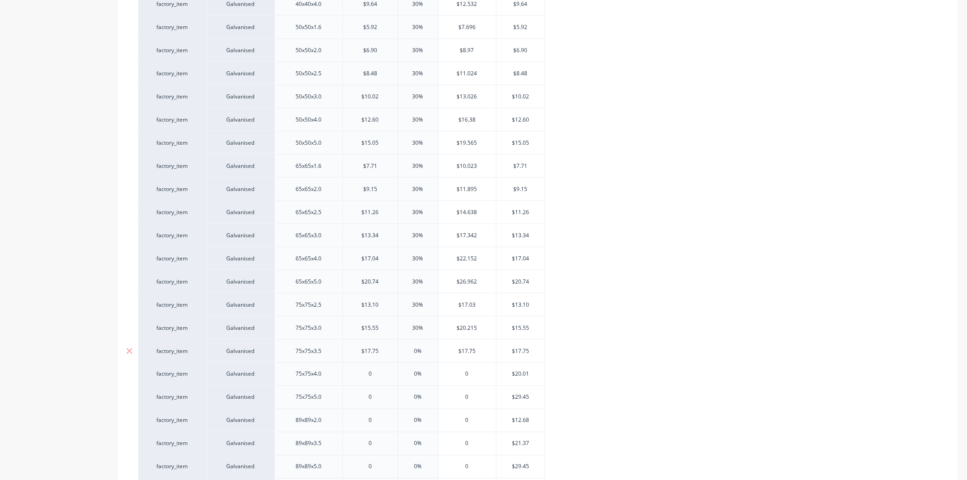
click at [423, 351] on input "0%" at bounding box center [417, 351] width 45 height 8
click at [380, 374] on input "0" at bounding box center [370, 374] width 55 height 8
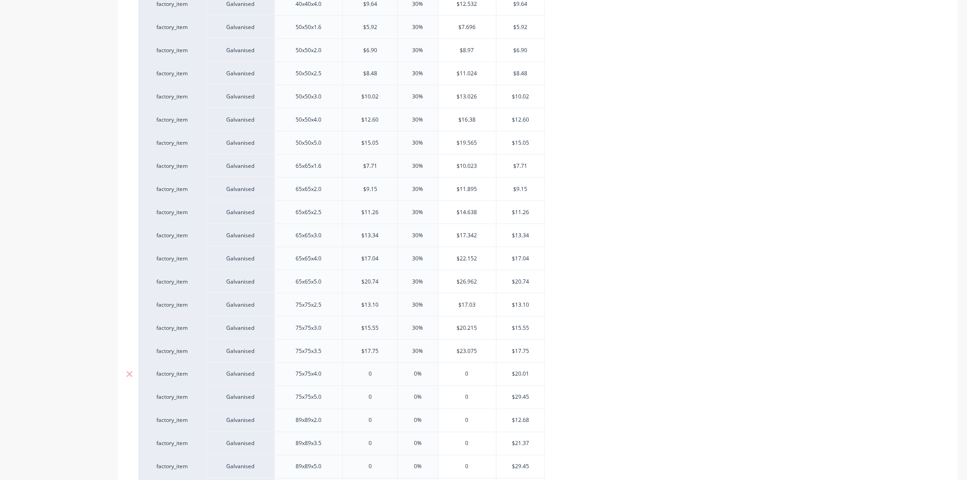
click at [380, 374] on input "0" at bounding box center [370, 374] width 55 height 8
click at [425, 374] on input "0%" at bounding box center [417, 374] width 45 height 8
click at [378, 397] on input "0" at bounding box center [370, 397] width 55 height 8
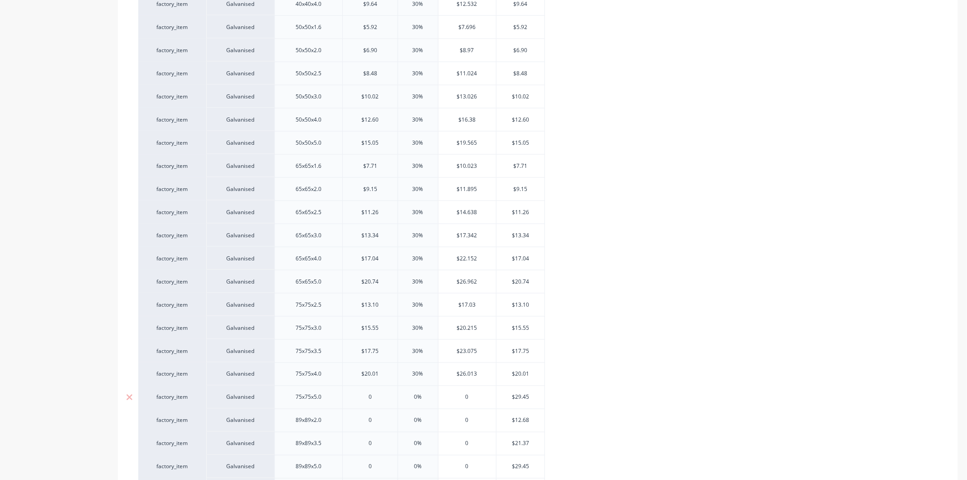
click at [378, 397] on input "0" at bounding box center [370, 397] width 55 height 8
click at [427, 401] on input "0%" at bounding box center [417, 397] width 45 height 8
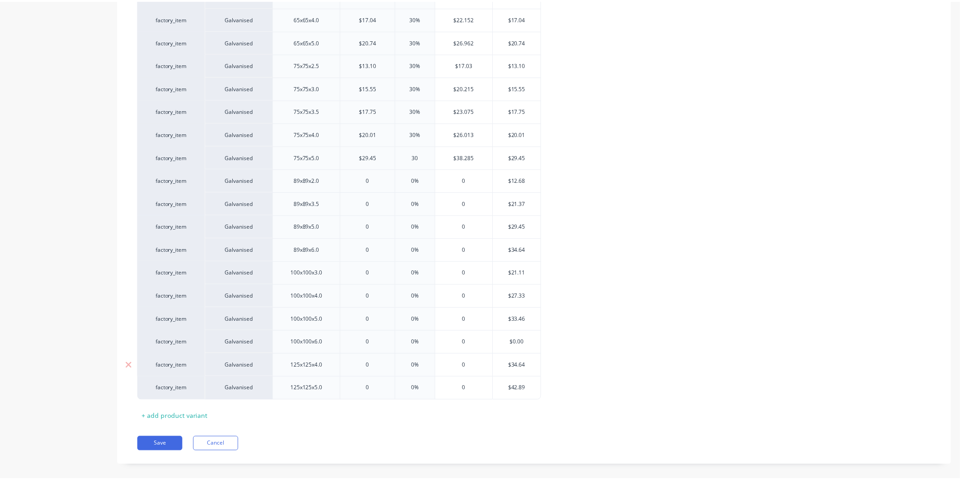
scroll to position [1329, 0]
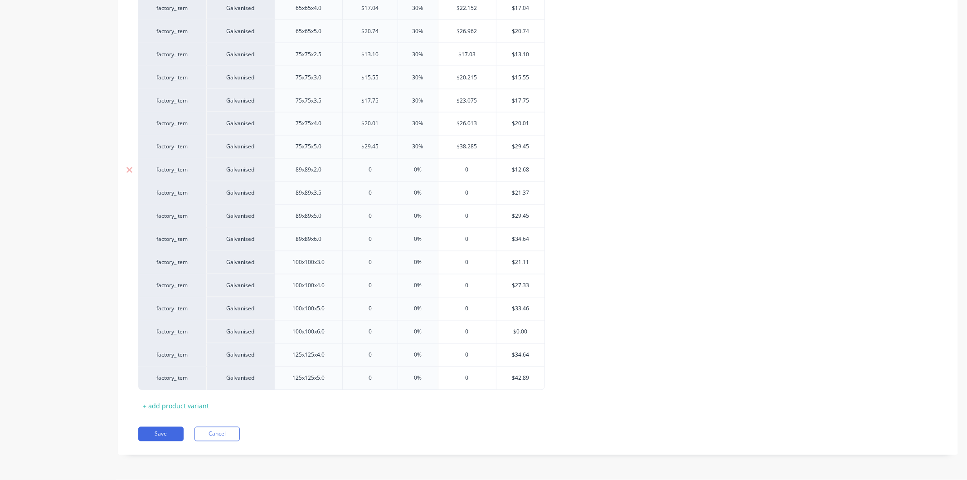
click at [376, 171] on input "0" at bounding box center [370, 170] width 55 height 8
click at [429, 166] on input "0%" at bounding box center [417, 170] width 45 height 8
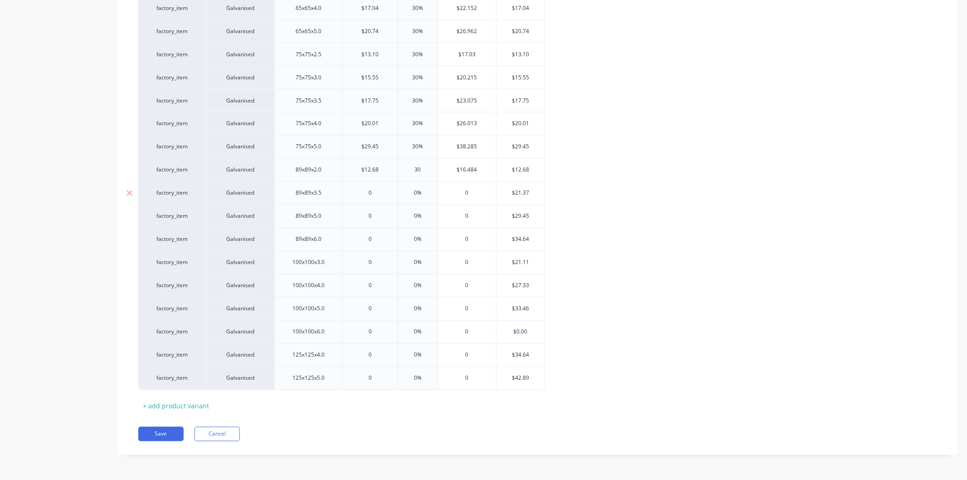
click at [379, 190] on input "0" at bounding box center [370, 193] width 55 height 8
click at [432, 192] on input "0%" at bounding box center [417, 193] width 45 height 8
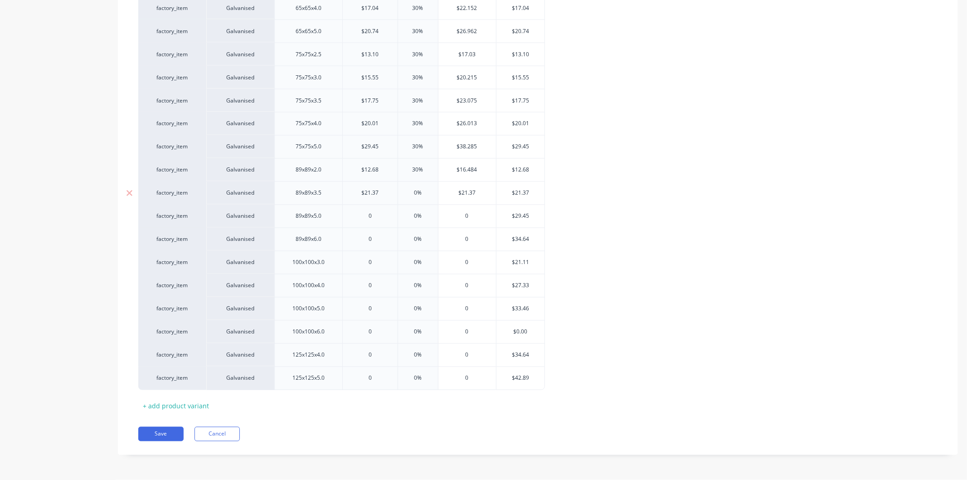
click at [432, 192] on input "0%" at bounding box center [417, 193] width 45 height 8
click at [380, 215] on input "0" at bounding box center [370, 216] width 55 height 8
click at [422, 216] on input "0%" at bounding box center [417, 216] width 45 height 8
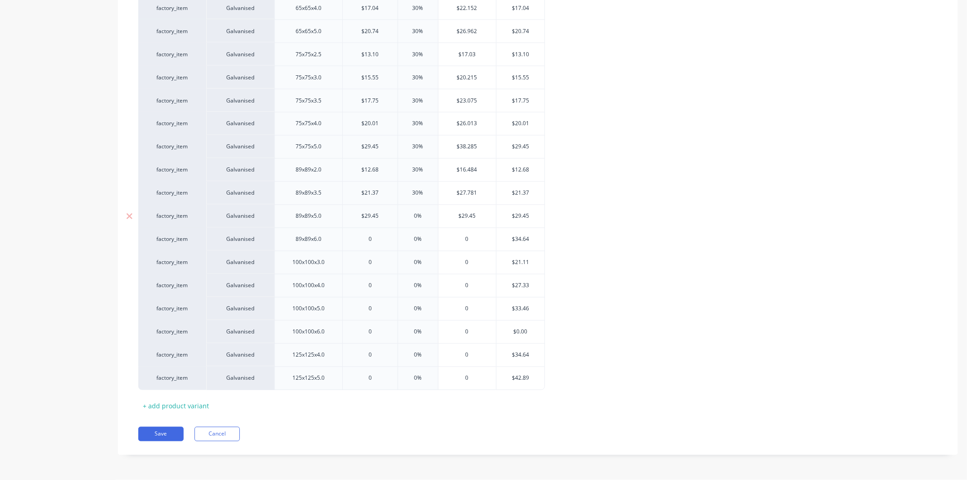
click at [422, 216] on input "0%" at bounding box center [417, 216] width 45 height 8
click at [375, 238] on input "0" at bounding box center [370, 239] width 55 height 8
click at [427, 237] on input "0%" at bounding box center [417, 239] width 45 height 8
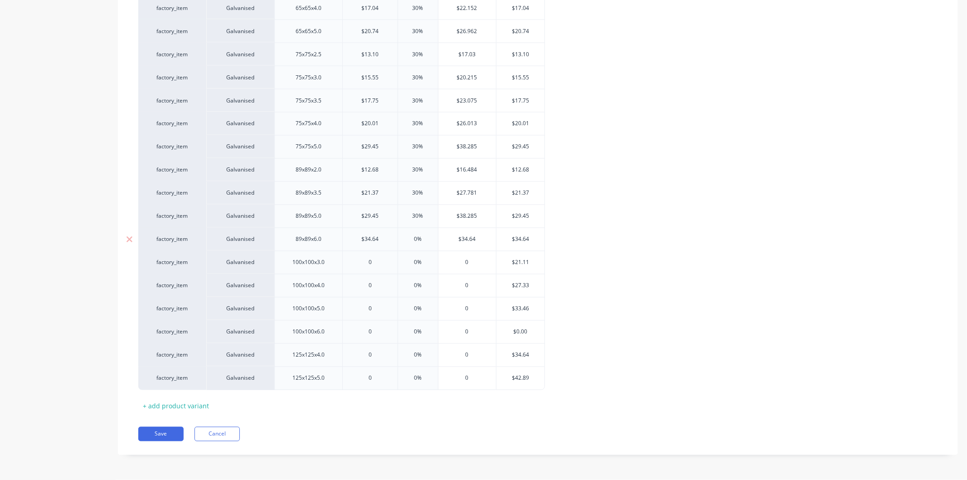
click at [427, 237] on input "0%" at bounding box center [417, 239] width 45 height 8
click at [380, 263] on input "0" at bounding box center [370, 263] width 55 height 8
click at [423, 259] on input "0%" at bounding box center [417, 263] width 45 height 8
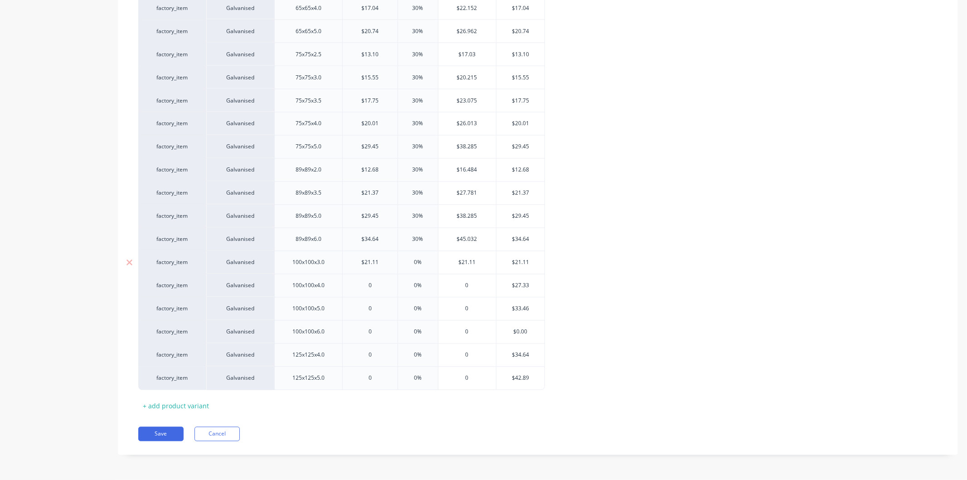
click at [423, 259] on input "0%" at bounding box center [417, 263] width 45 height 8
click at [374, 285] on input "0" at bounding box center [370, 286] width 55 height 8
click at [427, 283] on input "0%" at bounding box center [417, 286] width 45 height 8
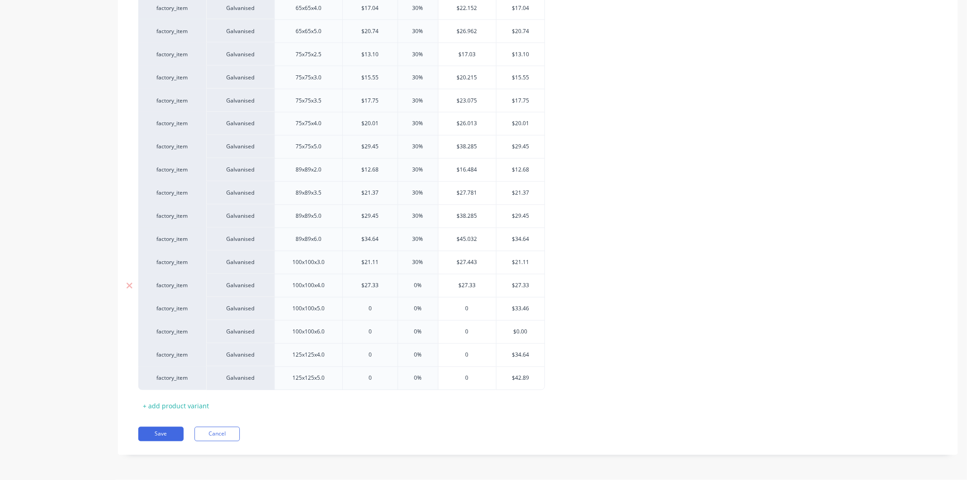
click at [427, 283] on input "0%" at bounding box center [417, 286] width 45 height 8
click at [379, 312] on input "0" at bounding box center [370, 309] width 55 height 8
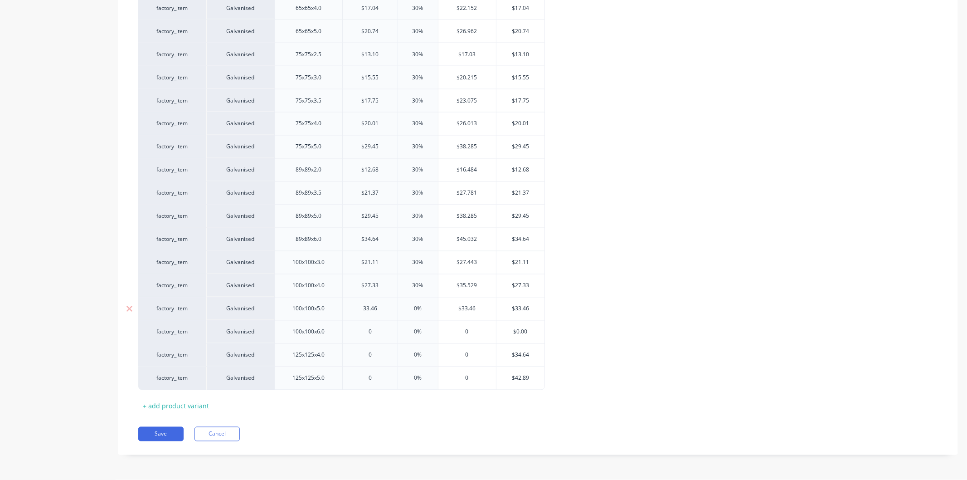
click at [425, 307] on input "0%" at bounding box center [417, 309] width 45 height 8
click at [376, 332] on input "0" at bounding box center [370, 332] width 55 height 8
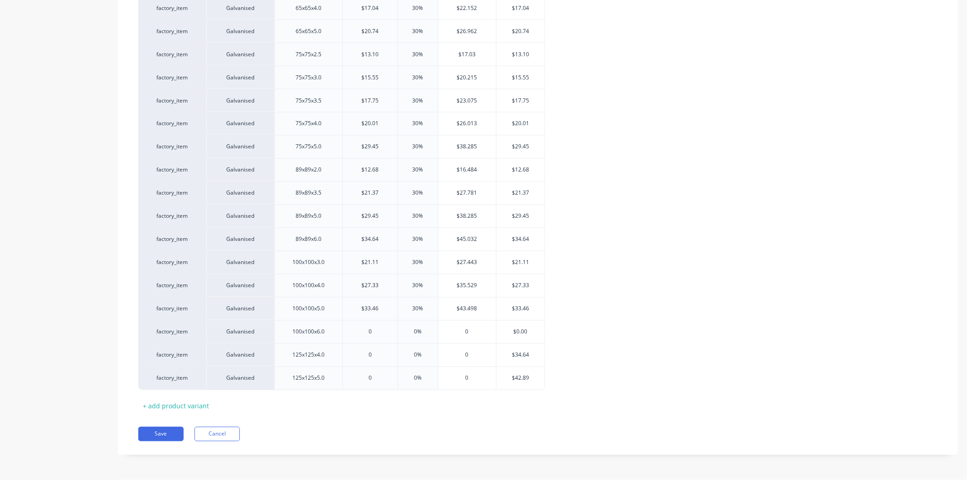
click at [160, 434] on button "Save" at bounding box center [160, 434] width 45 height 15
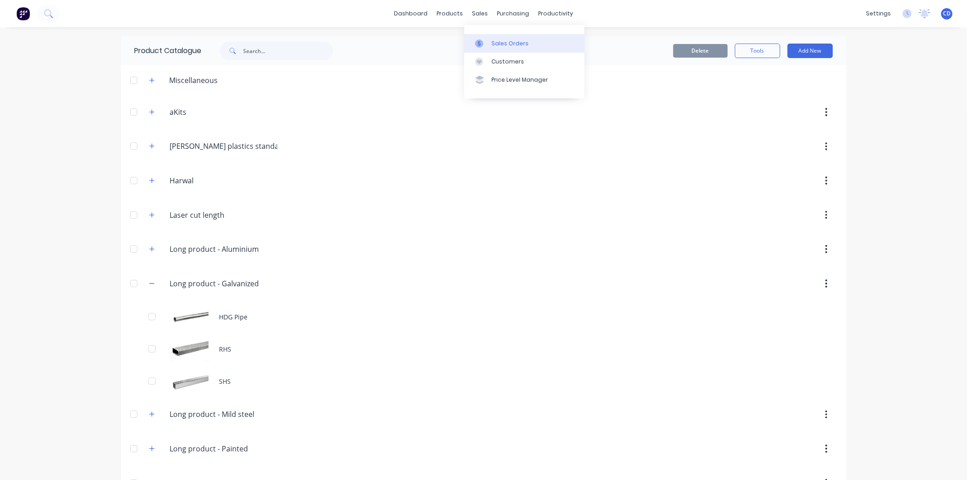
click at [512, 45] on div "Sales Orders" at bounding box center [510, 43] width 37 height 8
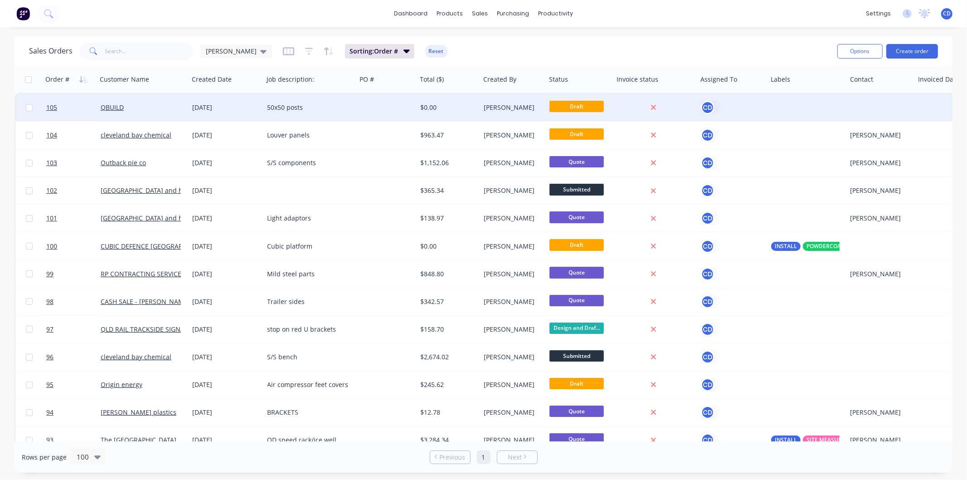
click at [216, 105] on div "[DATE]" at bounding box center [227, 107] width 68 height 9
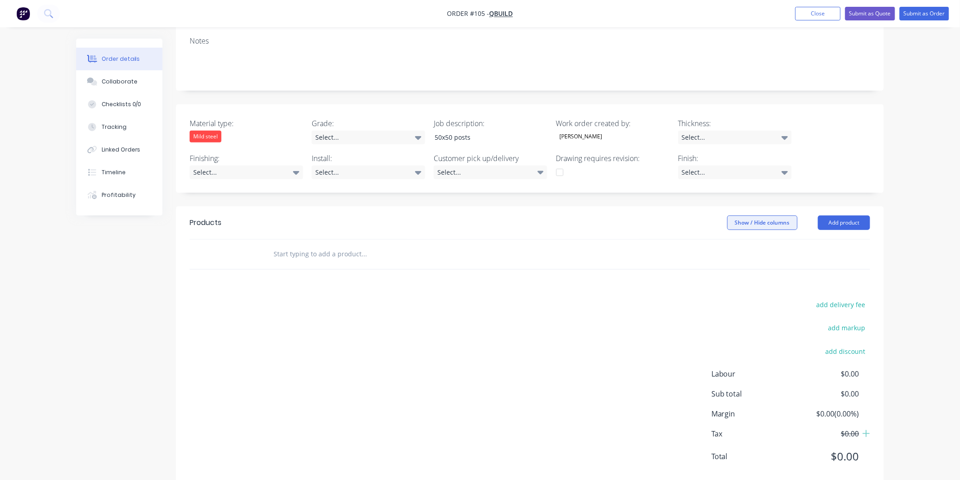
scroll to position [160, 0]
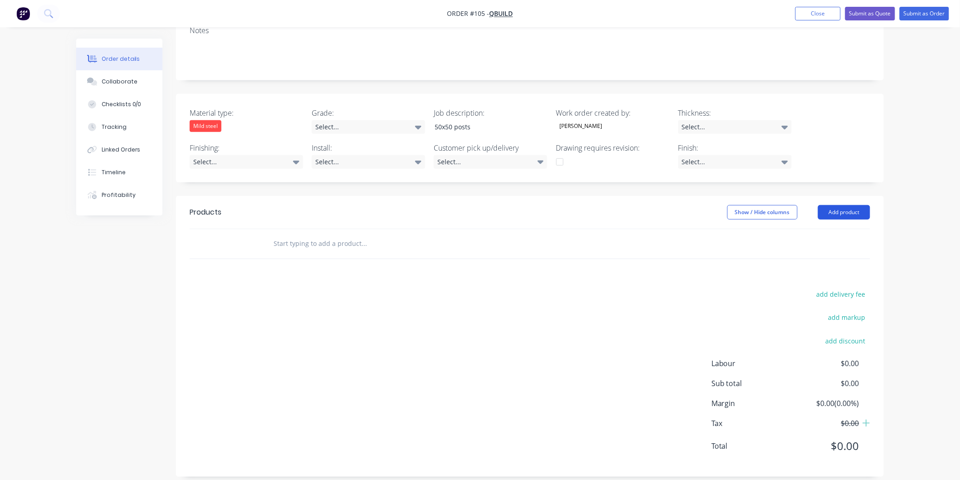
click at [842, 205] on button "Add product" at bounding box center [844, 212] width 52 height 15
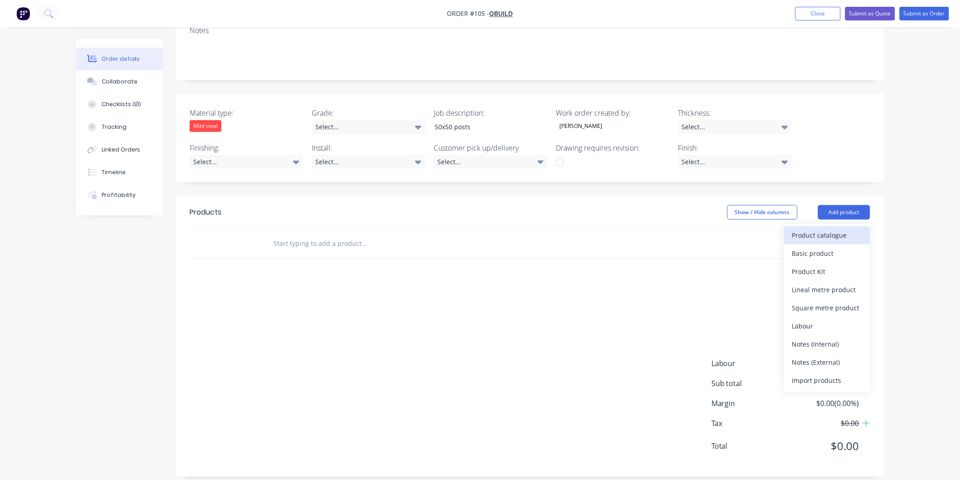
click at [830, 229] on div "Product catalogue" at bounding box center [827, 235] width 70 height 13
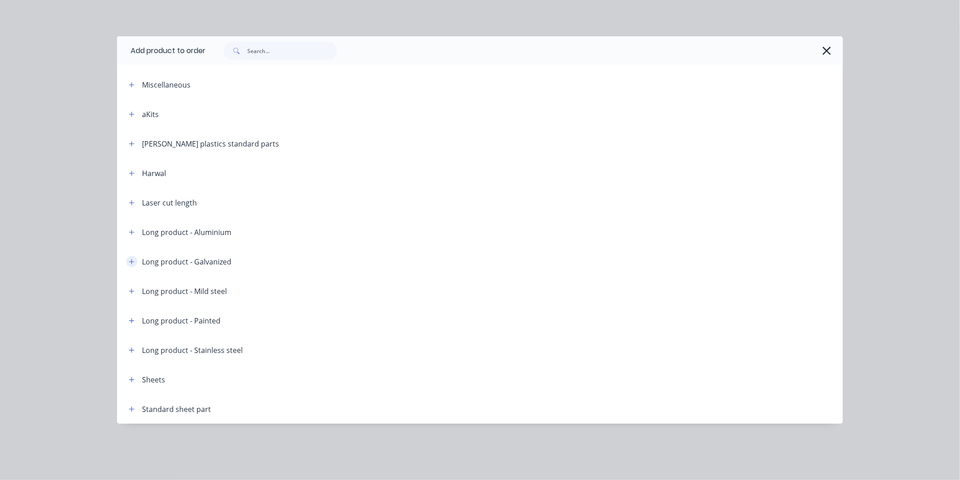
click at [132, 261] on icon "button" at bounding box center [131, 262] width 5 height 6
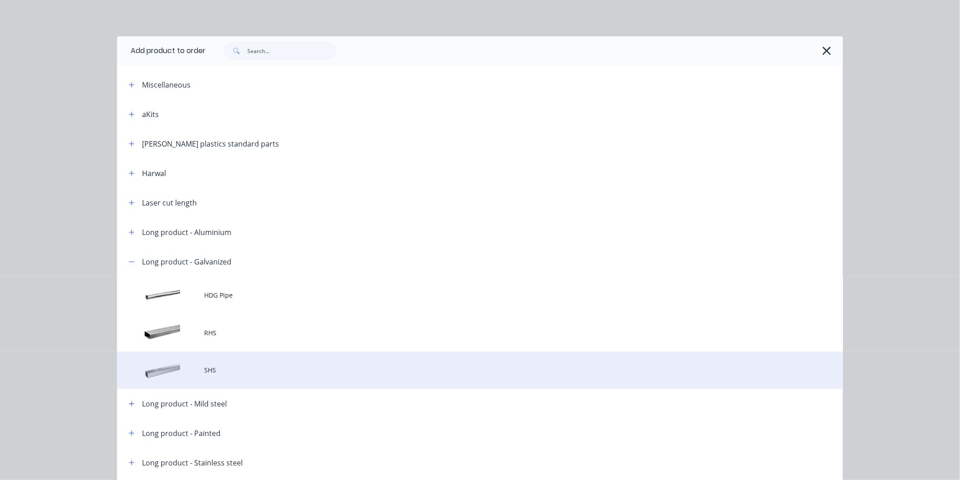
click at [181, 363] on td at bounding box center [160, 370] width 87 height 38
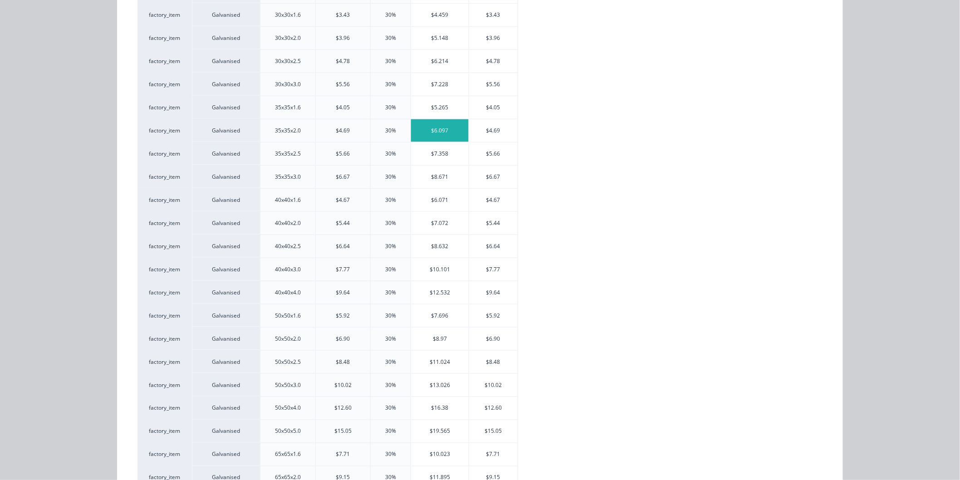
scroll to position [352, 0]
click at [430, 312] on div "$8.97" at bounding box center [440, 314] width 58 height 23
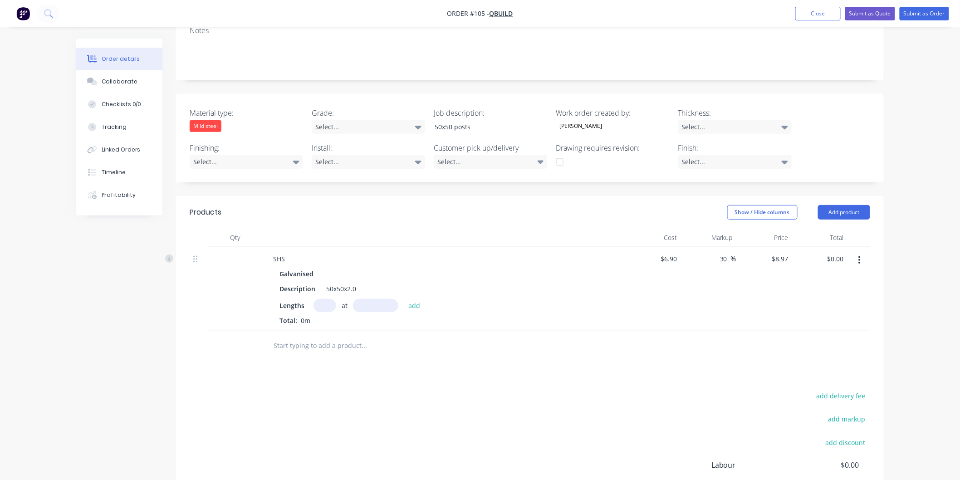
click at [321, 299] on input "text" at bounding box center [324, 305] width 23 height 13
click at [373, 299] on input "text" at bounding box center [375, 305] width 45 height 13
click at [409, 299] on button "add" at bounding box center [414, 305] width 21 height 12
click at [820, 205] on button "Add product" at bounding box center [844, 212] width 52 height 15
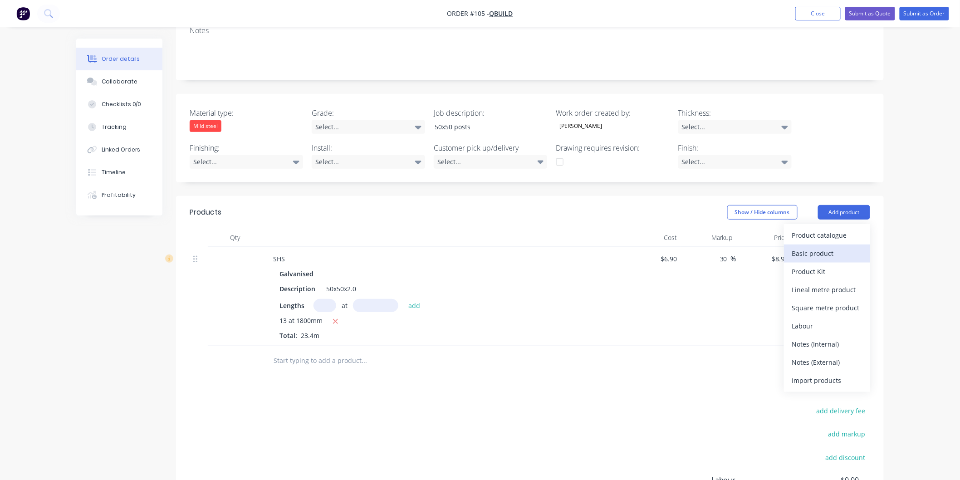
click at [823, 247] on div "Basic product" at bounding box center [827, 253] width 70 height 13
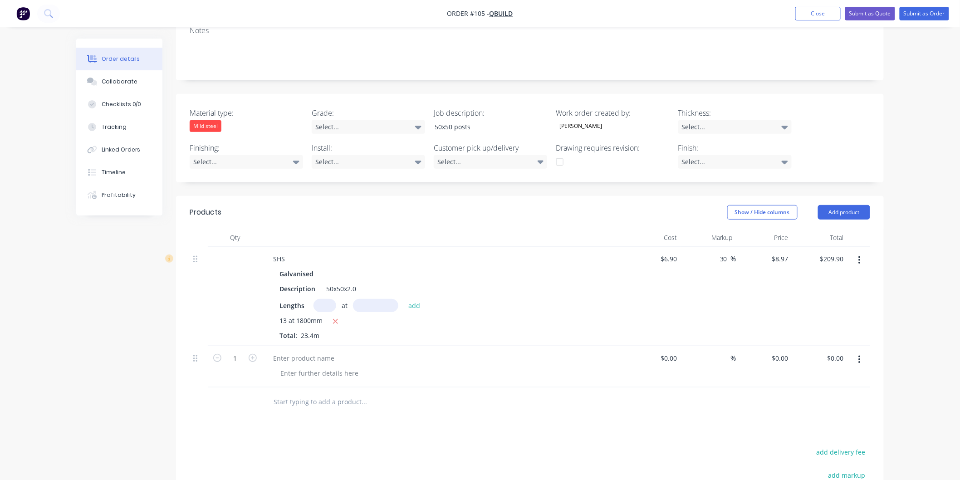
click at [858, 355] on icon "button" at bounding box center [859, 360] width 2 height 10
click at [820, 431] on div "Delete" at bounding box center [827, 437] width 70 height 13
click at [862, 252] on button "button" at bounding box center [859, 260] width 21 height 16
click at [839, 256] on div "$209.90 $209.90" at bounding box center [820, 296] width 56 height 99
click at [857, 252] on button "button" at bounding box center [859, 260] width 21 height 16
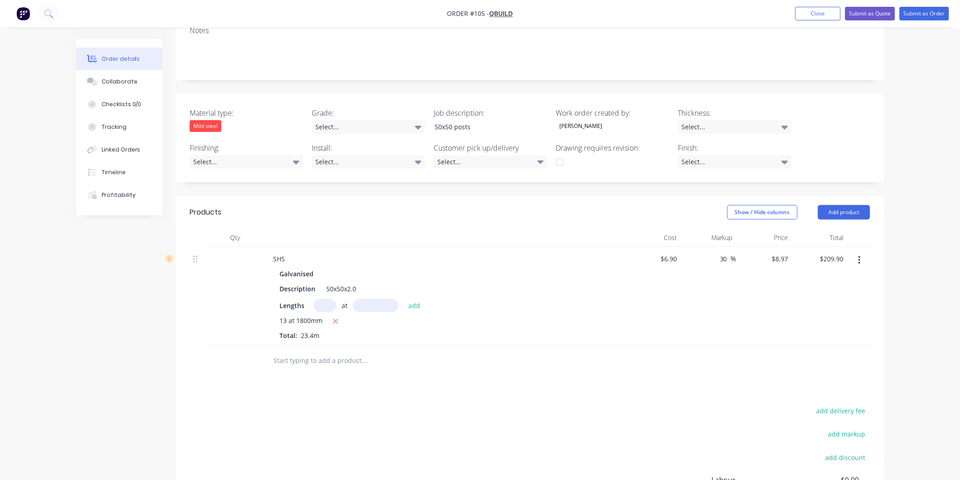
click at [730, 286] on div "30 30 %" at bounding box center [709, 296] width 56 height 99
click at [860, 255] on icon "button" at bounding box center [859, 260] width 2 height 10
drag, startPoint x: 860, startPoint y: 247, endPoint x: 758, endPoint y: 288, distance: 109.9
click at [758, 288] on div "$8.97 $8.97" at bounding box center [764, 296] width 56 height 99
click at [854, 252] on button "button" at bounding box center [859, 260] width 21 height 16
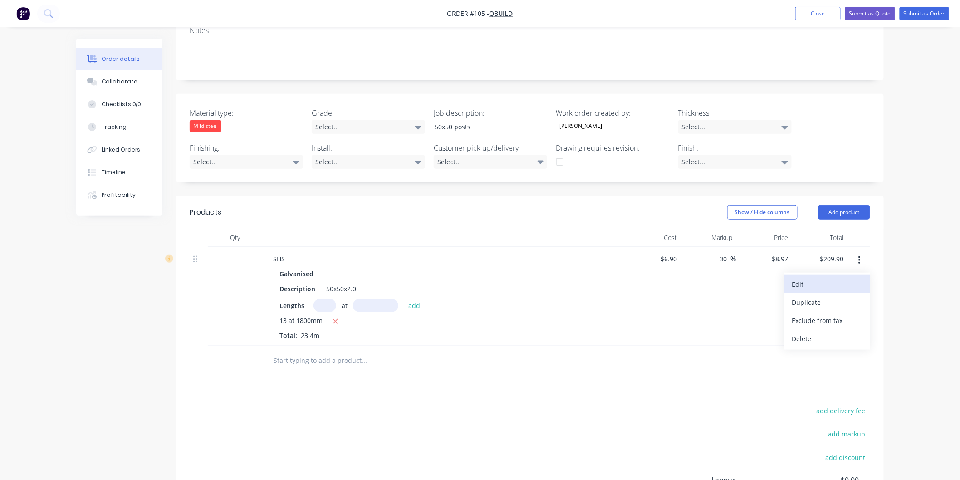
click at [830, 278] on div "Edit" at bounding box center [827, 284] width 70 height 13
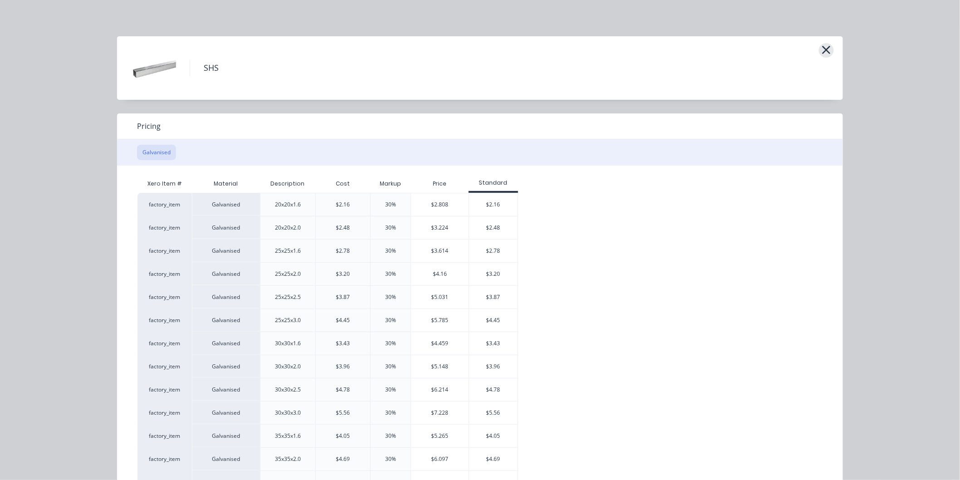
click at [826, 49] on icon "button" at bounding box center [826, 50] width 10 height 13
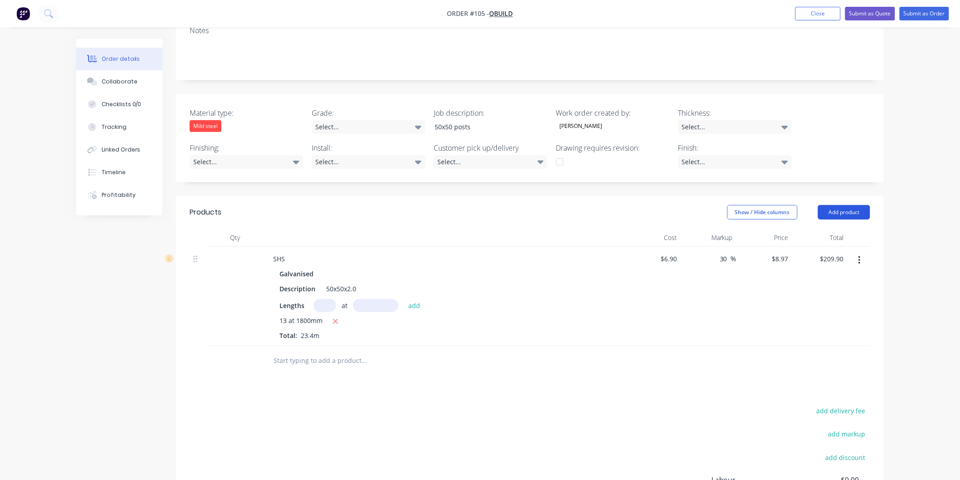
click at [833, 205] on button "Add product" at bounding box center [844, 212] width 52 height 15
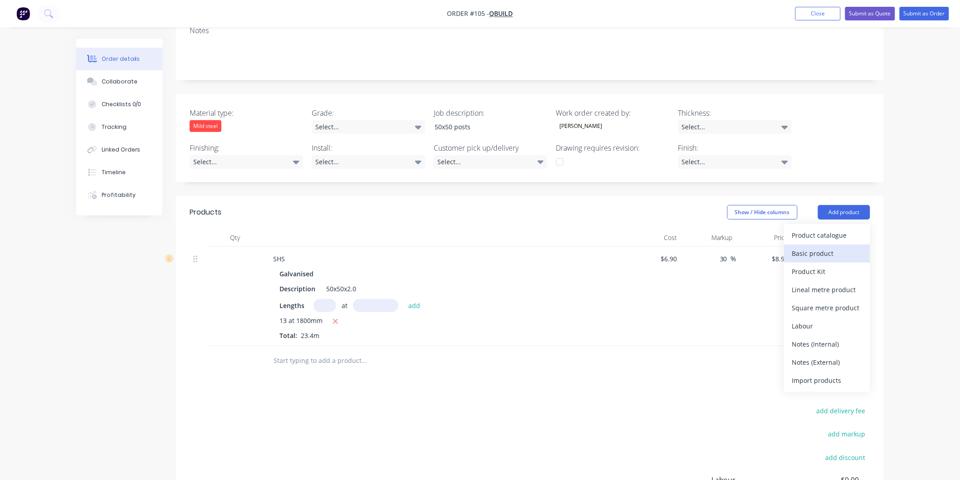
click at [820, 247] on div "Basic product" at bounding box center [827, 253] width 70 height 13
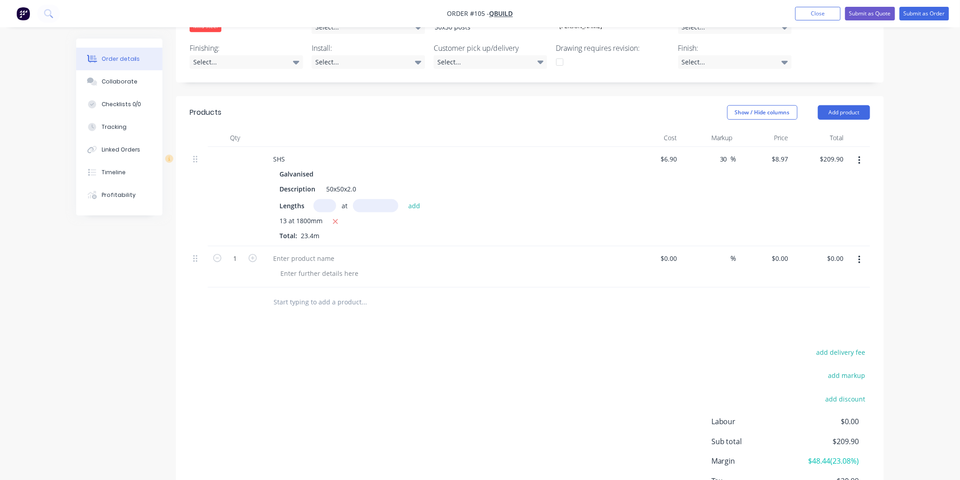
scroll to position [261, 0]
click at [337, 251] on div at bounding box center [304, 257] width 76 height 13
click at [676, 251] on input at bounding box center [670, 257] width 21 height 13
click at [785, 251] on input "20" at bounding box center [781, 257] width 21 height 13
click at [720, 251] on input at bounding box center [725, 257] width 10 height 13
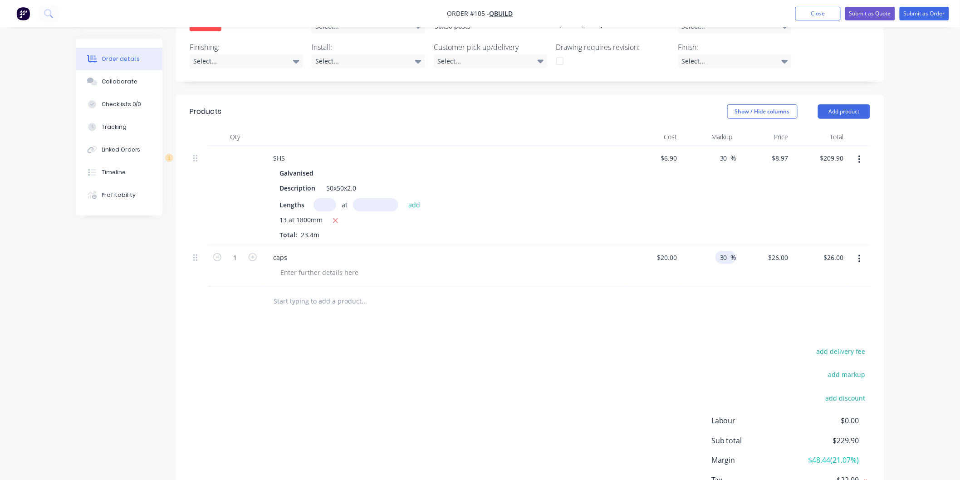
click at [742, 307] on div "Products Show / Hide columns Add product Qty Cost Markup Price Total SHS Galvan…" at bounding box center [530, 314] width 708 height 439
drag, startPoint x: 197, startPoint y: 247, endPoint x: 203, endPoint y: 194, distance: 52.9
click at [203, 194] on div "SHS Galvanised Description 50x50x2.0 Lengths at add 13 at 1800mm Total: 23.4m $…" at bounding box center [530, 216] width 680 height 141
click at [818, 7] on button "Close" at bounding box center [817, 14] width 45 height 14
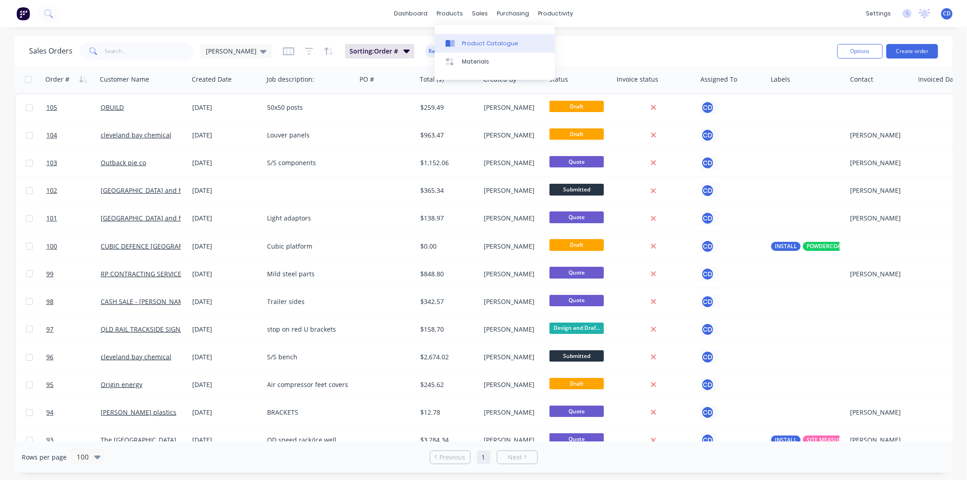
click at [478, 47] on div "Product Catalogue" at bounding box center [490, 43] width 56 height 8
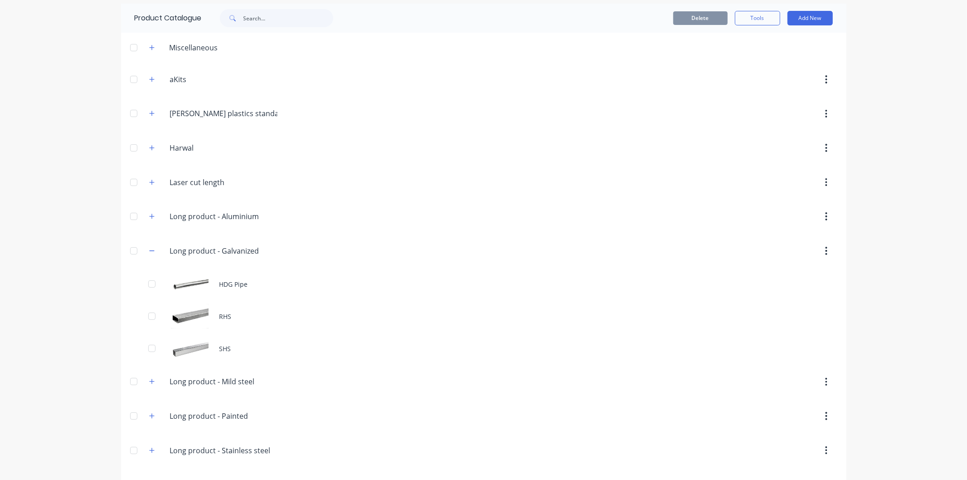
scroll to position [98, 0]
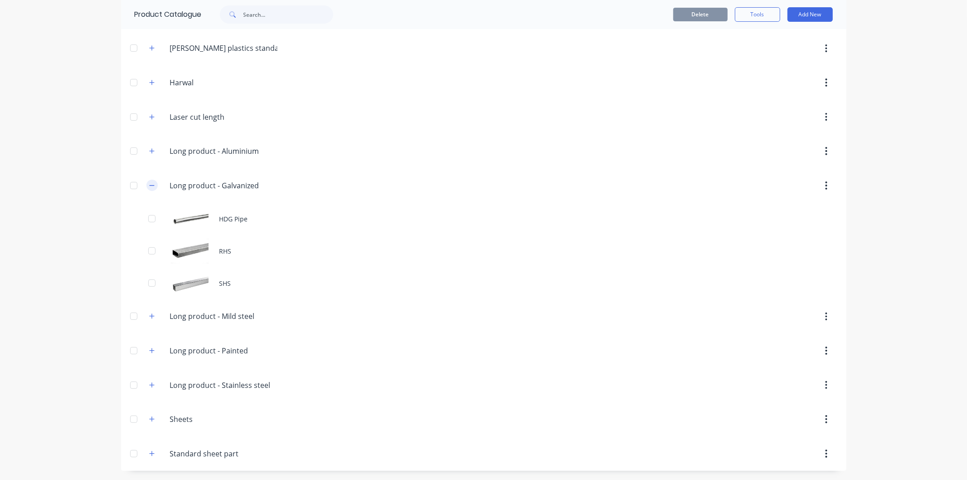
click at [152, 184] on button "button" at bounding box center [151, 185] width 11 height 11
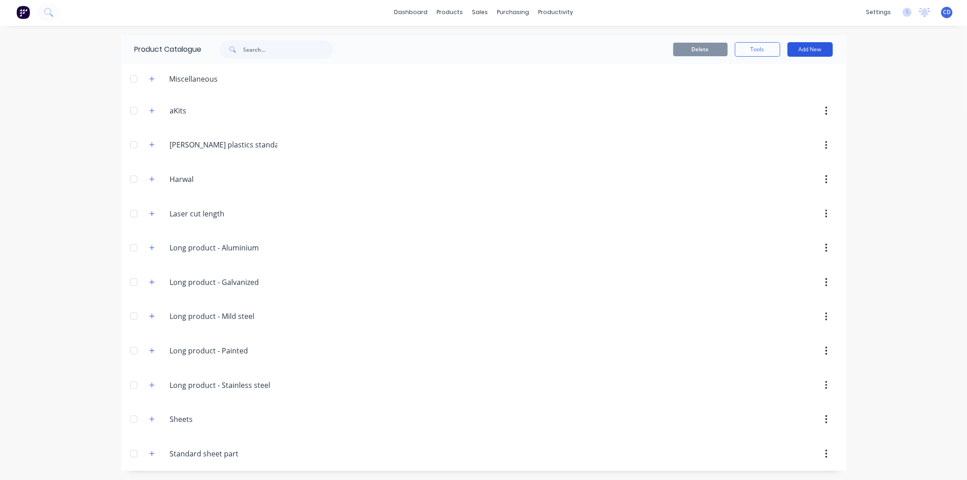
click at [802, 48] on button "Add New" at bounding box center [810, 49] width 45 height 15
click at [533, 139] on div at bounding box center [560, 145] width 553 height 16
click at [801, 48] on button "Add New" at bounding box center [810, 49] width 45 height 15
click at [790, 69] on div "Category" at bounding box center [790, 72] width 70 height 13
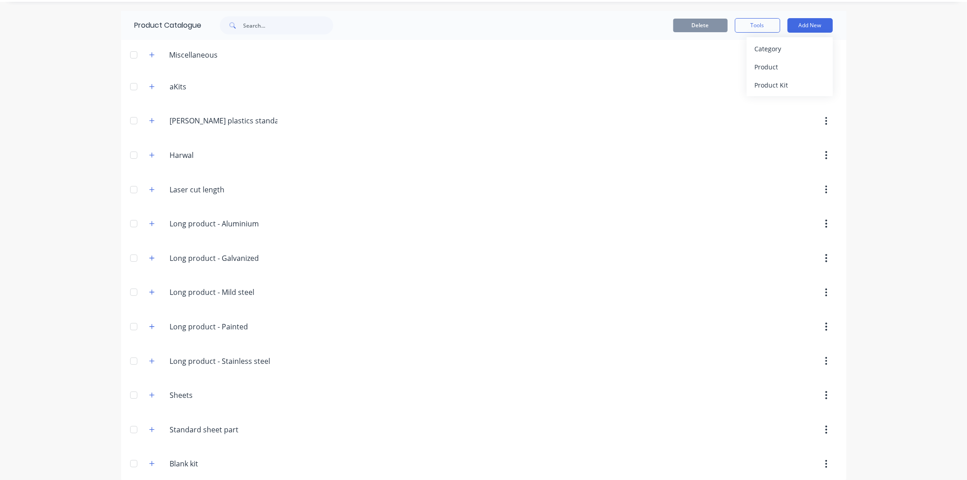
scroll to position [36, 0]
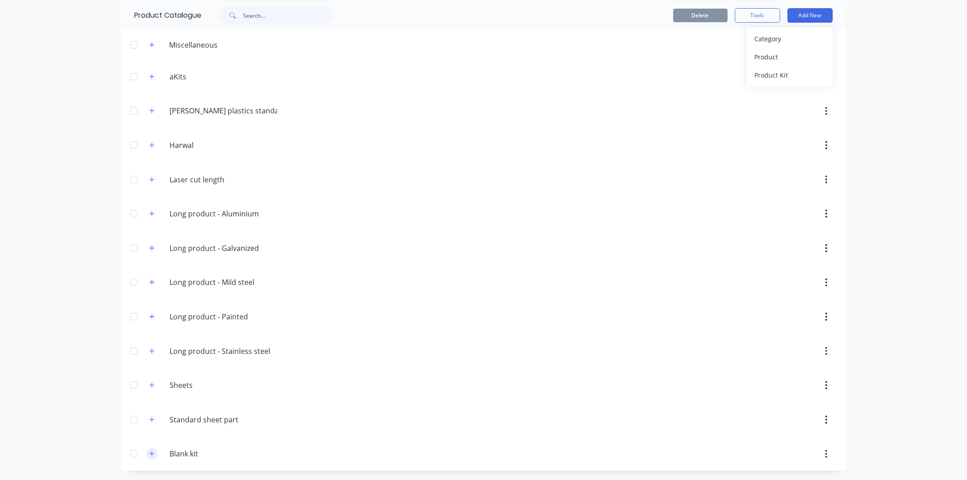
click at [149, 451] on icon "button" at bounding box center [151, 453] width 5 height 6
click at [190, 449] on input "Blank kit" at bounding box center [223, 453] width 107 height 11
click at [307, 416] on div at bounding box center [560, 419] width 553 height 16
drag, startPoint x: 307, startPoint y: 431, endPoint x: 273, endPoint y: 430, distance: 33.1
click at [306, 431] on header "Standard.sheet.part Standard sheet part" at bounding box center [484, 419] width 726 height 34
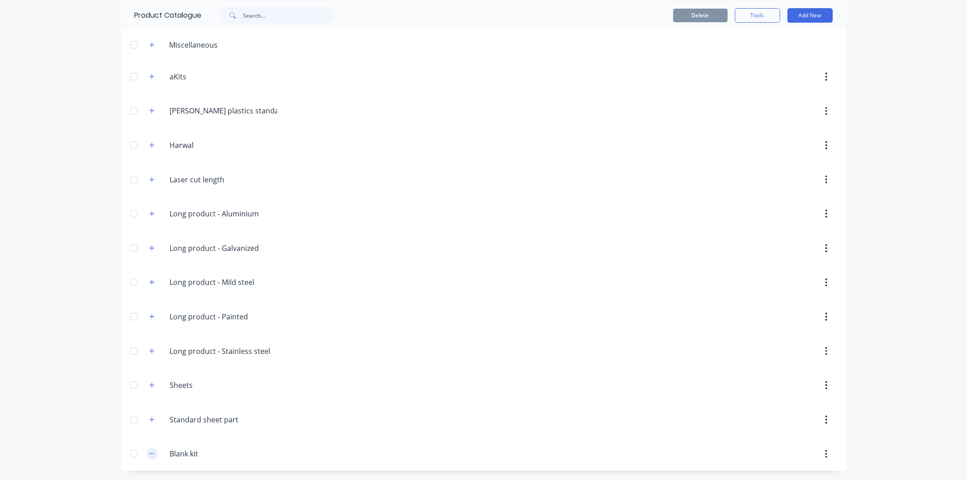
click at [149, 454] on icon "button" at bounding box center [151, 453] width 5 height 6
click at [805, 13] on button "Add New" at bounding box center [810, 15] width 45 height 15
click at [772, 76] on div "Product Kit" at bounding box center [790, 74] width 70 height 13
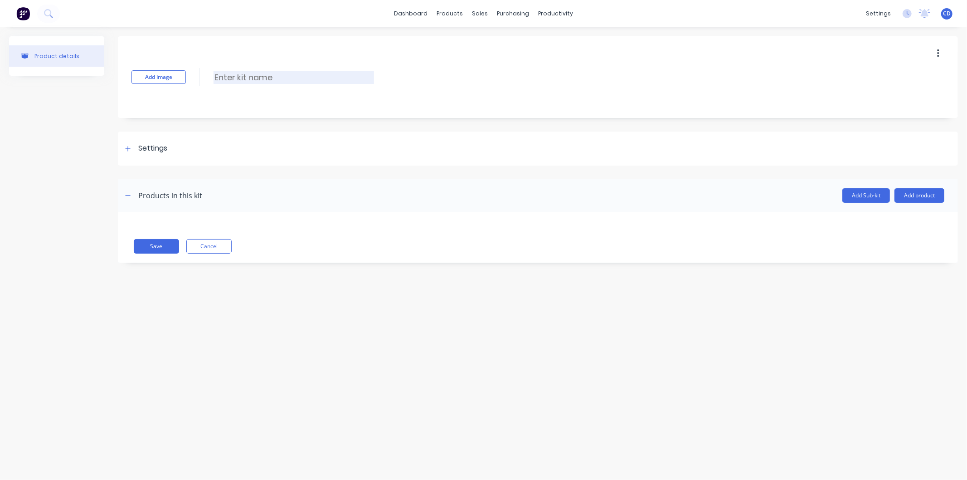
click at [277, 73] on input at bounding box center [294, 77] width 161 height 13
click at [132, 151] on div at bounding box center [127, 148] width 11 height 11
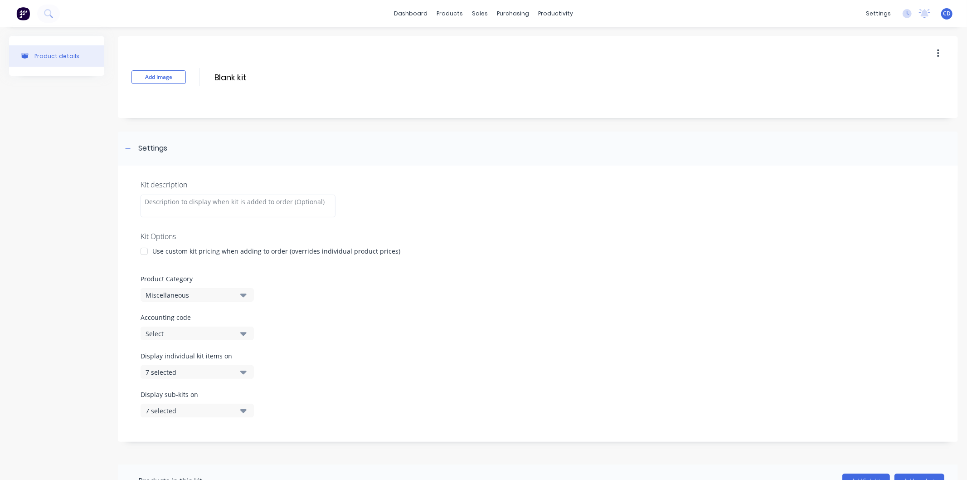
click at [239, 298] on button "Miscellaneous" at bounding box center [197, 295] width 113 height 14
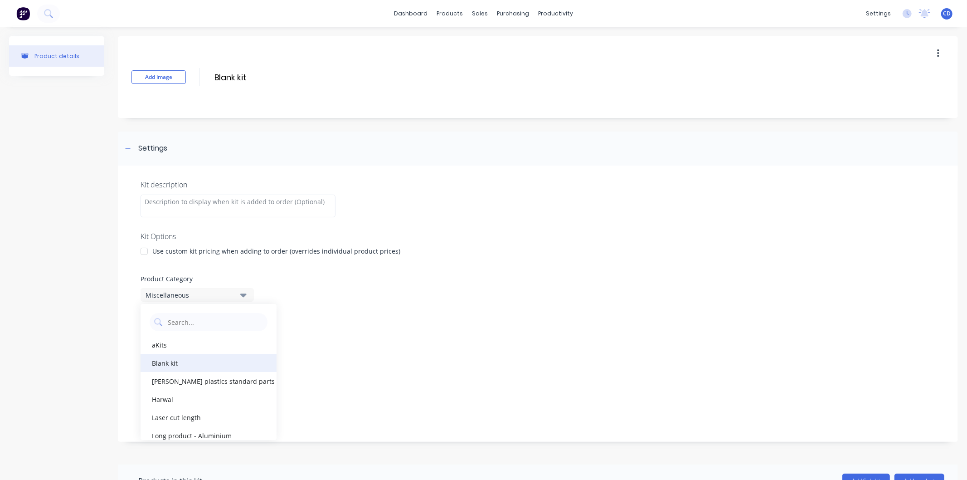
click at [223, 359] on div "Blank kit" at bounding box center [209, 363] width 136 height 18
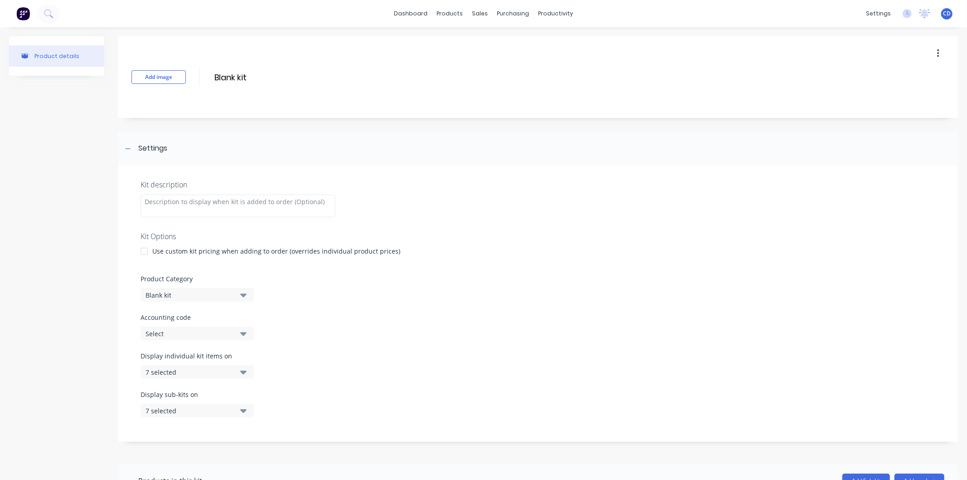
click at [248, 374] on button "7 selected" at bounding box center [197, 372] width 113 height 14
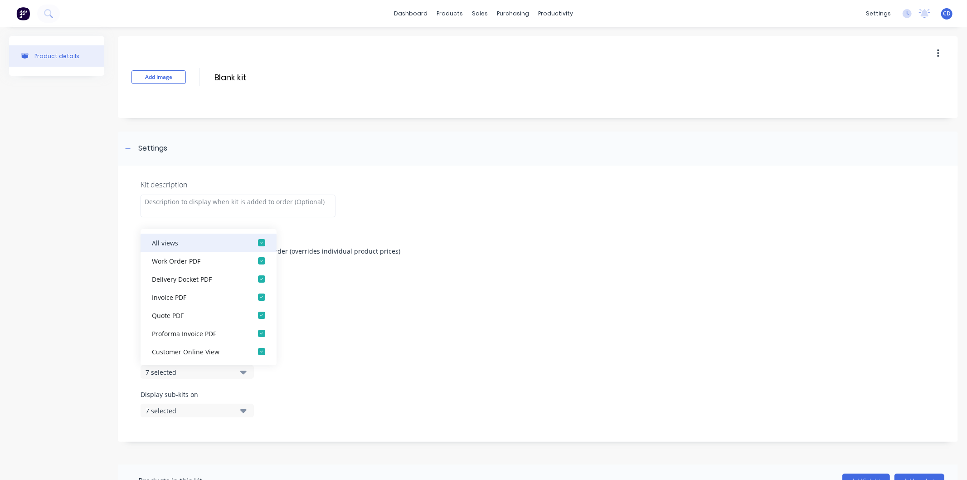
click at [254, 244] on div "button" at bounding box center [262, 243] width 18 height 18
click at [245, 414] on icon "button" at bounding box center [243, 410] width 6 height 10
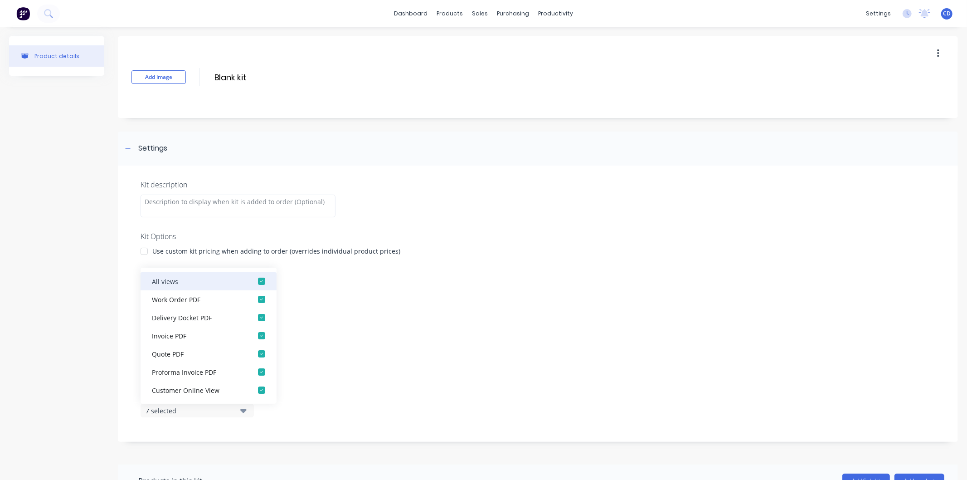
click at [254, 282] on div "button" at bounding box center [262, 281] width 18 height 18
click at [392, 322] on div "Accounting code Select" at bounding box center [538, 326] width 795 height 28
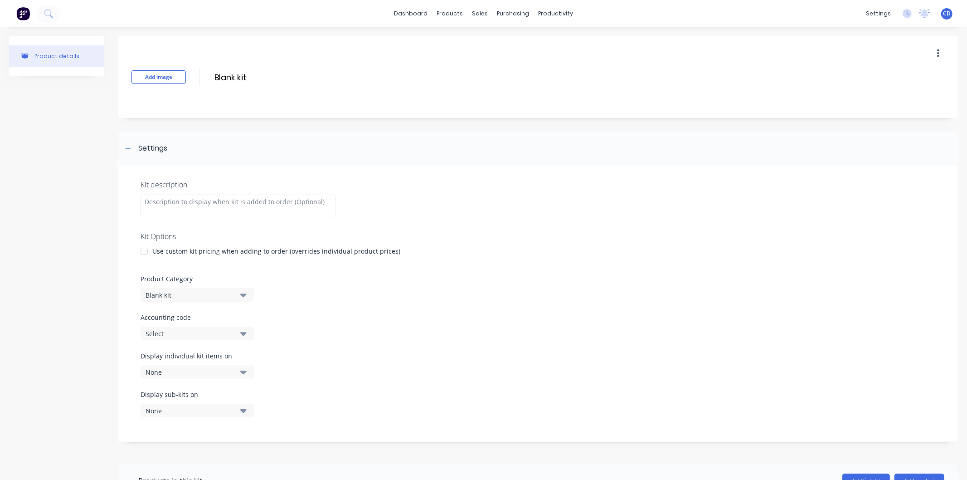
scroll to position [90, 0]
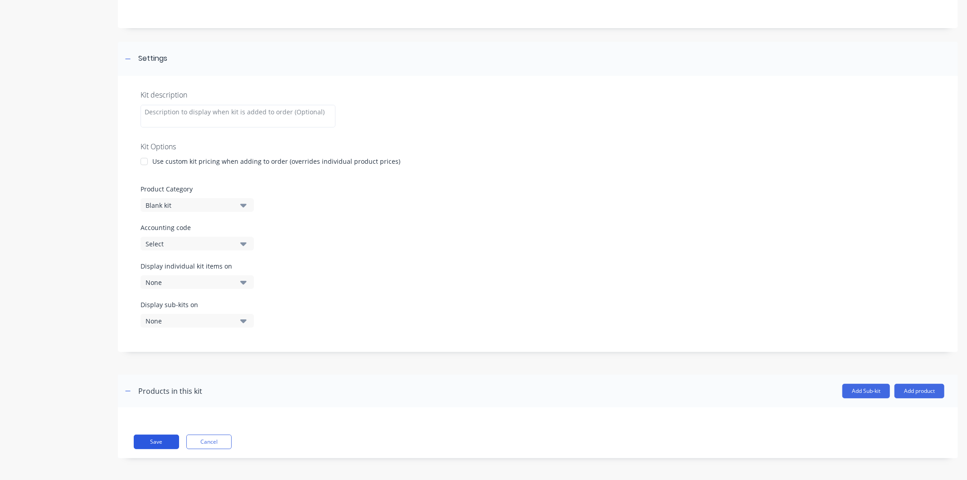
click at [171, 439] on button "Save" at bounding box center [156, 441] width 45 height 15
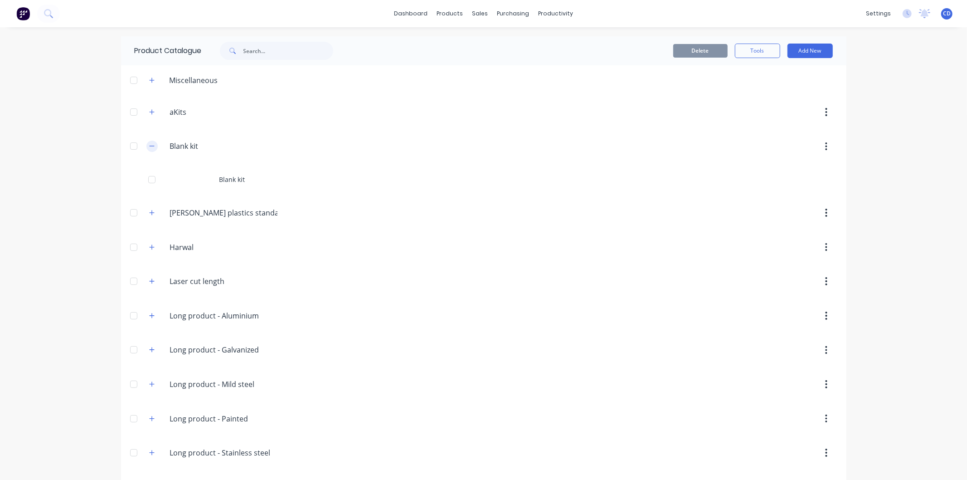
click at [151, 151] on button "button" at bounding box center [151, 146] width 11 height 11
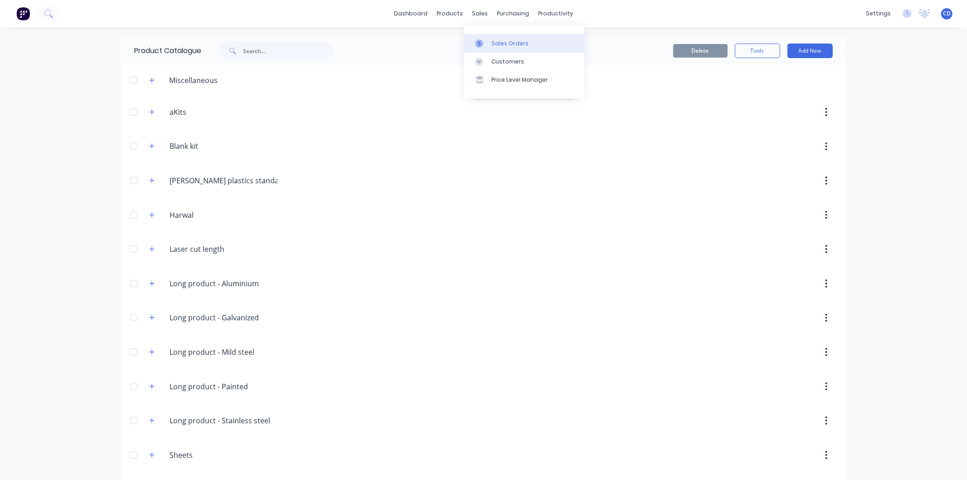
click at [493, 40] on div "Sales Orders" at bounding box center [510, 43] width 37 height 8
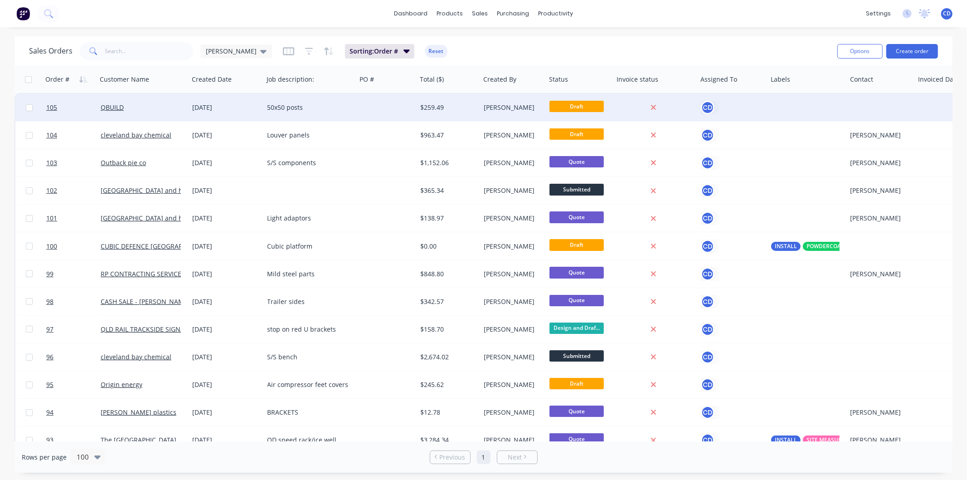
click at [215, 107] on div "[DATE]" at bounding box center [227, 107] width 68 height 9
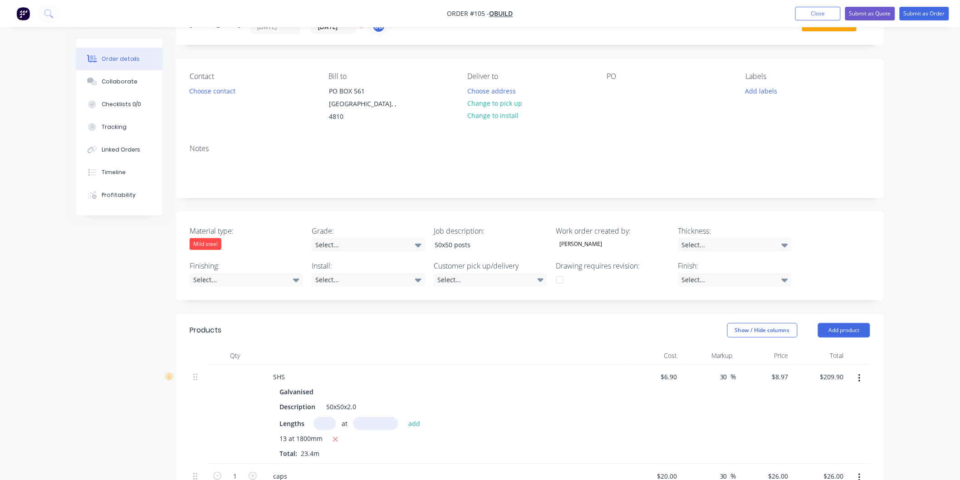
scroll to position [101, 0]
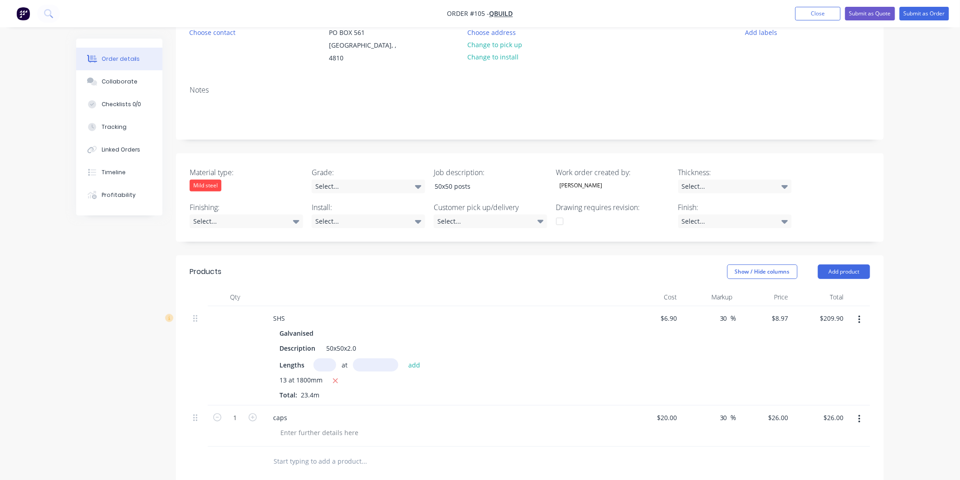
click at [858, 315] on icon "button" at bounding box center [859, 320] width 2 height 10
click at [823, 391] on div "Delete" at bounding box center [827, 397] width 70 height 13
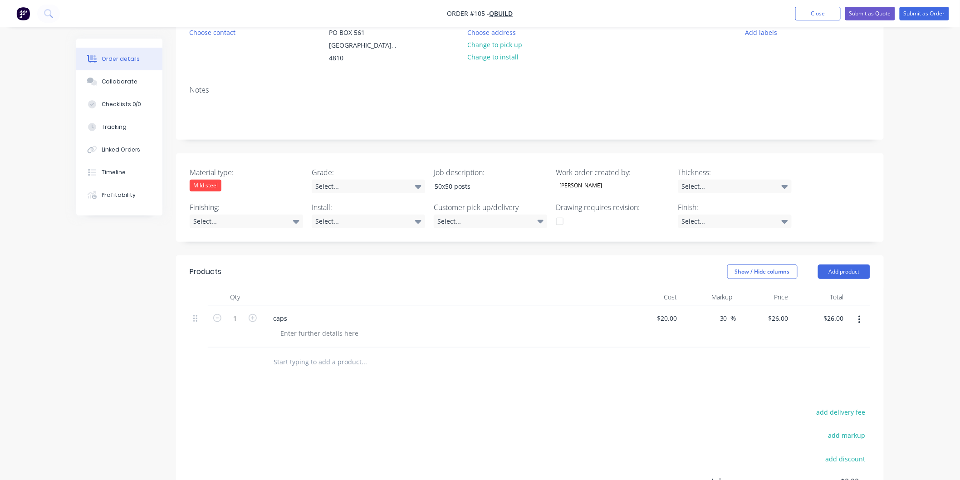
click at [859, 316] on icon "button" at bounding box center [859, 320] width 2 height 8
click at [823, 391] on div "Delete" at bounding box center [827, 397] width 70 height 13
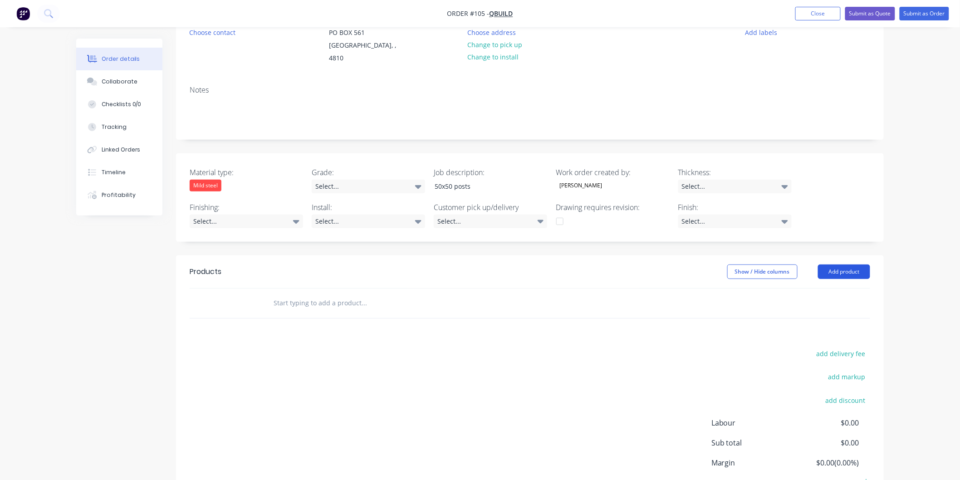
click at [839, 264] on button "Add product" at bounding box center [844, 271] width 52 height 15
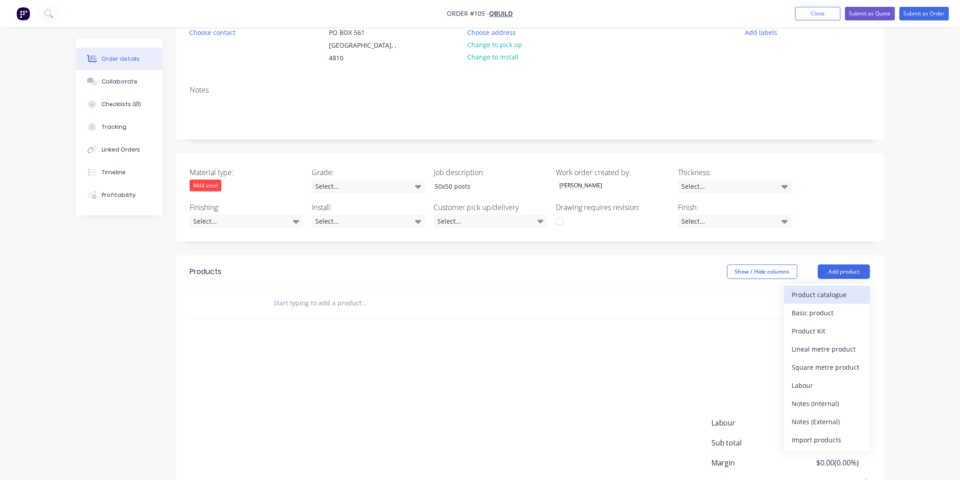
click at [829, 288] on div "Product catalogue" at bounding box center [827, 294] width 70 height 13
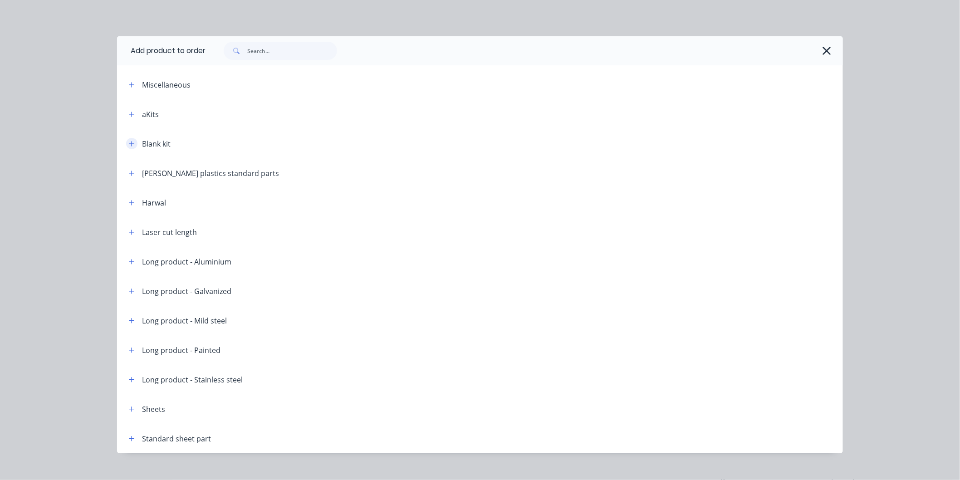
click at [132, 143] on button "button" at bounding box center [131, 143] width 11 height 11
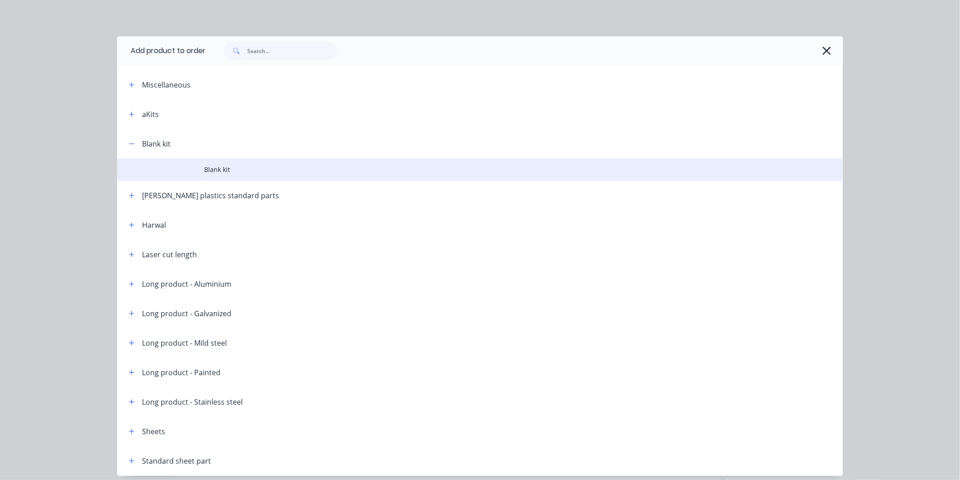
click at [209, 171] on span "Blank kit" at bounding box center [459, 170] width 511 height 10
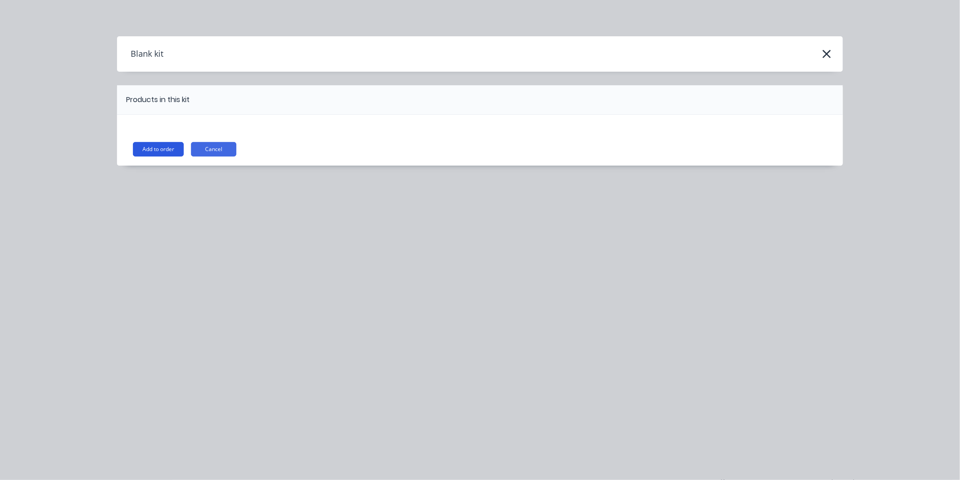
click at [161, 153] on button "Add to order" at bounding box center [158, 149] width 51 height 15
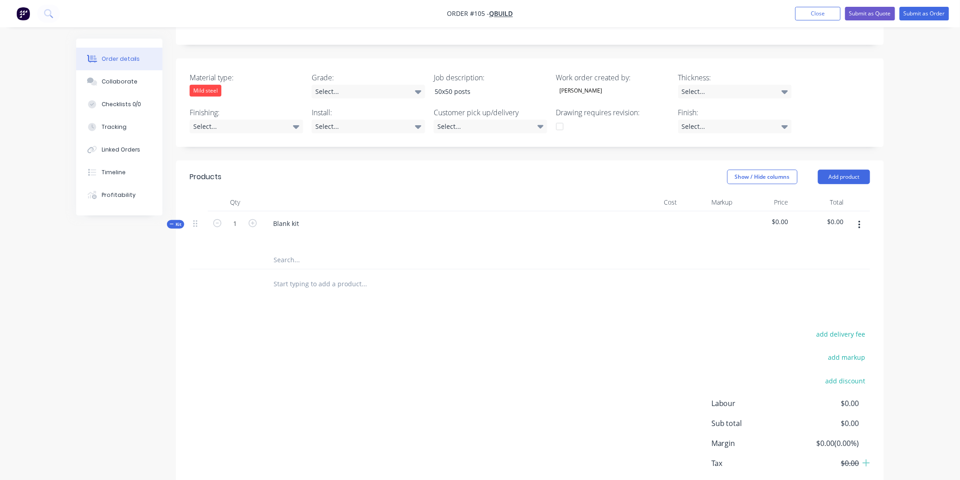
scroll to position [201, 0]
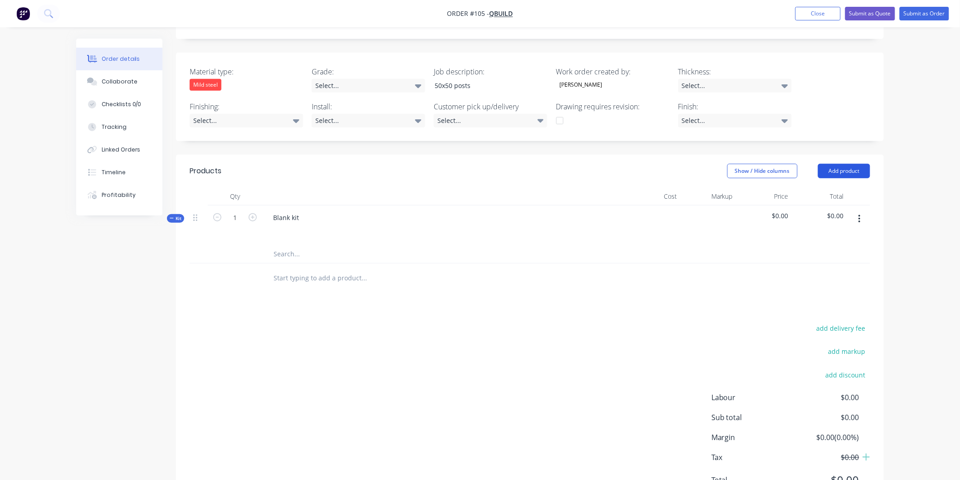
click at [830, 167] on button "Add product" at bounding box center [844, 171] width 52 height 15
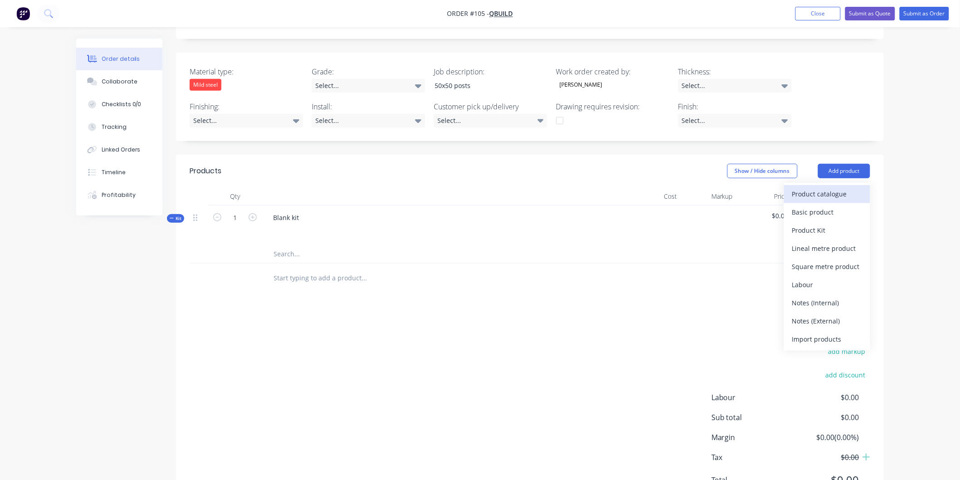
click at [829, 187] on div "Product catalogue" at bounding box center [827, 193] width 70 height 13
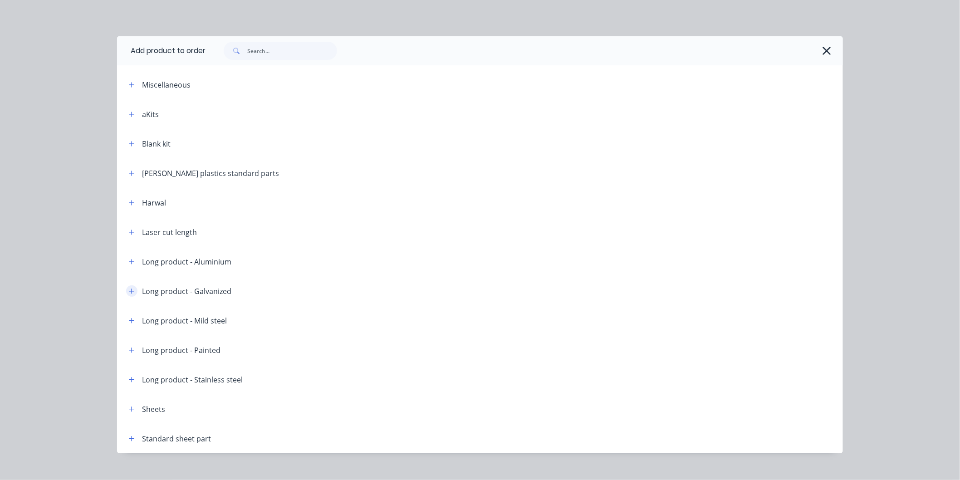
click at [127, 295] on button "button" at bounding box center [131, 290] width 11 height 11
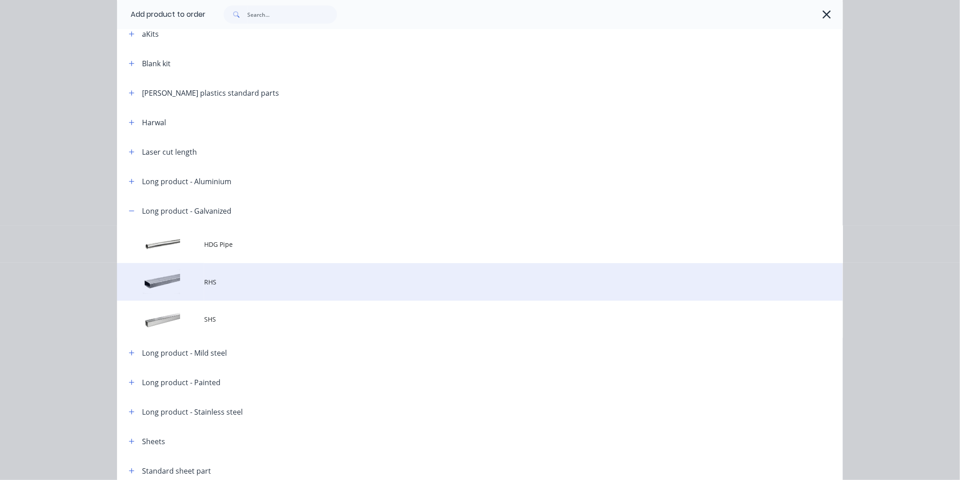
scroll to position [101, 0]
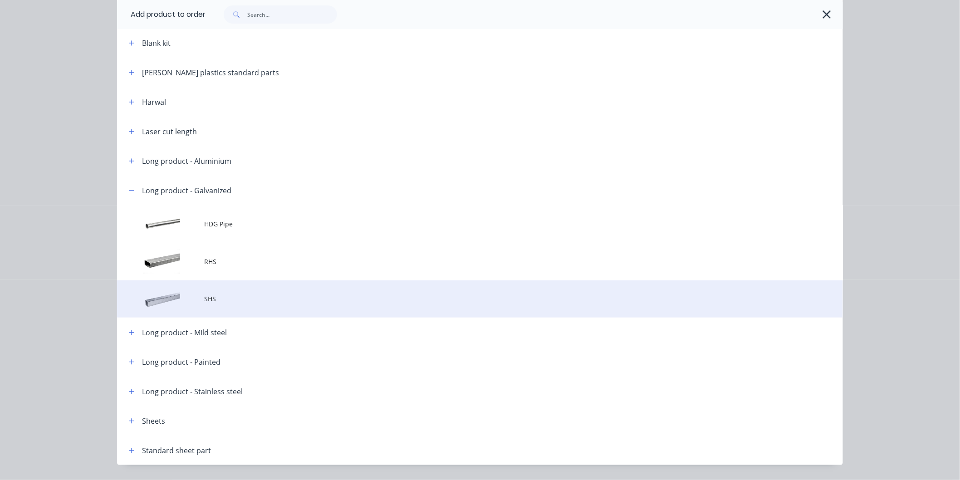
click at [196, 301] on td at bounding box center [160, 299] width 87 height 38
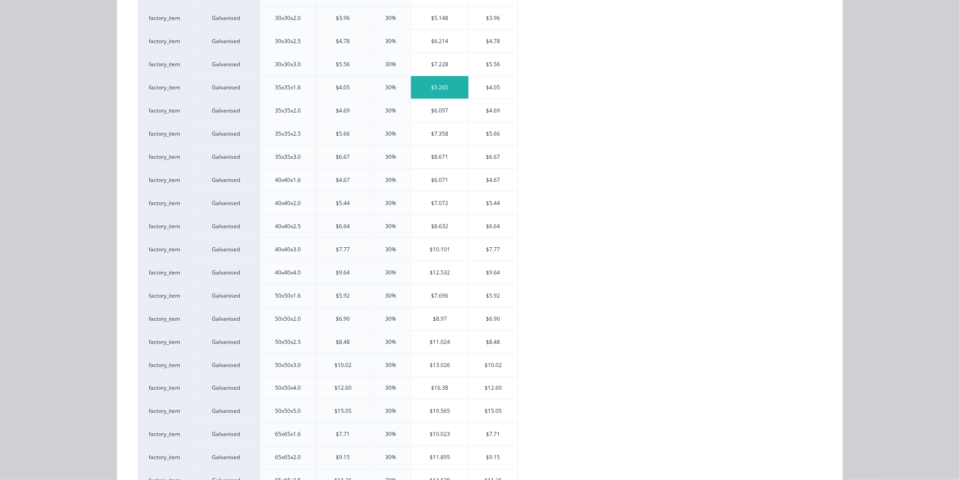
scroll to position [352, 0]
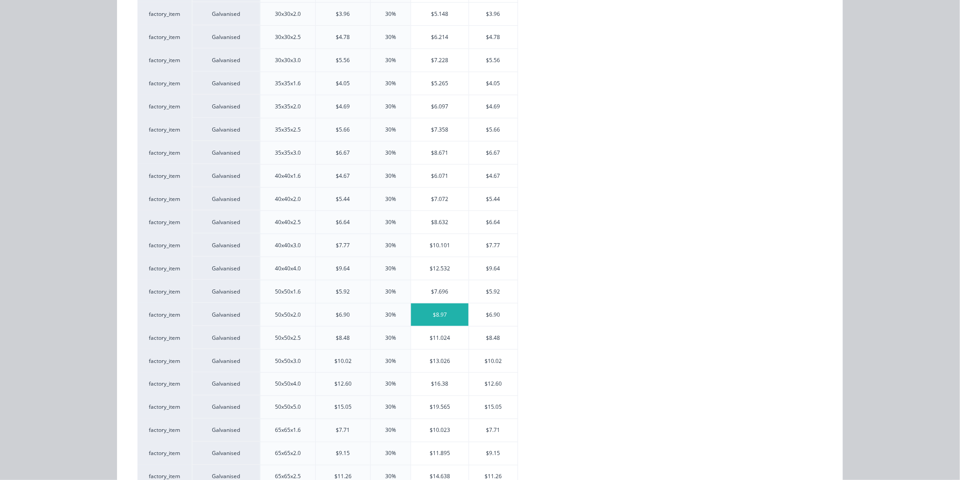
click at [436, 316] on div "$8.97" at bounding box center [440, 314] width 58 height 23
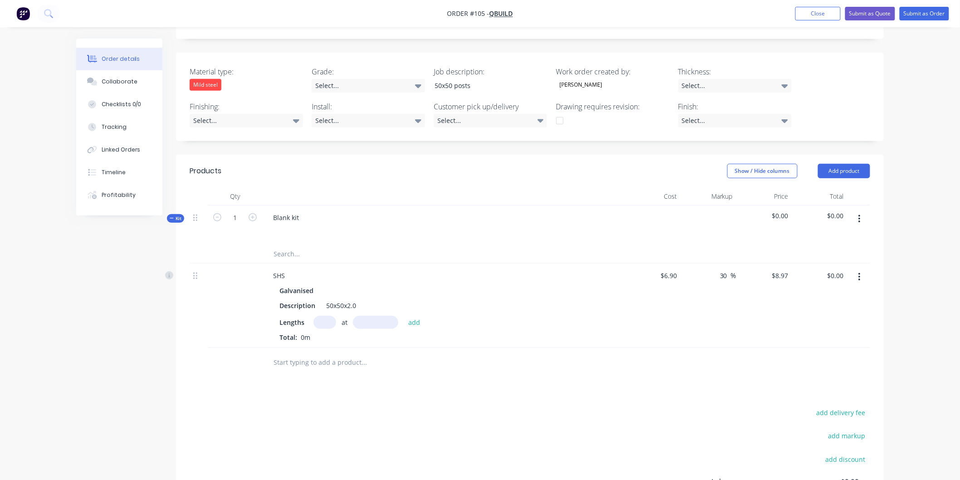
click at [860, 272] on icon "button" at bounding box center [859, 277] width 2 height 10
click at [816, 349] on div "Delete" at bounding box center [827, 355] width 70 height 13
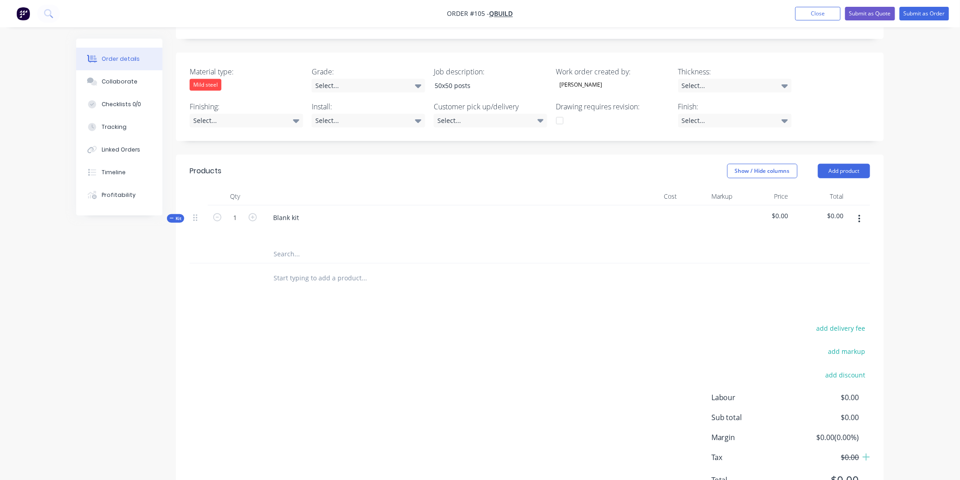
click at [858, 214] on icon "button" at bounding box center [859, 219] width 2 height 10
click at [844, 236] on div "Add product to kit" at bounding box center [827, 242] width 70 height 13
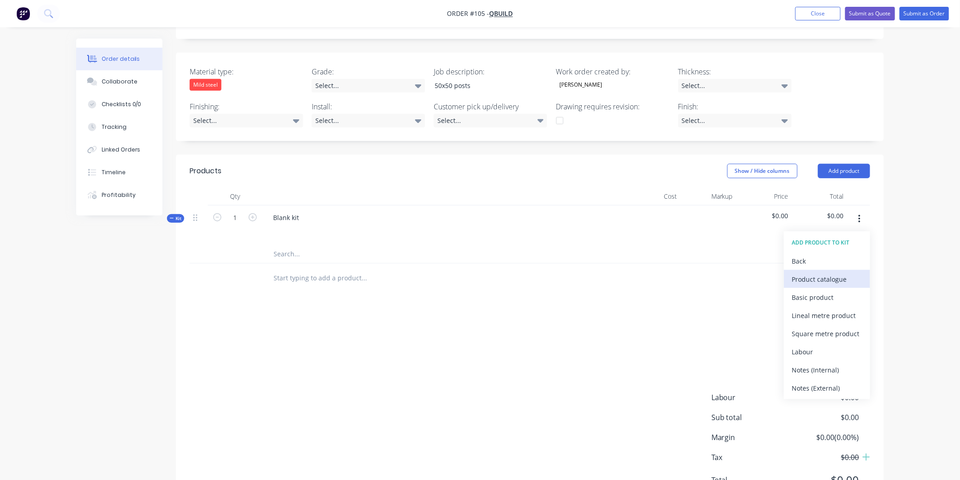
click at [823, 273] on div "Product catalogue" at bounding box center [827, 279] width 70 height 13
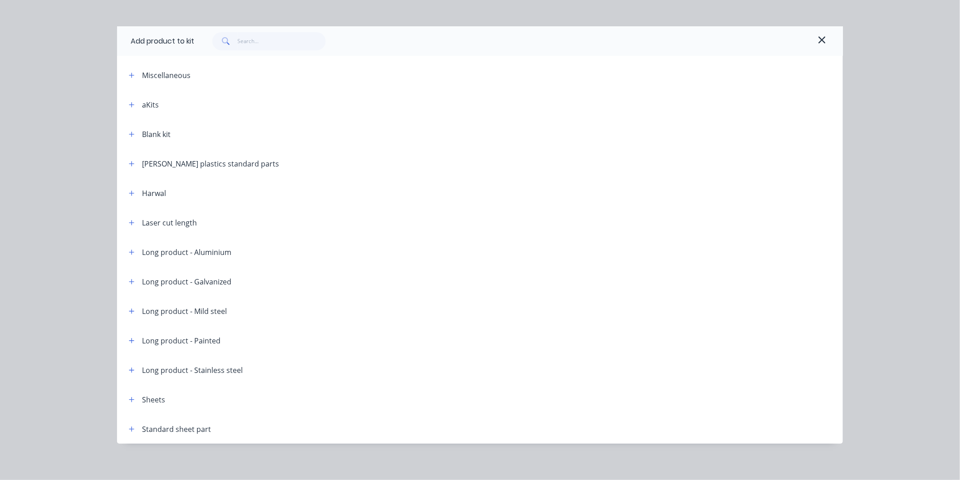
scroll to position [13, 0]
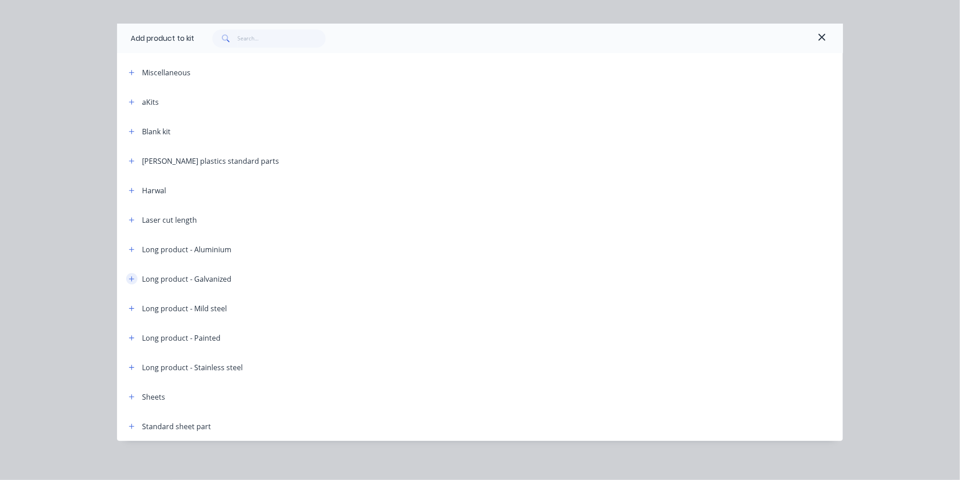
click at [129, 281] on icon "button" at bounding box center [131, 279] width 5 height 6
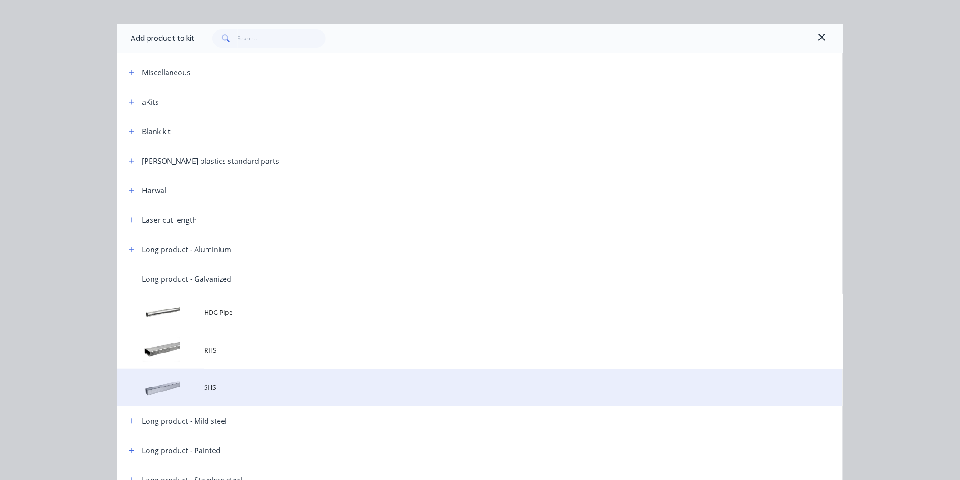
click at [212, 379] on td "SHS" at bounding box center [523, 388] width 639 height 38
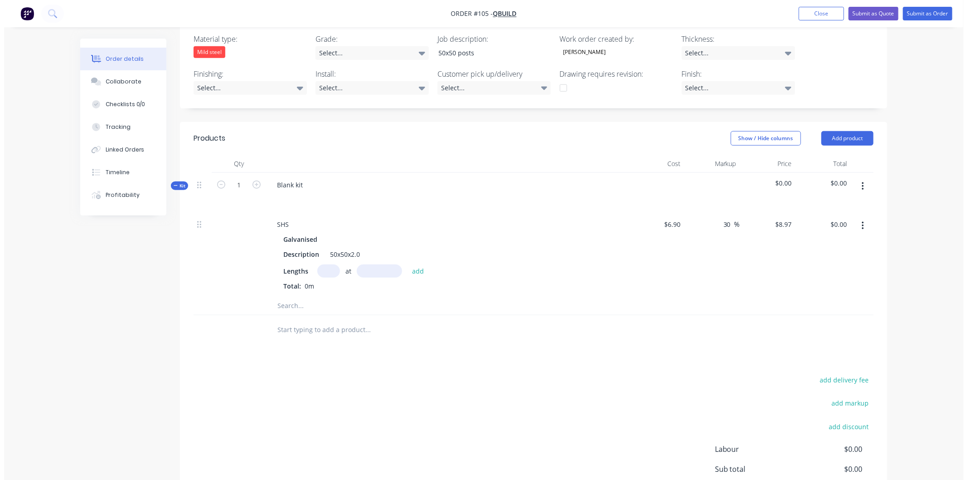
scroll to position [252, 0]
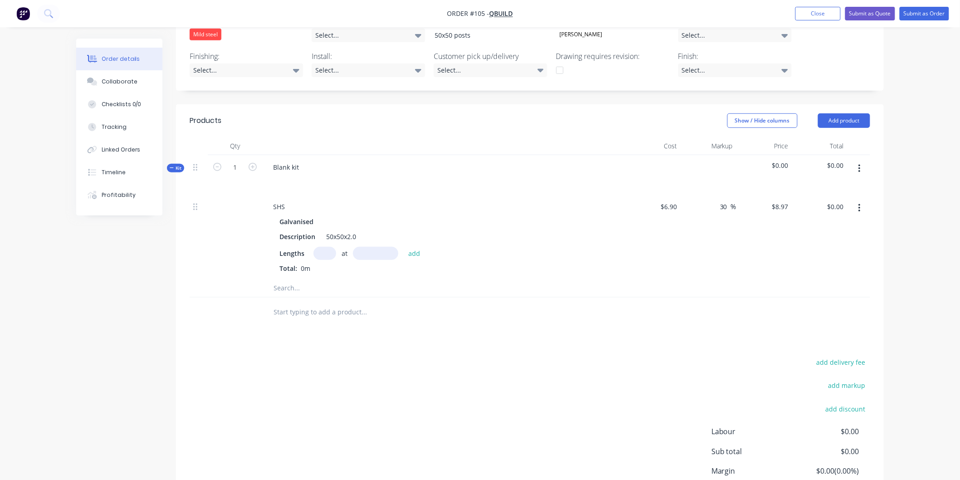
click at [332, 247] on input "text" at bounding box center [324, 253] width 23 height 13
click at [376, 247] on input "text" at bounding box center [375, 253] width 45 height 13
click at [415, 247] on button "add" at bounding box center [414, 253] width 21 height 12
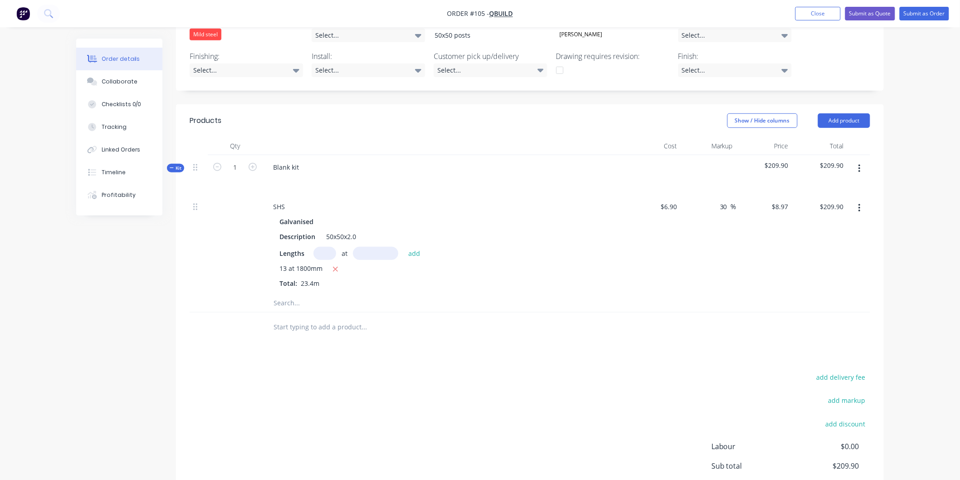
click at [863, 161] on button "button" at bounding box center [859, 169] width 21 height 16
click at [842, 186] on div "Add product to kit" at bounding box center [827, 192] width 70 height 13
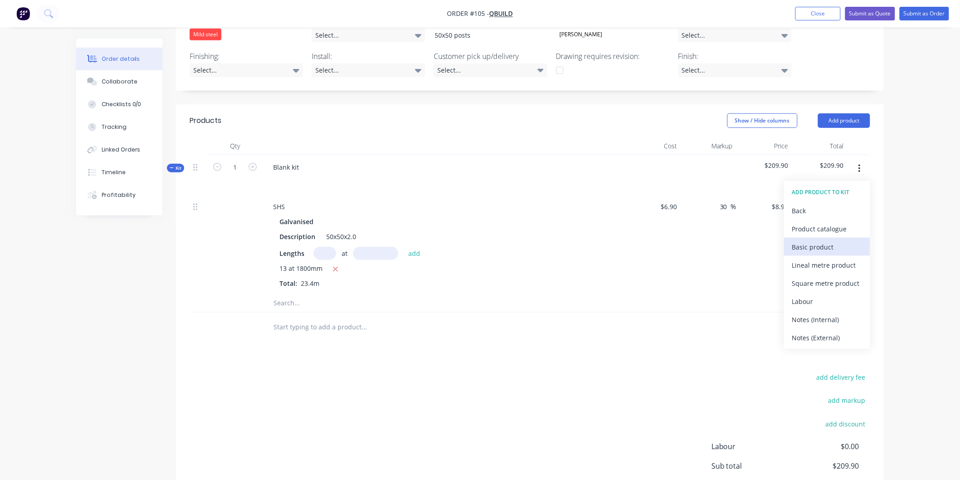
click at [829, 240] on div "Basic product" at bounding box center [827, 246] width 70 height 13
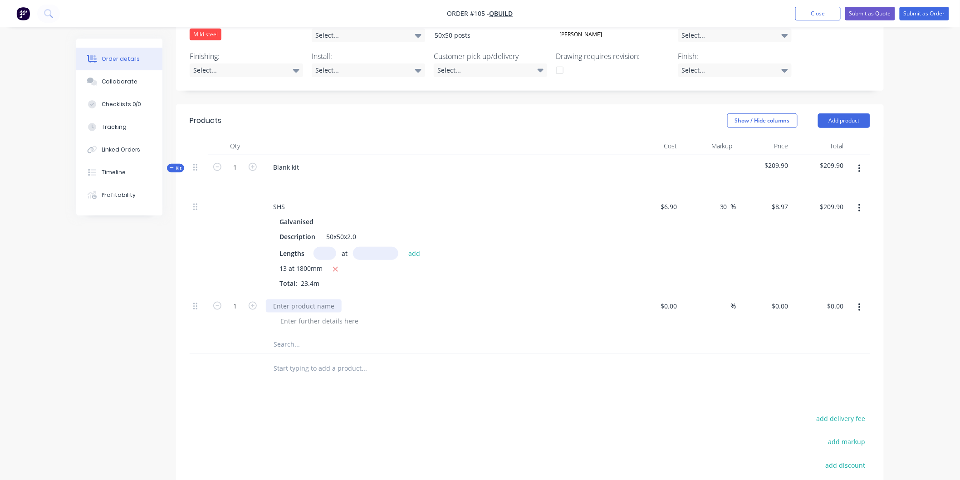
click at [304, 299] on div at bounding box center [304, 305] width 76 height 13
click at [470, 314] on div at bounding box center [447, 320] width 348 height 13
click at [678, 299] on input at bounding box center [670, 305] width 21 height 13
click at [678, 299] on input at bounding box center [675, 305] width 10 height 13
click at [733, 301] on span "%" at bounding box center [733, 306] width 5 height 10
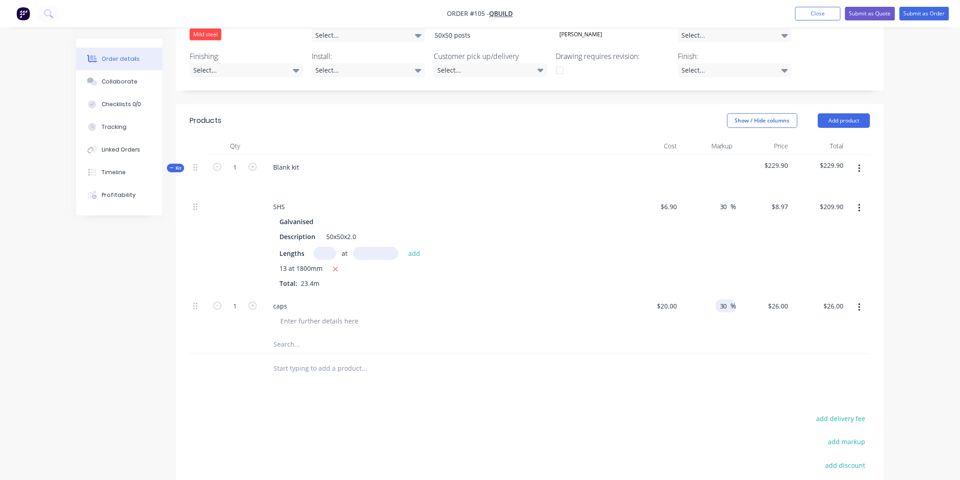
click at [737, 311] on div "$26.00 $20.00" at bounding box center [764, 314] width 56 height 41
click at [837, 117] on button "Add product" at bounding box center [844, 120] width 52 height 15
click at [618, 183] on div "Blank kit" at bounding box center [443, 174] width 363 height 39
click at [862, 161] on button "button" at bounding box center [859, 169] width 21 height 16
click at [844, 186] on div "Add product to kit" at bounding box center [827, 192] width 70 height 13
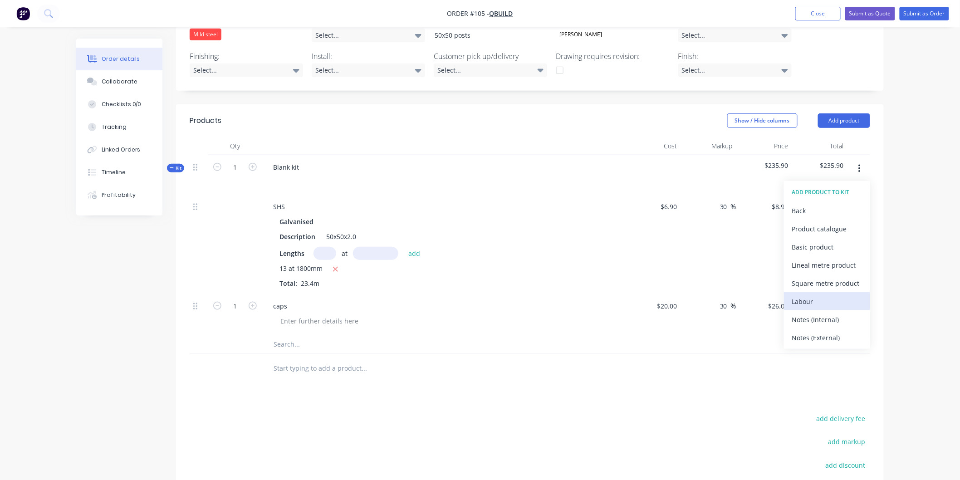
click at [820, 295] on div "Labour" at bounding box center [827, 301] width 70 height 13
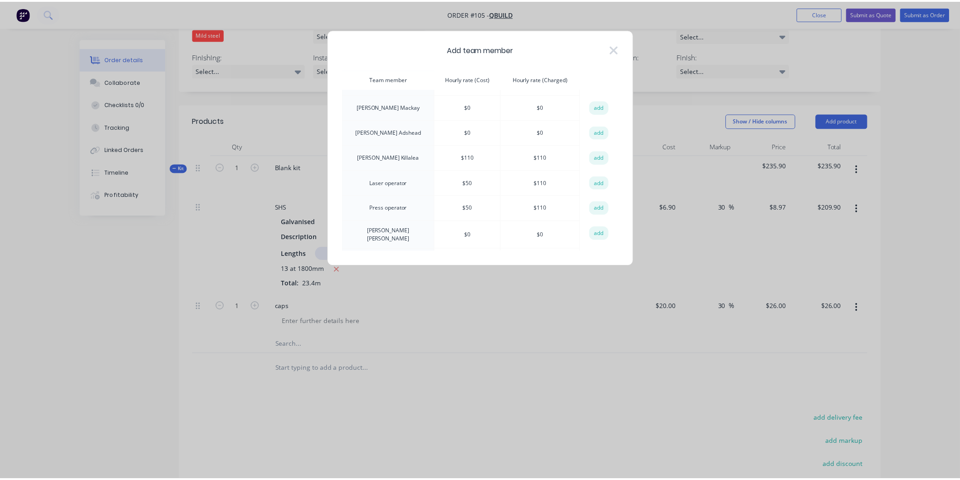
scroll to position [447, 0]
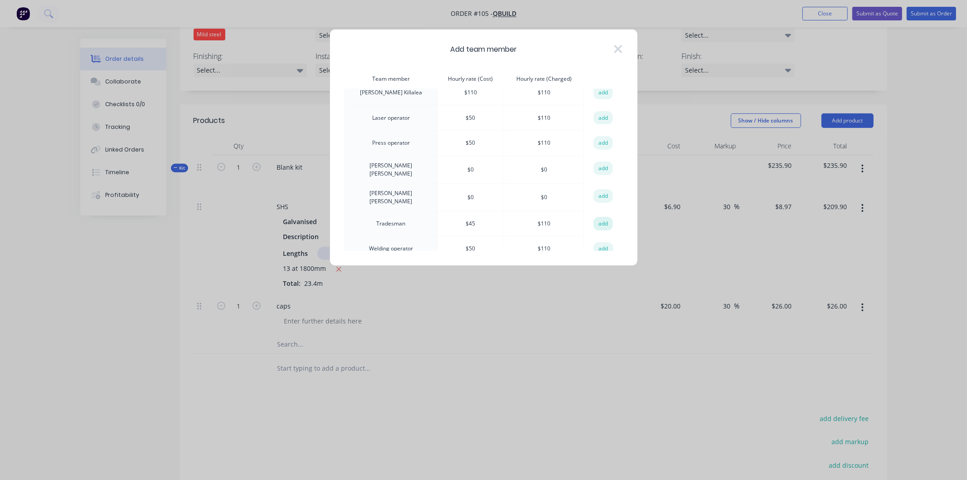
click at [596, 217] on button "add" at bounding box center [604, 224] width 20 height 14
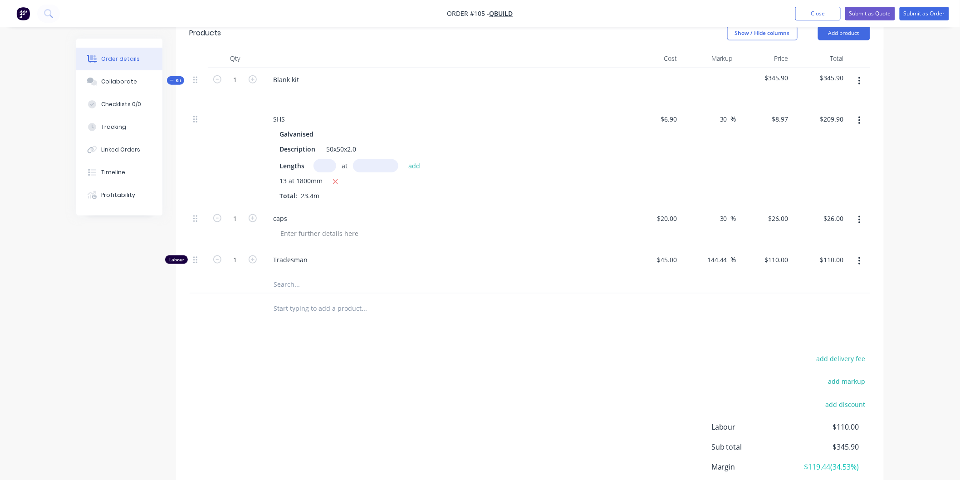
scroll to position [352, 0]
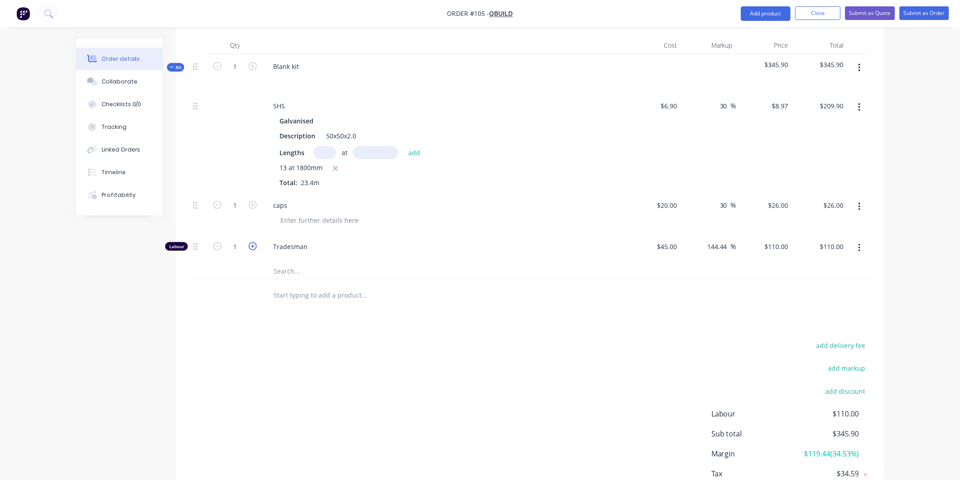
click at [254, 242] on icon "button" at bounding box center [253, 246] width 8 height 8
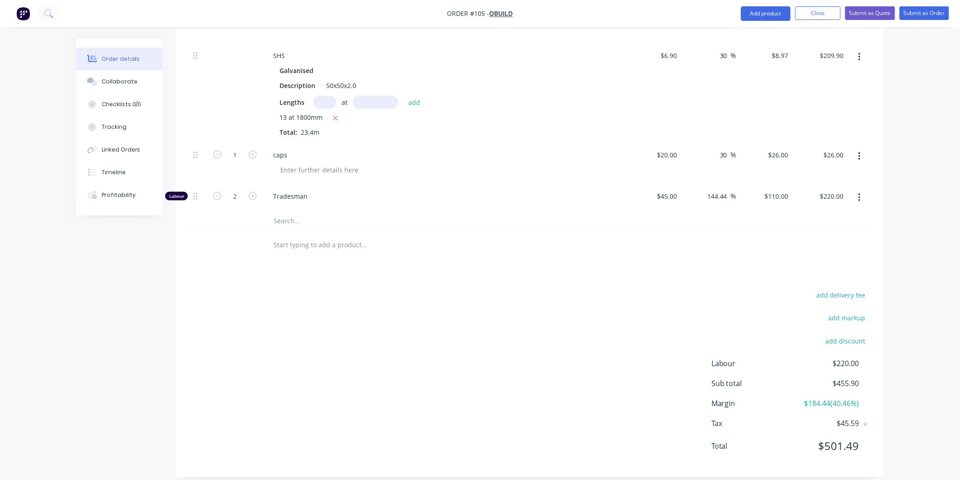
scroll to position [404, 0]
click at [253, 191] on icon "button" at bounding box center [253, 195] width 8 height 8
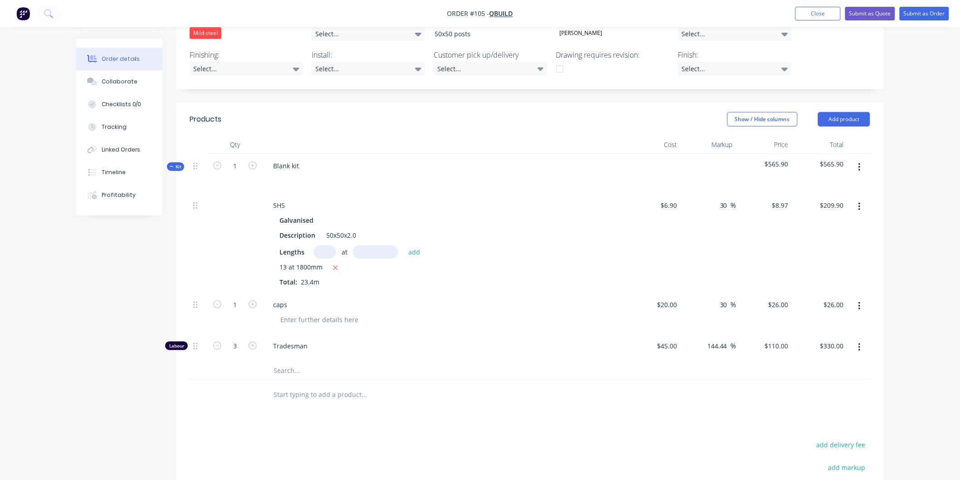
scroll to position [303, 0]
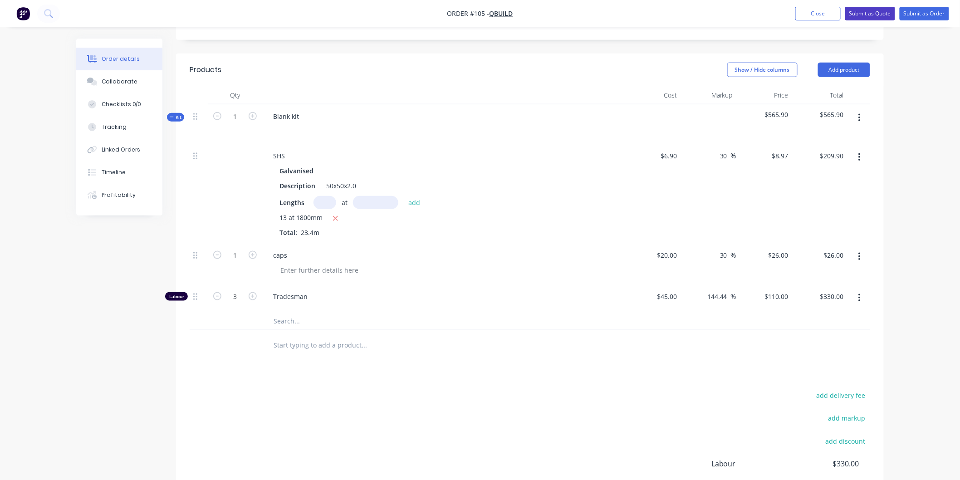
click at [869, 16] on button "Submit as Quote" at bounding box center [870, 14] width 50 height 14
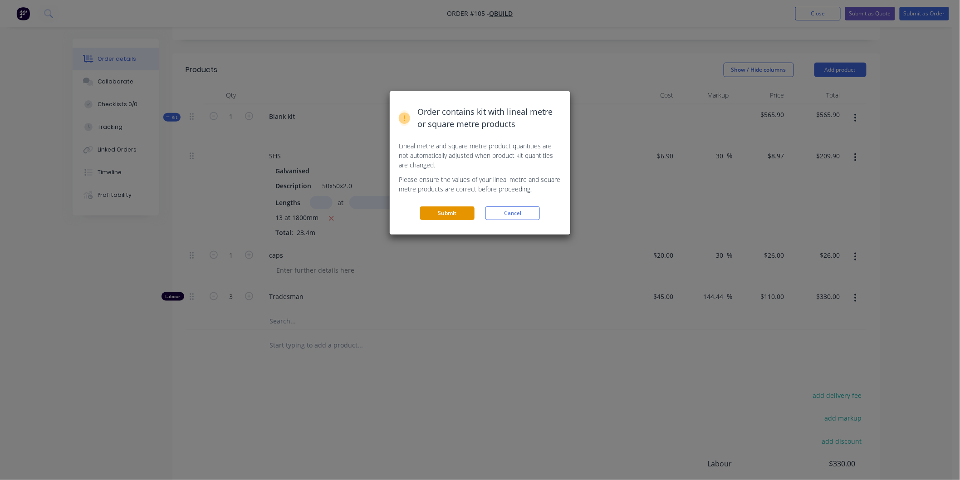
click at [457, 212] on button "Submit" at bounding box center [447, 213] width 54 height 14
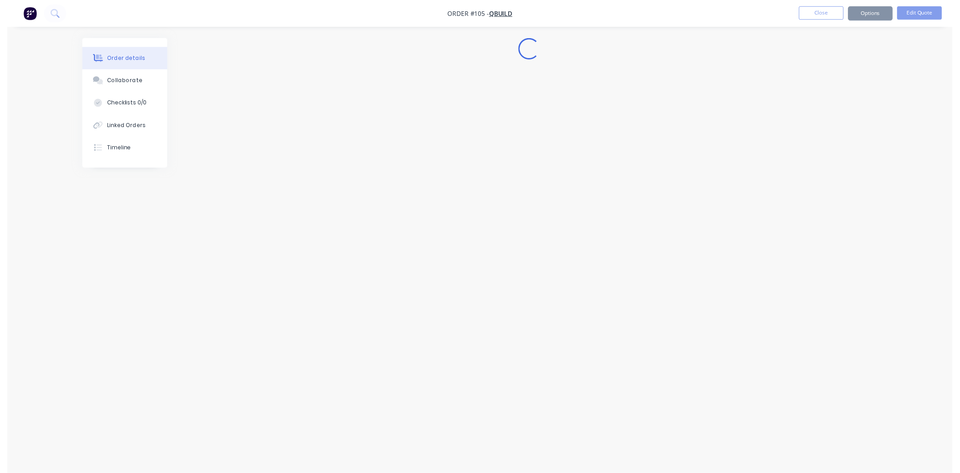
scroll to position [0, 0]
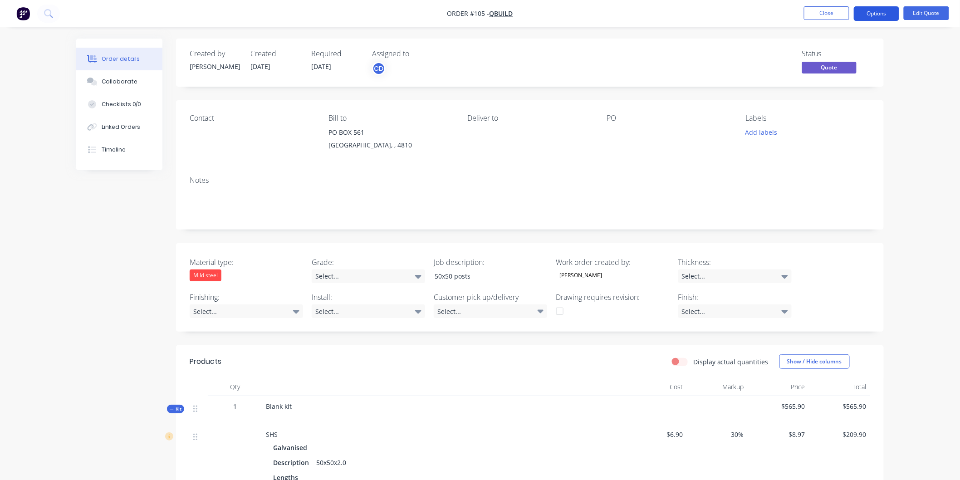
click at [887, 20] on button "Options" at bounding box center [876, 13] width 45 height 15
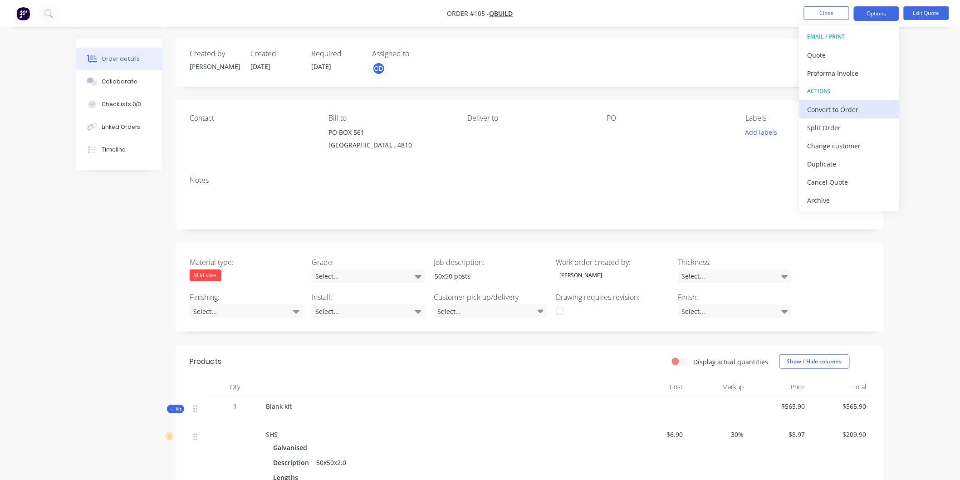
click at [842, 111] on div "Convert to Order" at bounding box center [848, 109] width 83 height 13
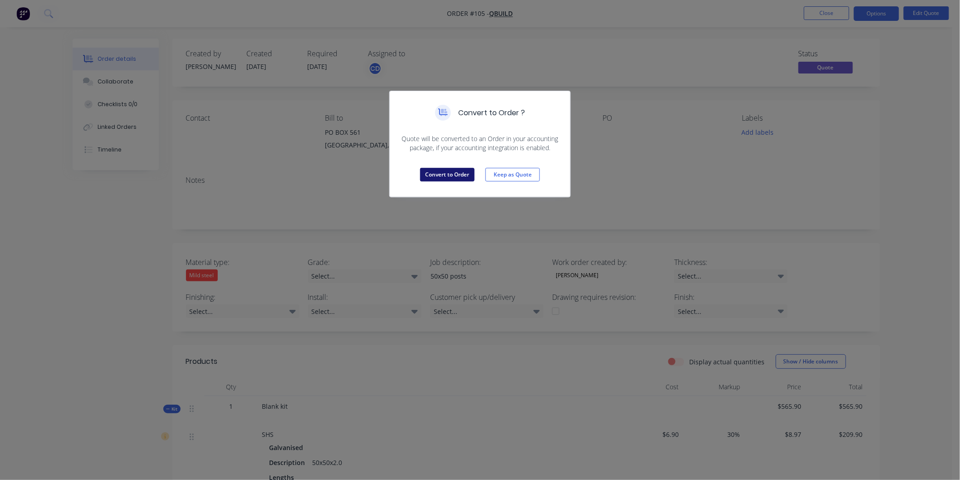
click at [433, 177] on button "Convert to Order" at bounding box center [447, 175] width 54 height 14
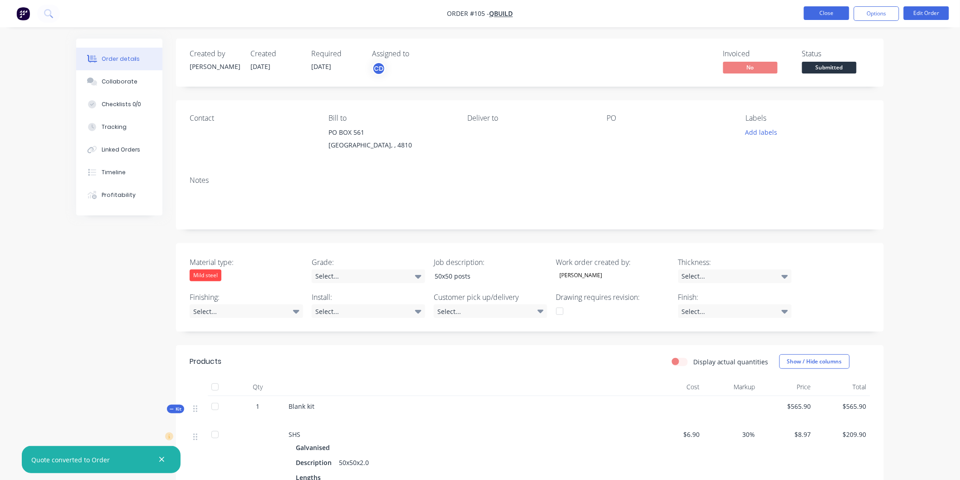
click at [820, 15] on button "Close" at bounding box center [826, 13] width 45 height 14
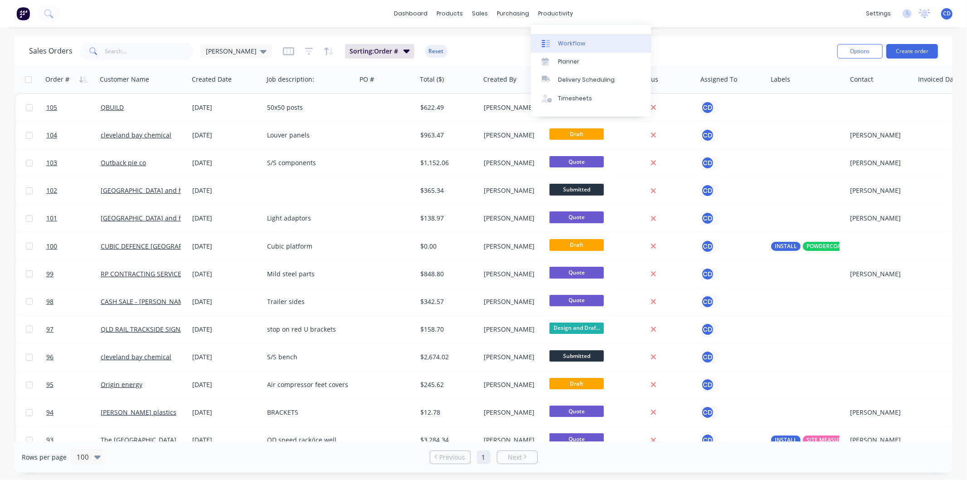
click at [579, 47] on div "Workflow" at bounding box center [571, 43] width 27 height 8
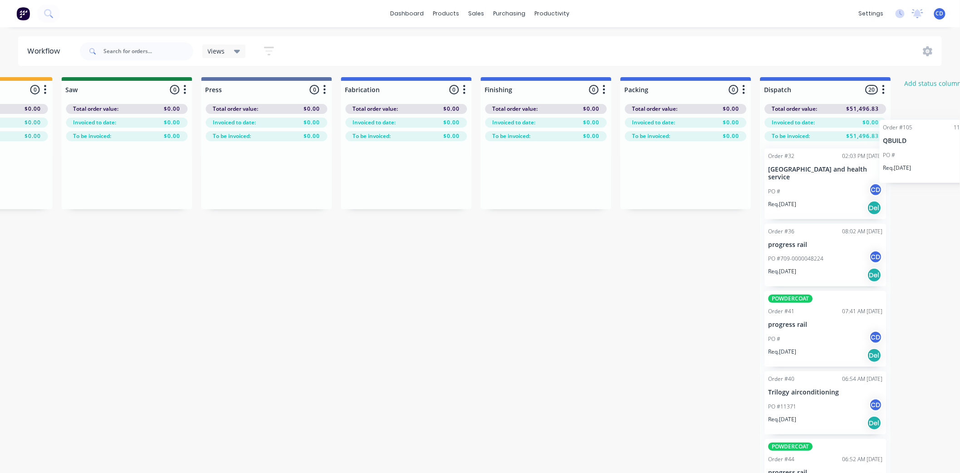
scroll to position [0, 815]
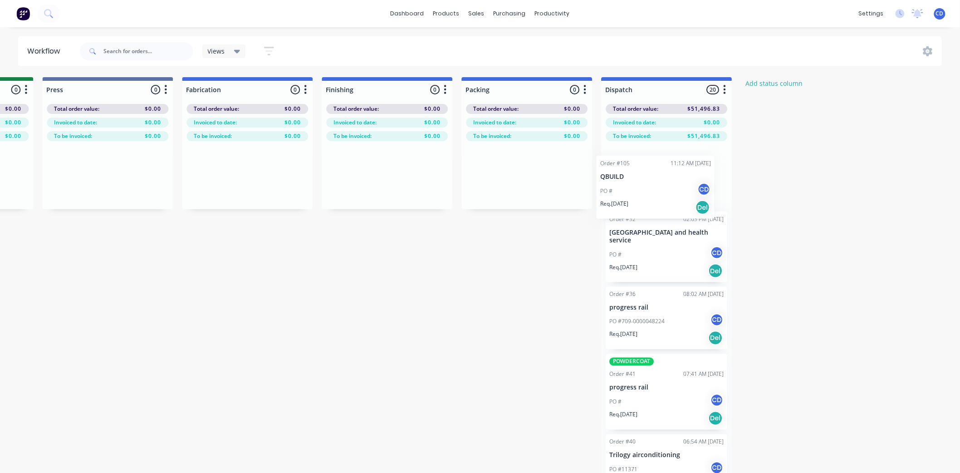
drag, startPoint x: 92, startPoint y: 433, endPoint x: 670, endPoint y: 188, distance: 628.0
click at [670, 188] on div "Submitted 7 Status colour #273444 hex #273444 Save Cancel Summaries Total order…" at bounding box center [66, 291] width 1776 height 428
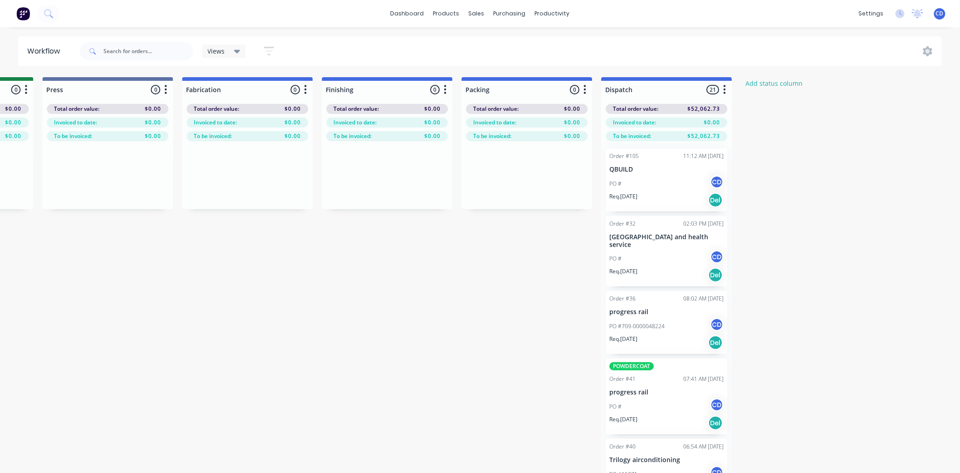
scroll to position [71, 0]
click at [661, 186] on div "PO # CD" at bounding box center [666, 183] width 114 height 17
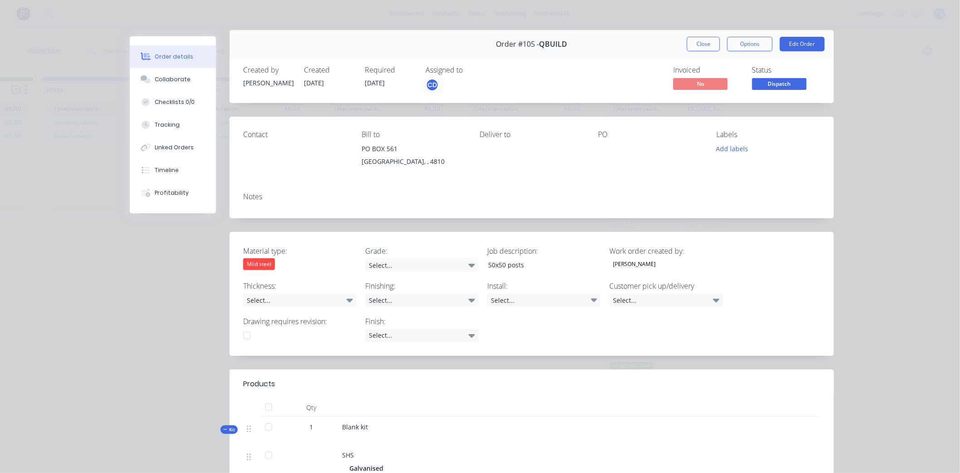
scroll to position [0, 0]
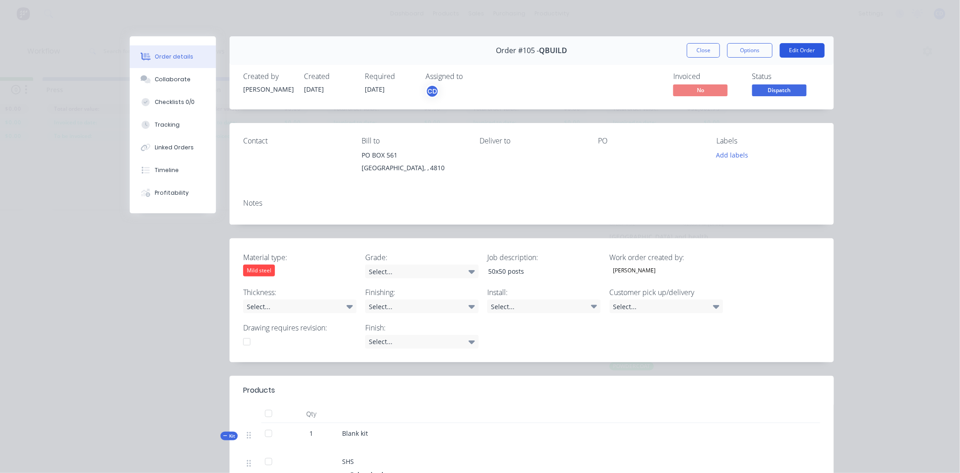
click at [795, 50] on button "Edit Order" at bounding box center [802, 50] width 45 height 15
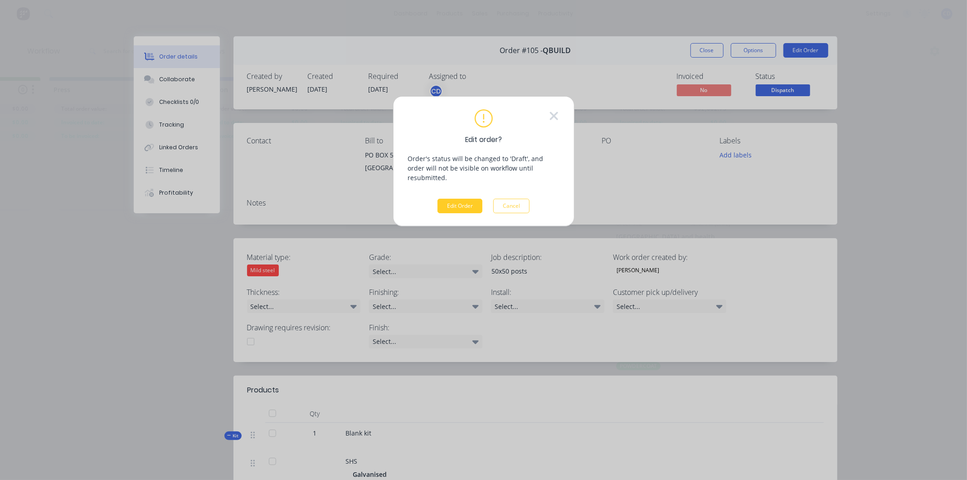
click at [465, 199] on button "Edit Order" at bounding box center [460, 206] width 45 height 15
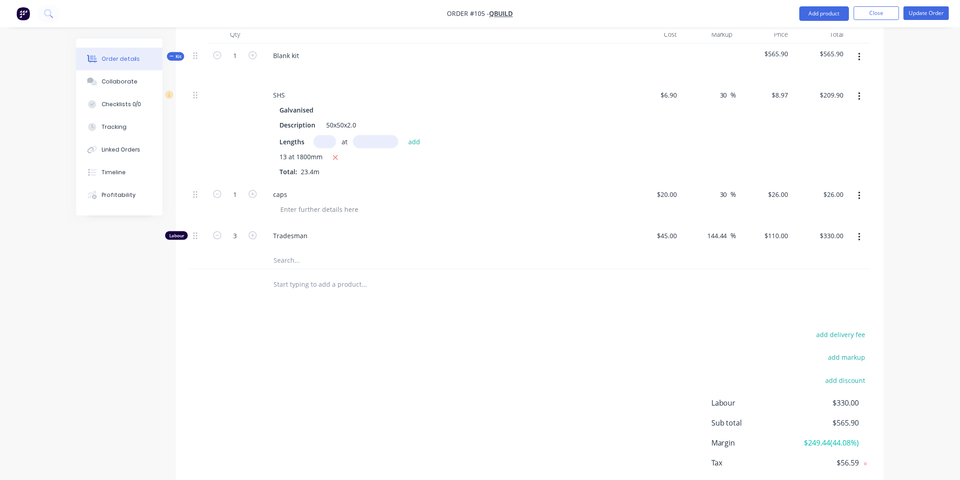
scroll to position [404, 0]
